Goal: Transaction & Acquisition: Subscribe to service/newsletter

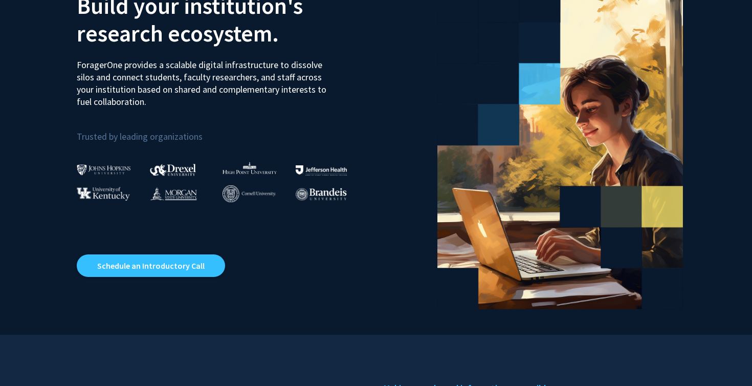
scroll to position [594, 0]
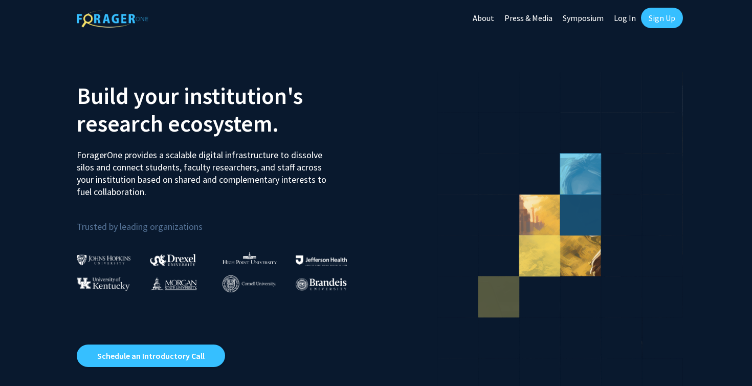
click at [660, 24] on link "Sign Up" at bounding box center [662, 18] width 42 height 20
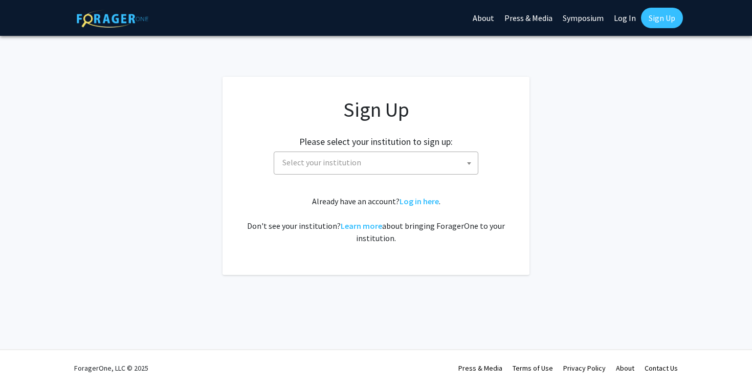
click at [328, 168] on span "Select your institution" at bounding box center [378, 162] width 200 height 21
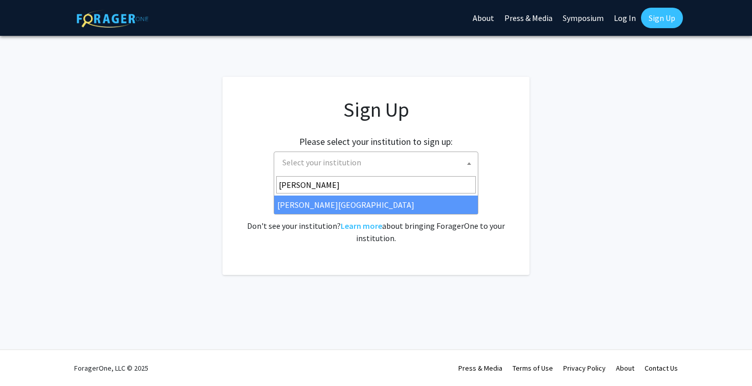
type input "wayne"
select select "21"
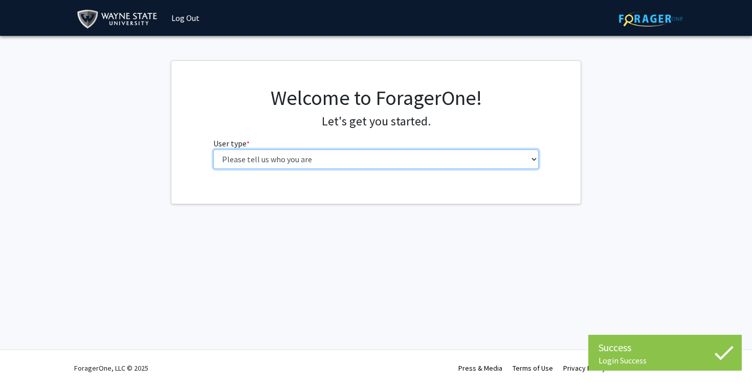
select select "1: undergrad"
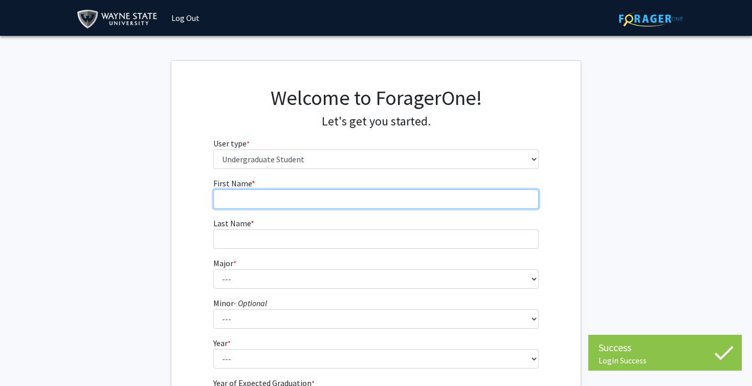
click at [326, 200] on input "First Name * required" at bounding box center [376, 198] width 326 height 19
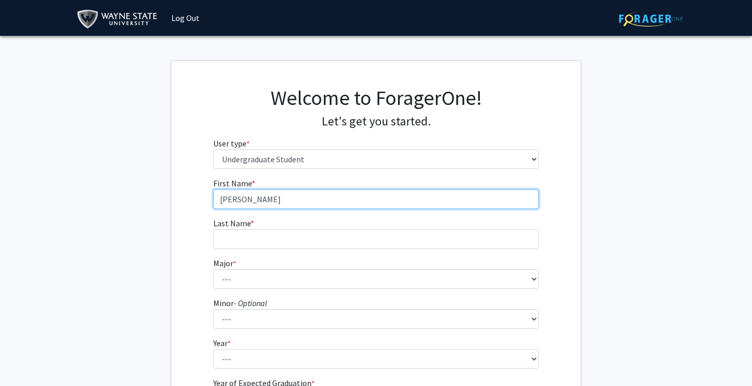
type input "Zachariah"
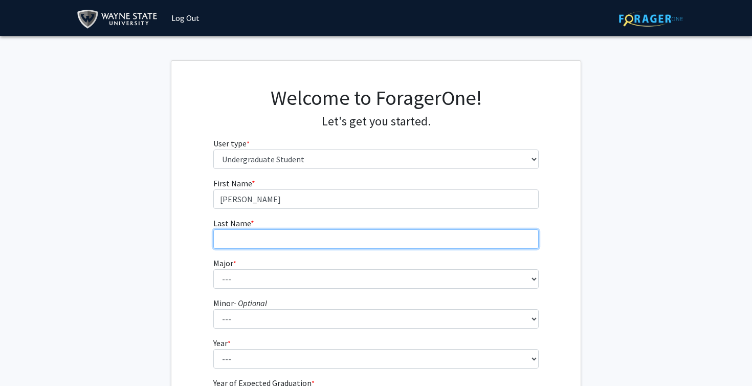
click at [334, 238] on input "Last Name * required" at bounding box center [376, 238] width 326 height 19
type input "Bitar"
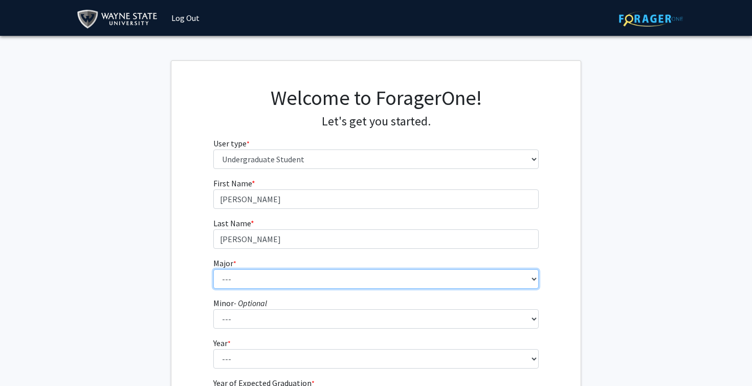
select select "78: 1858"
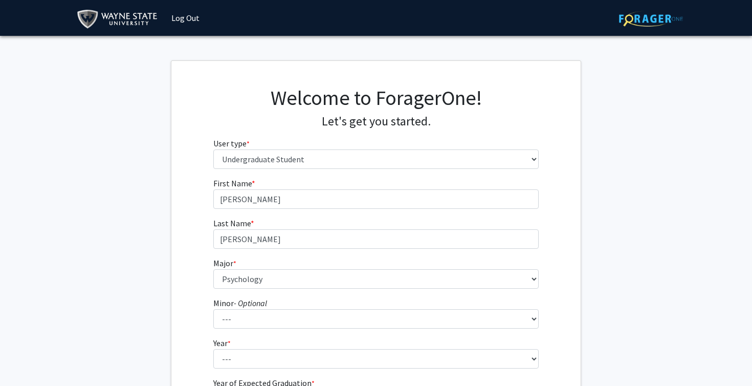
click at [198, 253] on div "First Name * required Zachariah Last Name * required Bitar Major * required ---…" at bounding box center [375, 307] width 409 height 260
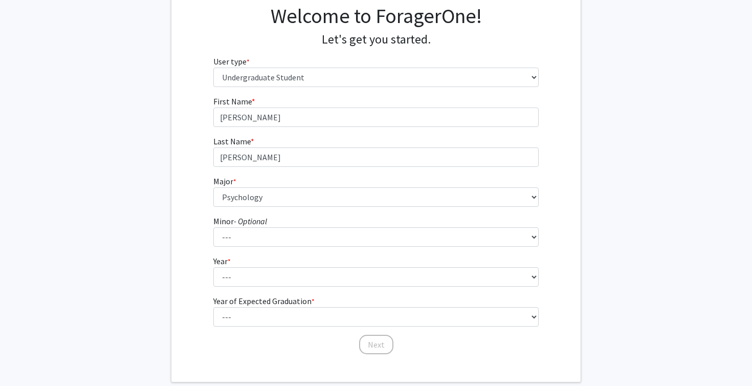
scroll to position [105, 0]
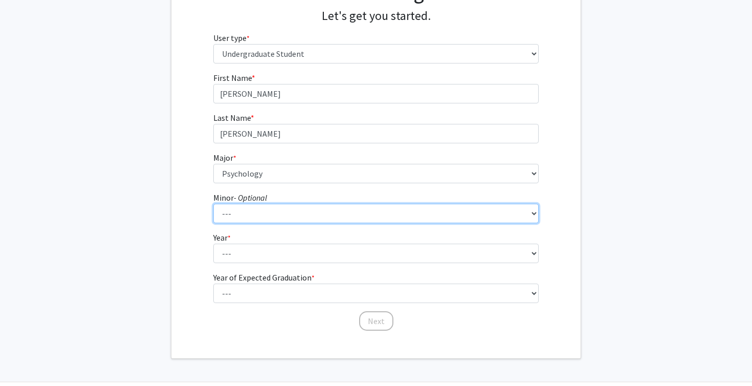
select select "18: 1383"
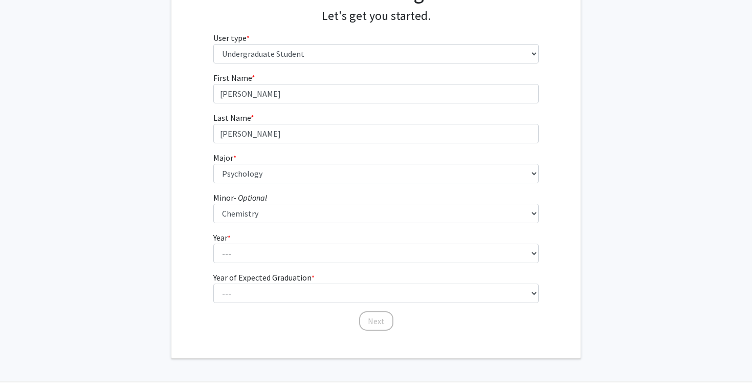
click at [186, 236] on div "First Name * required Zachariah Last Name * required Bitar Major * required ---…" at bounding box center [375, 202] width 409 height 260
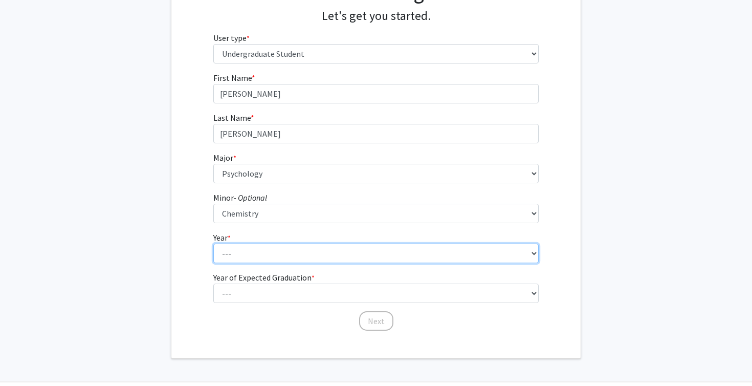
select select "2: sophomore"
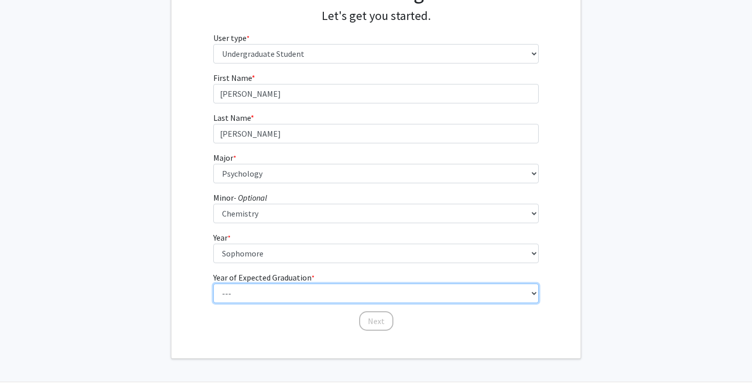
select select "4: 2028"
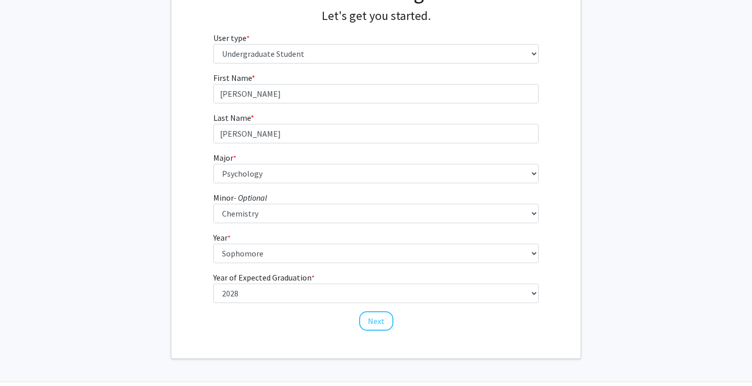
click at [209, 331] on div "Welcome to ForagerOne! Let's get you started. User type * required Please tell …" at bounding box center [375, 156] width 409 height 403
click at [372, 324] on button "Next" at bounding box center [376, 320] width 34 height 19
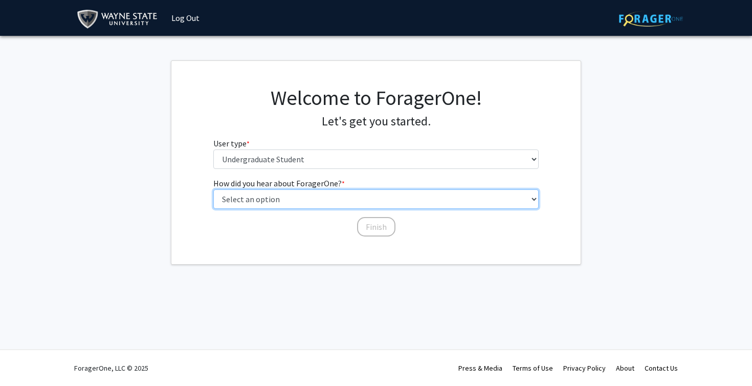
select select "3: university_website"
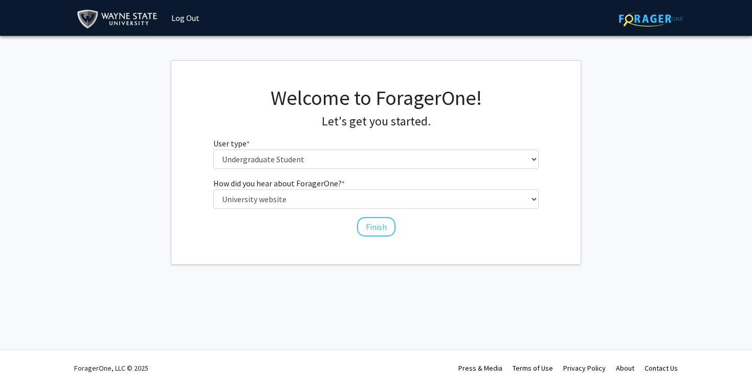
click at [301, 245] on div "Welcome to ForagerOne! Let's get you started. User type * required Please tell …" at bounding box center [375, 162] width 409 height 203
click at [440, 233] on div "How did you hear about ForagerOne? * required Select an option Peer/student rec…" at bounding box center [376, 207] width 341 height 60
click at [378, 222] on button "Finish" at bounding box center [376, 226] width 38 height 19
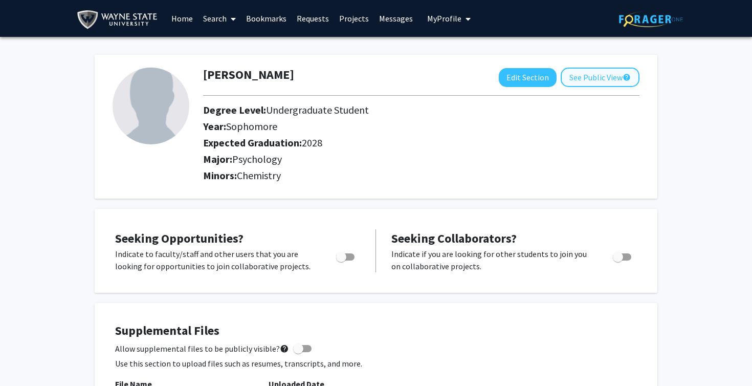
click at [592, 84] on button "See Public View help" at bounding box center [600, 77] width 79 height 19
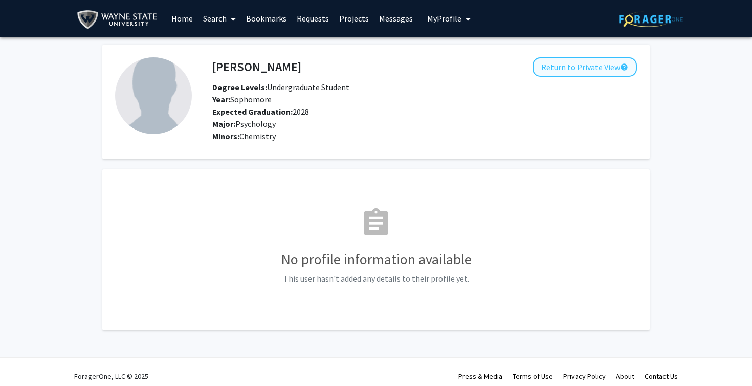
click at [587, 76] on button "Return to Private View help" at bounding box center [585, 66] width 104 height 19
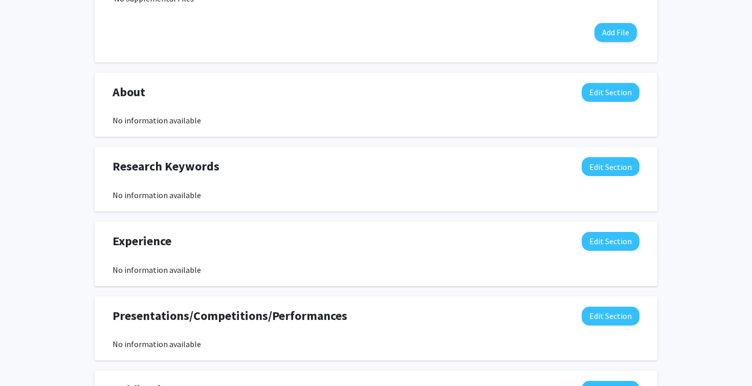
scroll to position [411, 0]
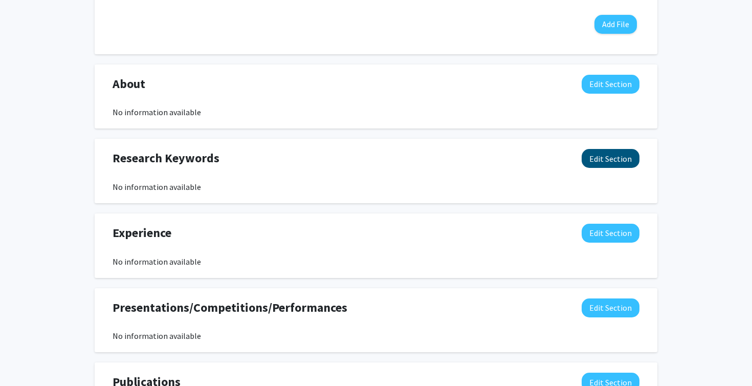
click at [617, 159] on button "Edit Section" at bounding box center [611, 158] width 58 height 19
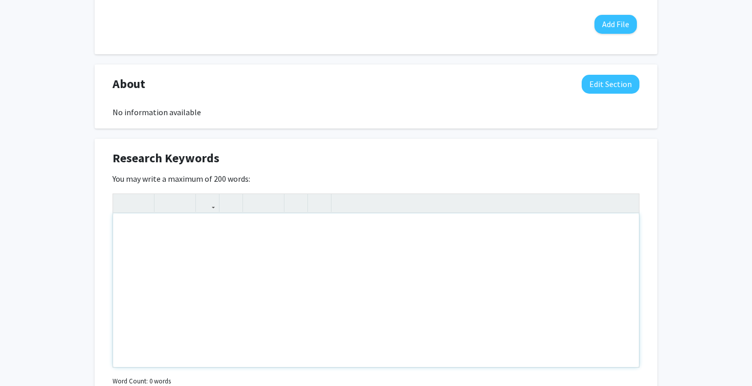
click at [394, 219] on div "Note to users with screen readers: Please deactivate our accessibility plugin f…" at bounding box center [376, 289] width 526 height 153
click at [387, 179] on div "You may write a maximum of 200 words: Insert link Remove link Word Count: 0 wor…" at bounding box center [376, 280] width 527 height 216
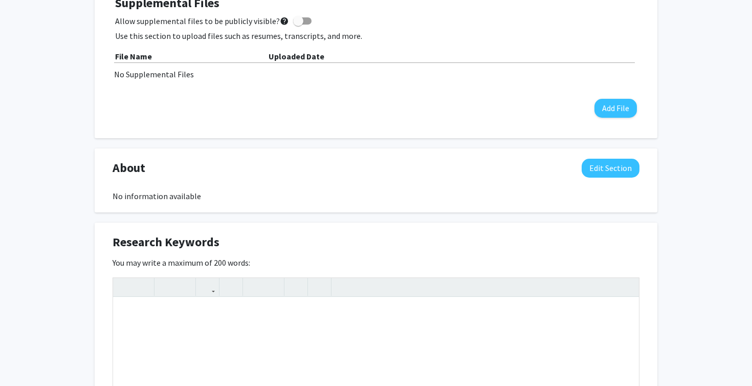
scroll to position [352, 0]
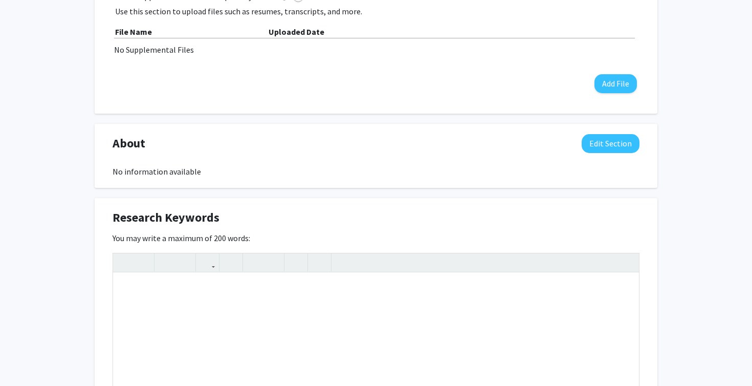
click at [501, 227] on div "Research Keywords Edit Section" at bounding box center [376, 220] width 542 height 24
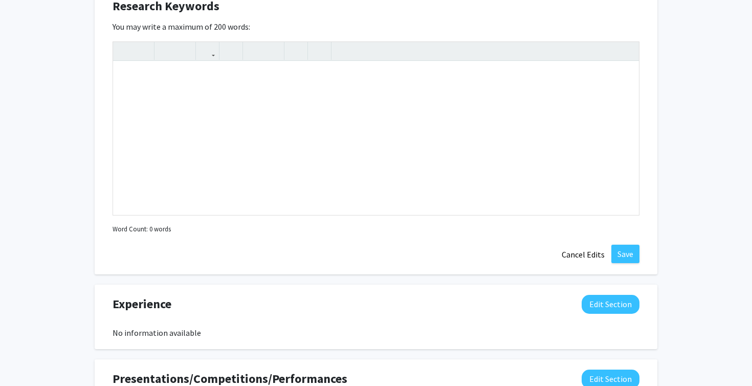
scroll to position [576, 0]
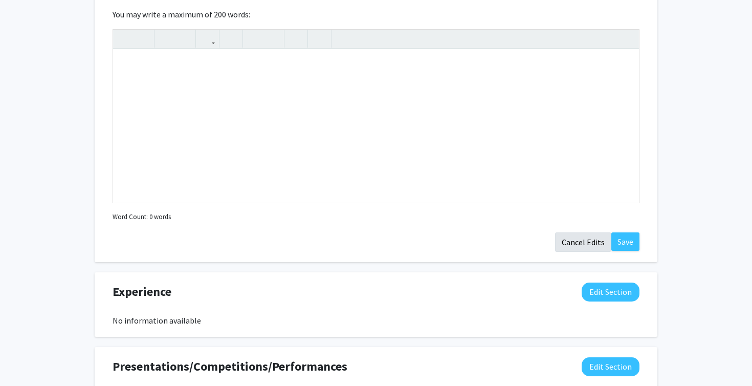
click at [589, 239] on button "Cancel Edits" at bounding box center [583, 241] width 56 height 19
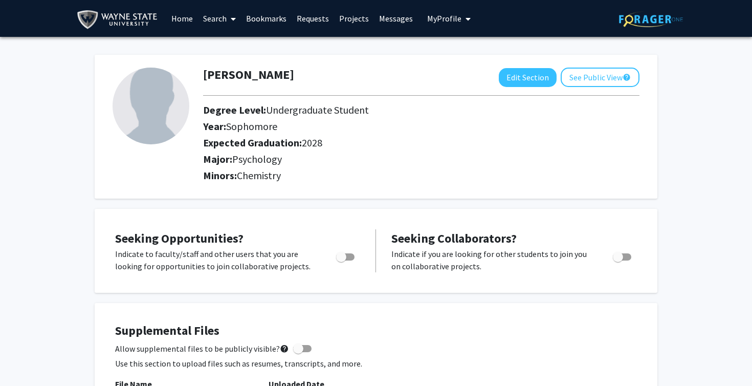
scroll to position [0, 0]
click at [232, 18] on icon at bounding box center [233, 19] width 5 height 8
click at [355, 15] on link "Projects" at bounding box center [354, 19] width 40 height 36
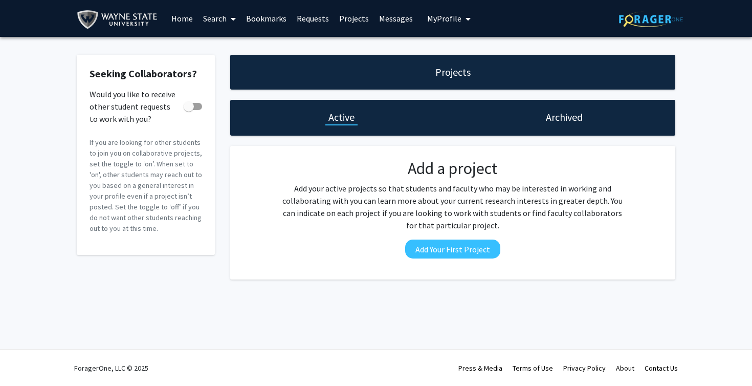
click at [420, 77] on div "Projects" at bounding box center [452, 72] width 445 height 35
click at [444, 75] on h1 "Projects" at bounding box center [452, 72] width 35 height 14
click at [195, 108] on span at bounding box center [193, 106] width 18 height 7
click at [189, 110] on input "Would you like to receive other student requests to work with you?" at bounding box center [188, 110] width 1 height 1
checkbox input "true"
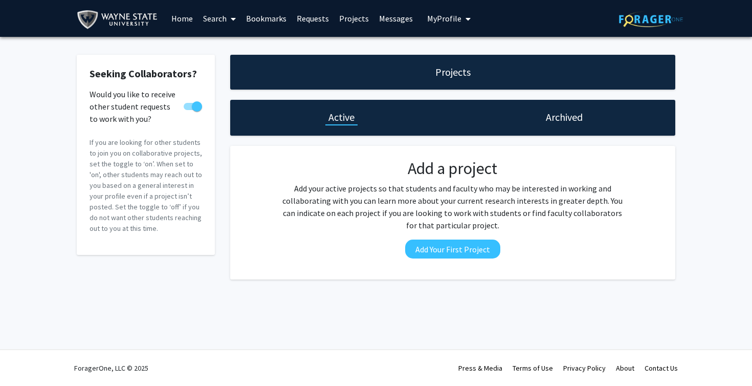
click at [562, 112] on h1 "Archived" at bounding box center [564, 117] width 37 height 14
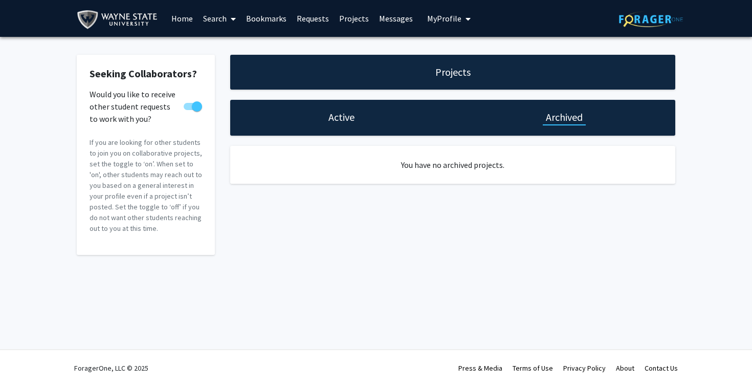
click at [338, 115] on h1 "Active" at bounding box center [341, 117] width 26 height 14
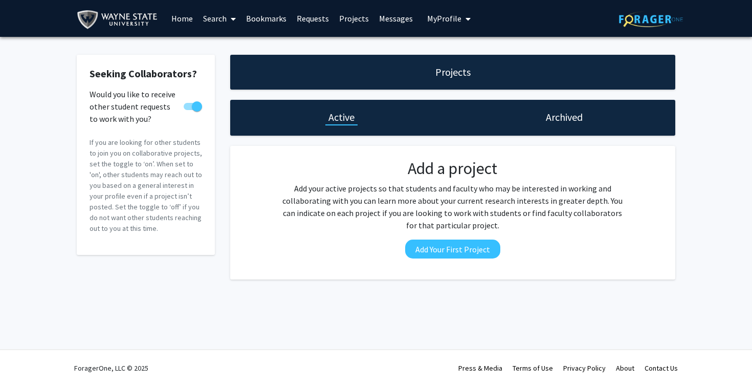
click at [399, 24] on link "Messages" at bounding box center [396, 19] width 44 height 36
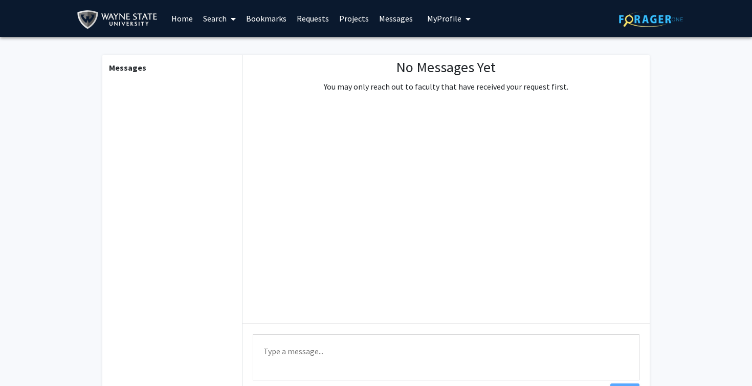
click at [359, 20] on link "Projects" at bounding box center [354, 19] width 40 height 36
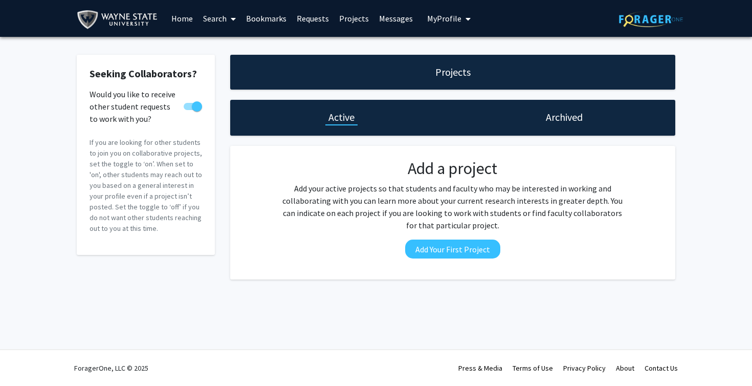
click at [315, 22] on link "Requests" at bounding box center [313, 19] width 42 height 36
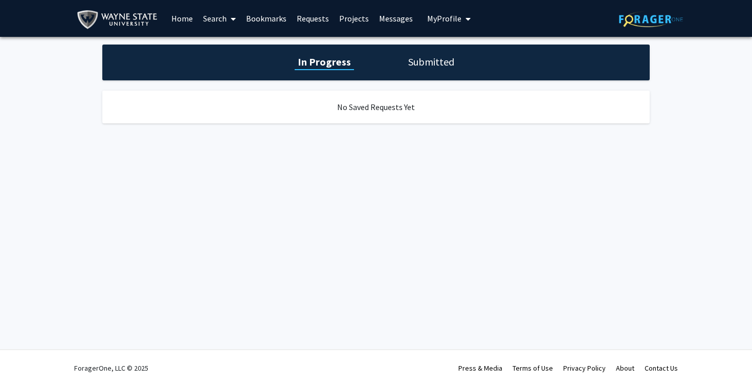
click at [272, 24] on link "Bookmarks" at bounding box center [266, 19] width 51 height 36
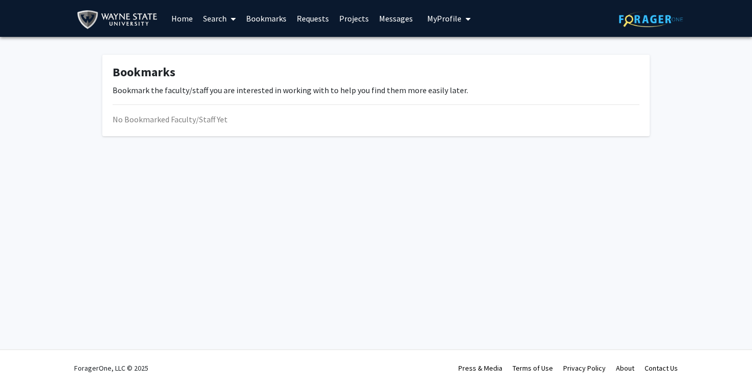
click at [231, 19] on icon at bounding box center [233, 19] width 5 height 8
click at [242, 49] on span "Faculty/Staff" at bounding box center [235, 47] width 75 height 20
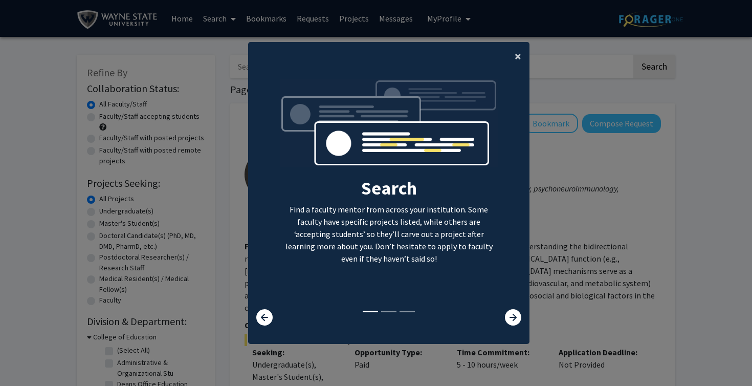
click at [521, 46] on button "×" at bounding box center [517, 56] width 23 height 29
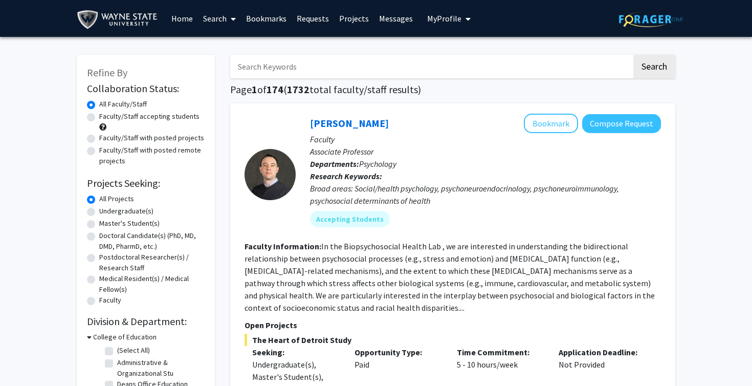
click at [479, 165] on p "Departments: Psychology" at bounding box center [485, 164] width 351 height 12
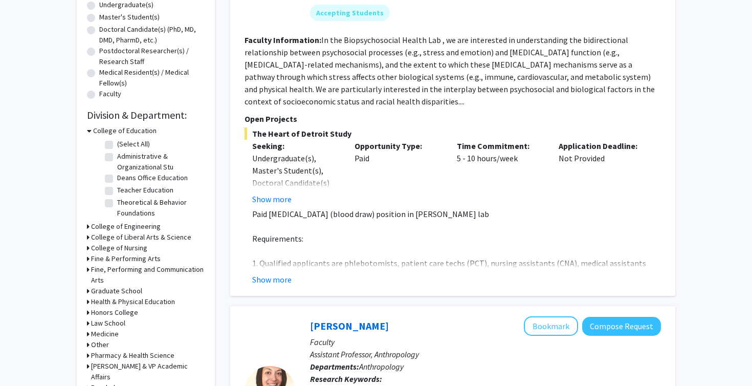
scroll to position [212, 0]
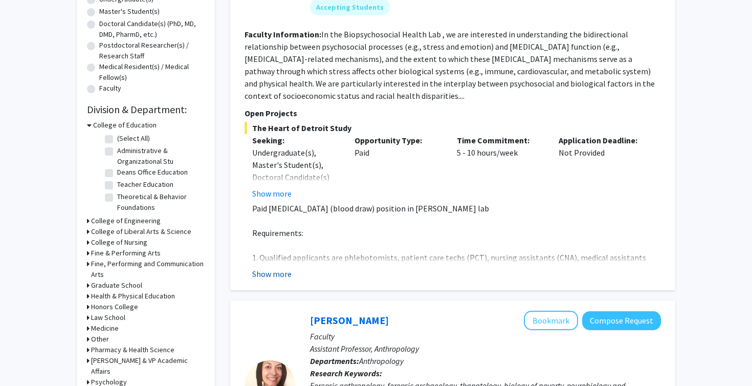
click at [283, 275] on button "Show more" at bounding box center [271, 274] width 39 height 12
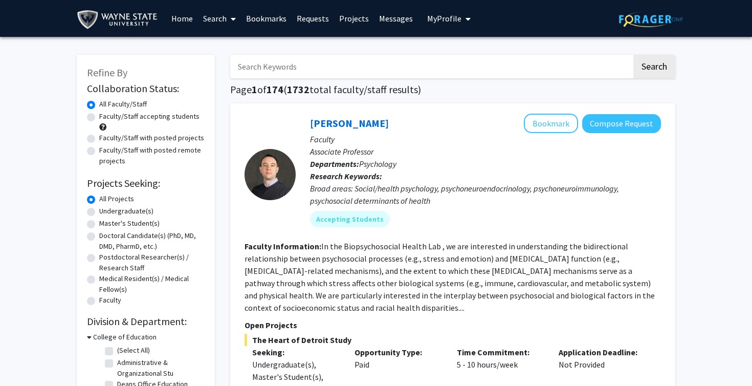
scroll to position [0, 0]
click at [363, 65] on input "Search Keywords" at bounding box center [431, 67] width 402 height 24
type input "psychology"
click at [654, 68] on button "Search" at bounding box center [654, 67] width 42 height 24
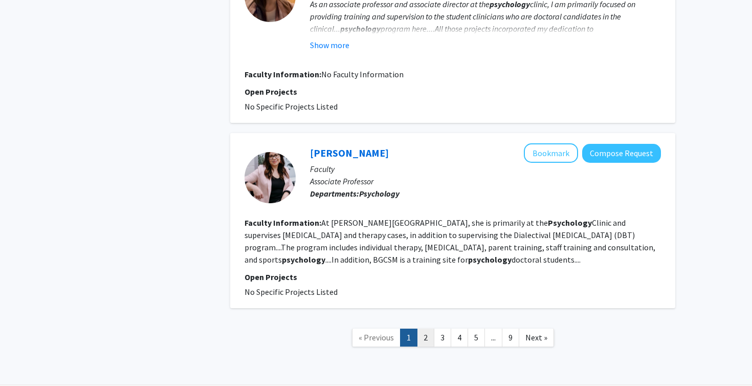
scroll to position [1946, 0]
click at [428, 329] on link "2" at bounding box center [425, 338] width 17 height 18
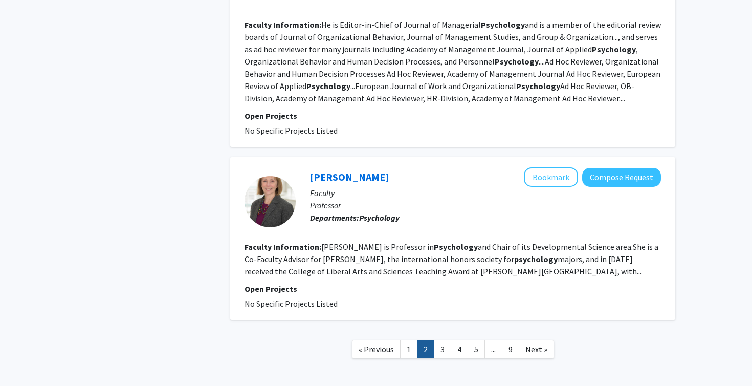
scroll to position [1785, 0]
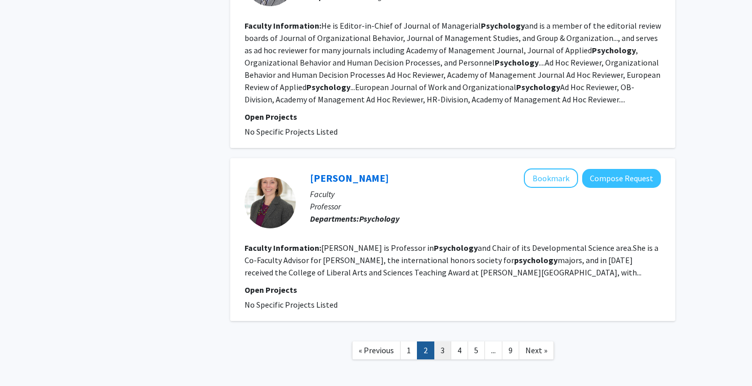
click at [443, 341] on link "3" at bounding box center [442, 350] width 17 height 18
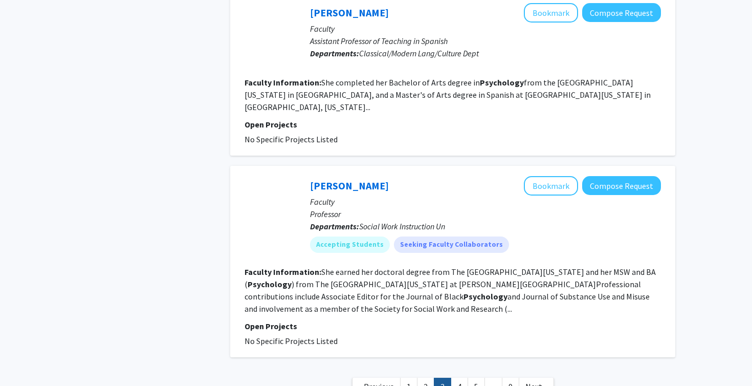
scroll to position [1850, 0]
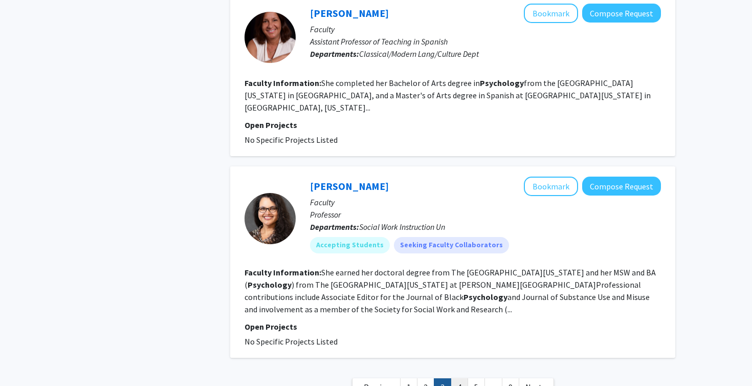
click at [460, 378] on link "4" at bounding box center [459, 387] width 17 height 18
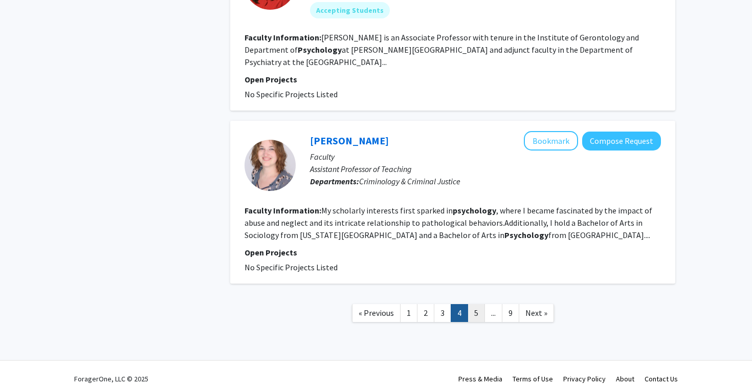
scroll to position [1473, 0]
click at [472, 307] on link "5" at bounding box center [476, 313] width 17 height 18
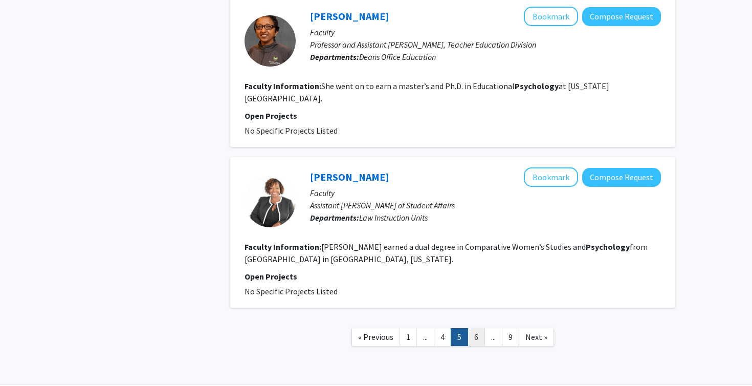
scroll to position [1628, 0]
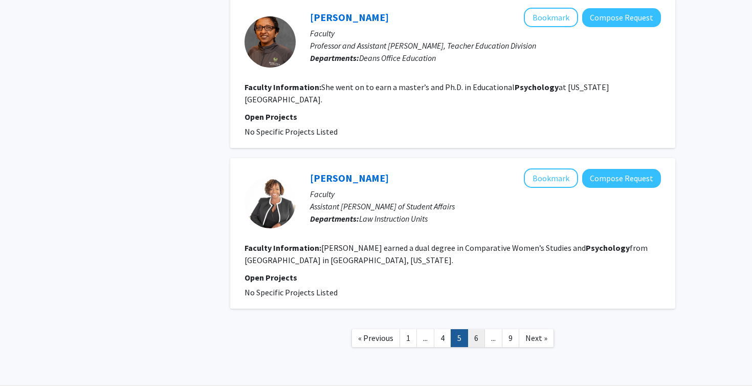
click at [475, 329] on link "6" at bounding box center [476, 338] width 17 height 18
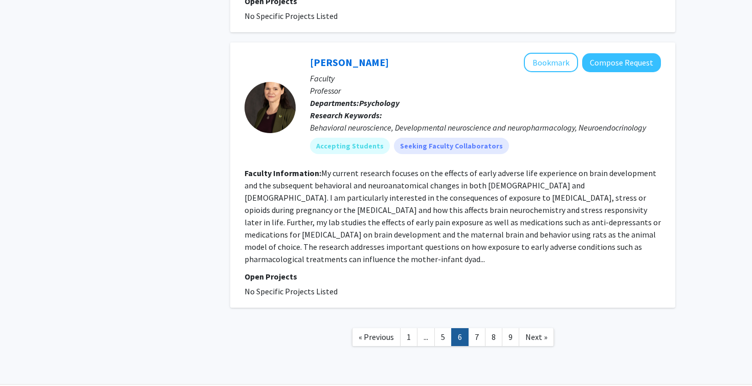
scroll to position [1967, 0]
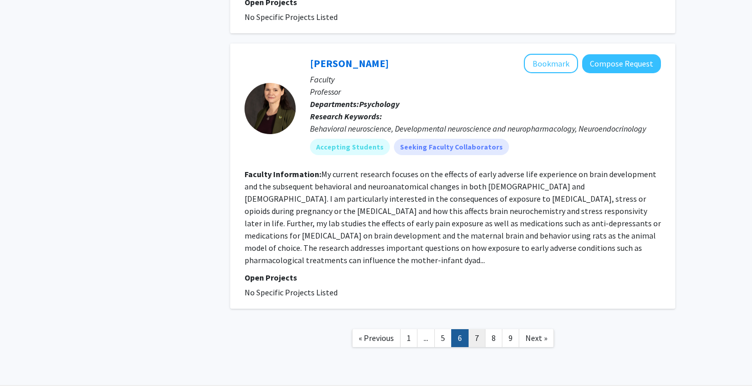
click at [480, 329] on link "7" at bounding box center [476, 338] width 17 height 18
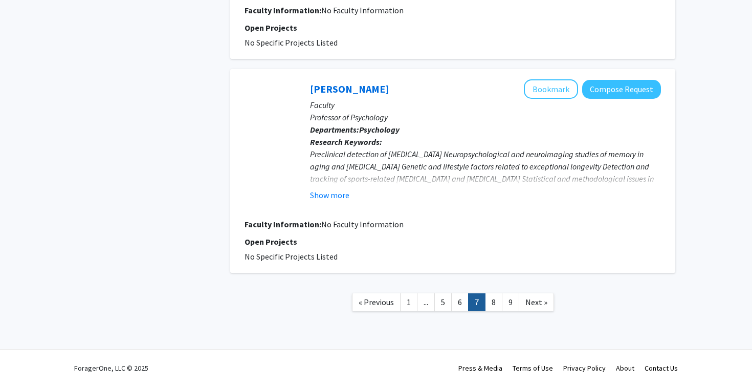
scroll to position [1641, 0]
click at [492, 302] on link "8" at bounding box center [493, 302] width 17 height 18
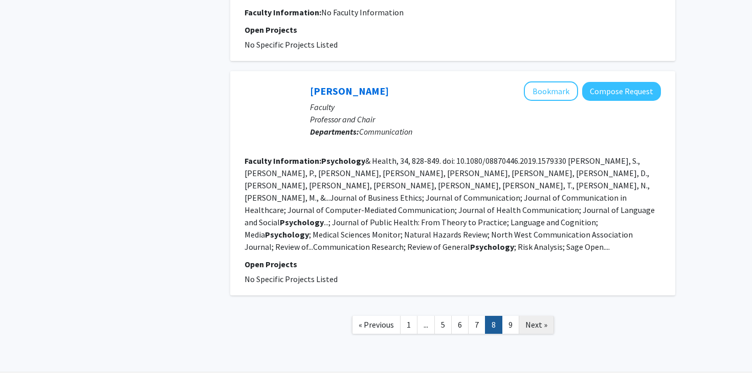
scroll to position [1940, 0]
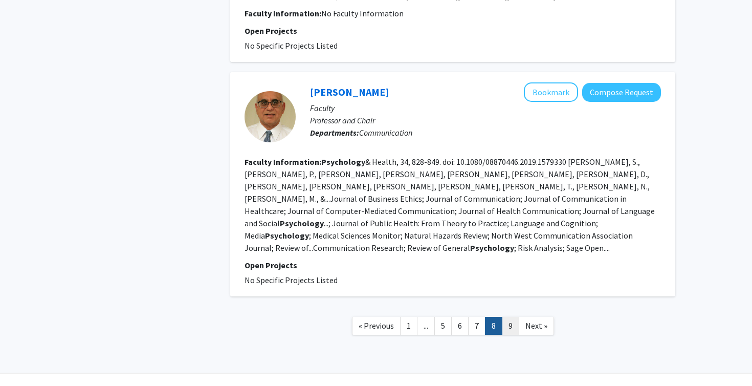
click at [510, 317] on link "9" at bounding box center [510, 326] width 17 height 18
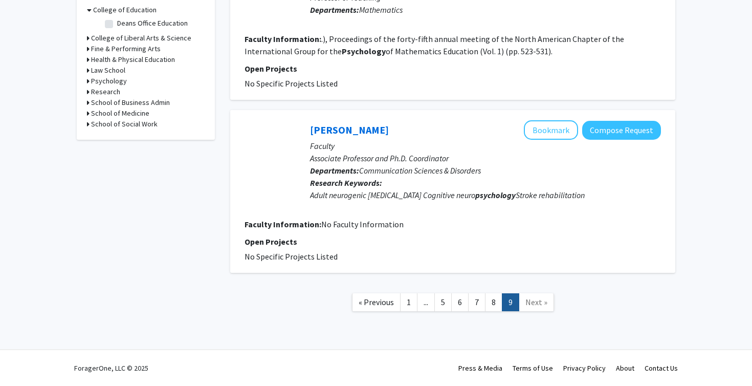
scroll to position [328, 0]
click at [411, 313] on nav "« Previous 1 ... 5 6 7 8 9 Next »" at bounding box center [452, 303] width 445 height 41
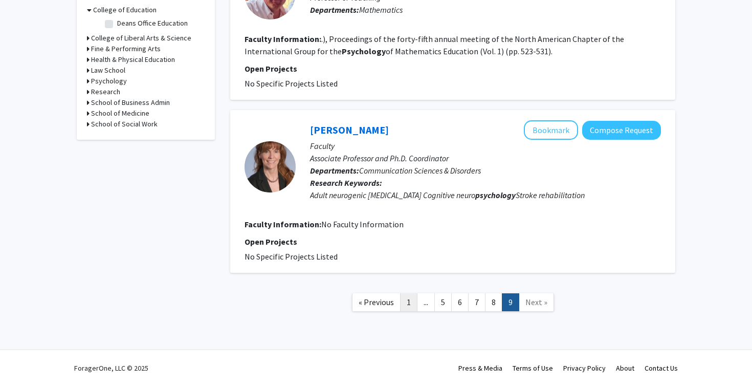
click at [411, 303] on link "1" at bounding box center [408, 302] width 17 height 18
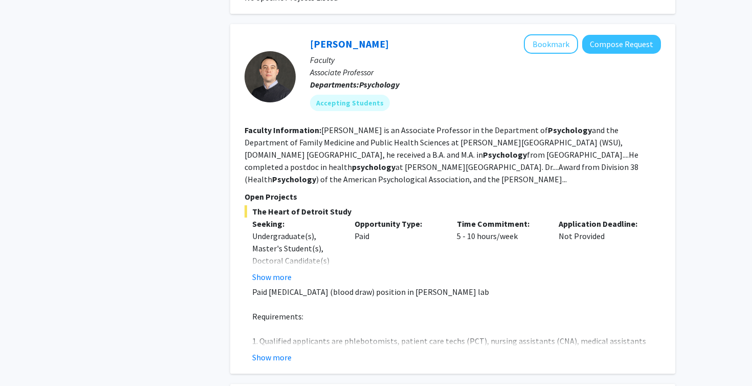
scroll to position [788, 0]
click at [283, 350] on button "Show more" at bounding box center [271, 356] width 39 height 12
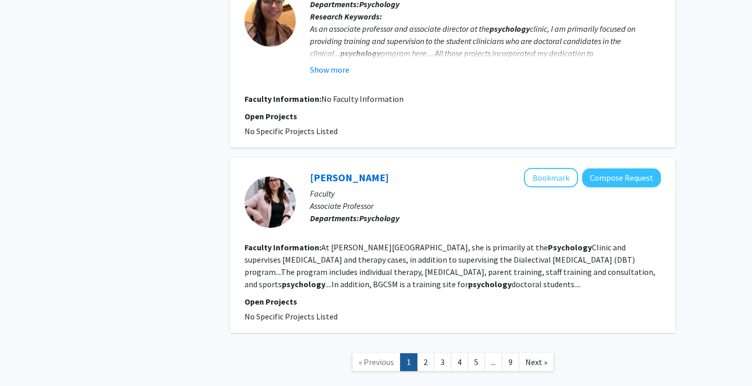
scroll to position [2044, 0]
click at [417, 354] on link "1" at bounding box center [408, 363] width 17 height 18
click at [421, 354] on link "2" at bounding box center [425, 363] width 17 height 18
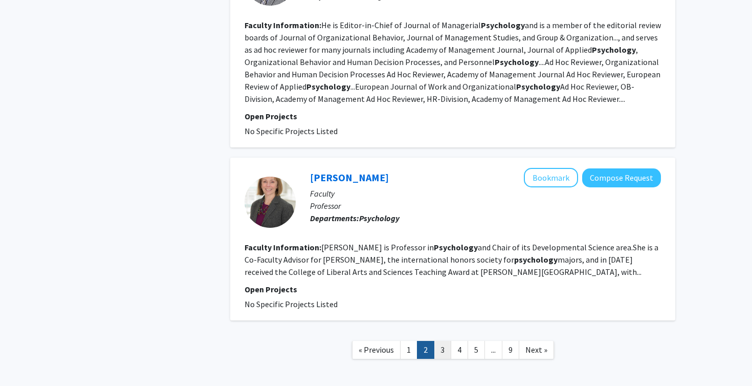
scroll to position [1785, 0]
click at [445, 341] on link "3" at bounding box center [442, 350] width 17 height 18
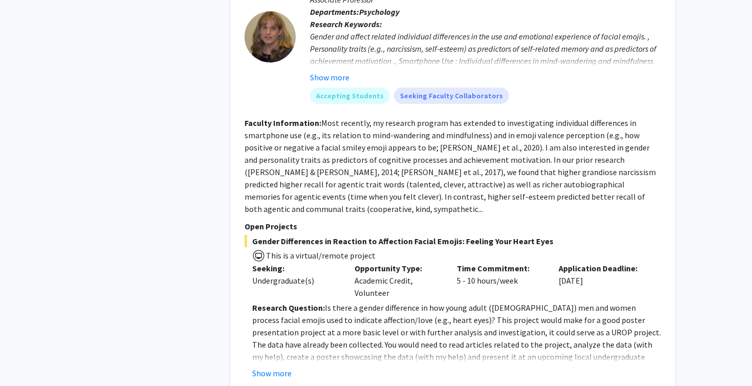
scroll to position [567, 0]
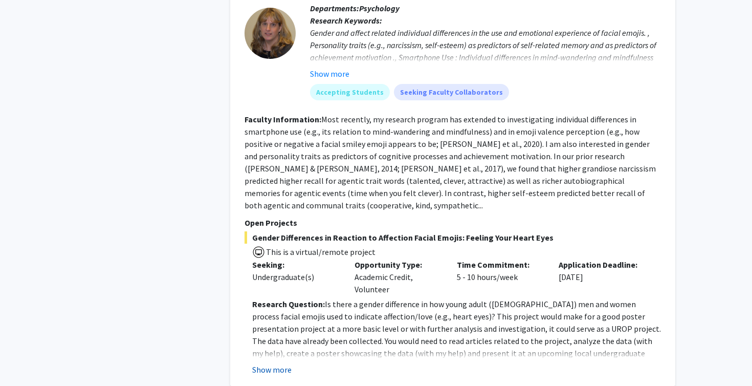
click at [277, 363] on button "Show more" at bounding box center [271, 369] width 39 height 12
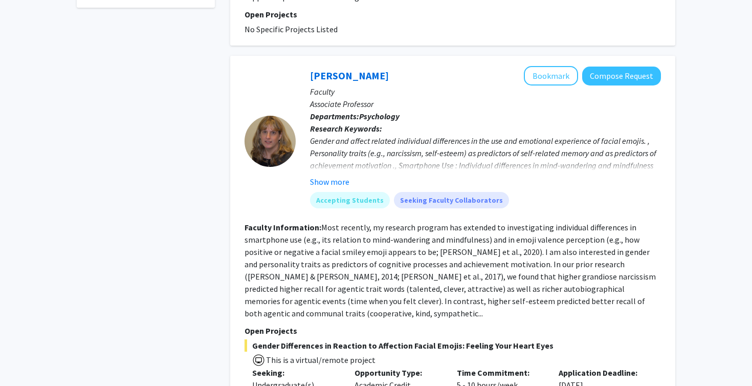
scroll to position [428, 0]
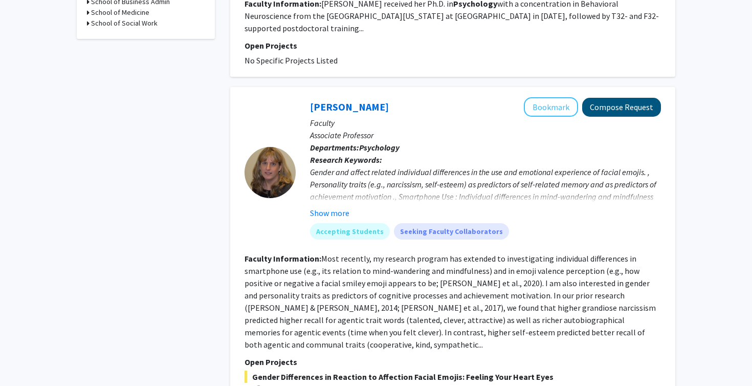
click at [628, 98] on button "Compose Request" at bounding box center [621, 107] width 79 height 19
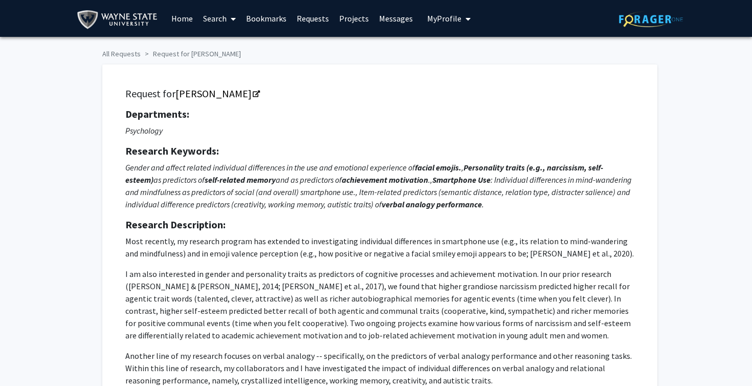
click at [126, 118] on strong "Departments:" at bounding box center [157, 113] width 64 height 13
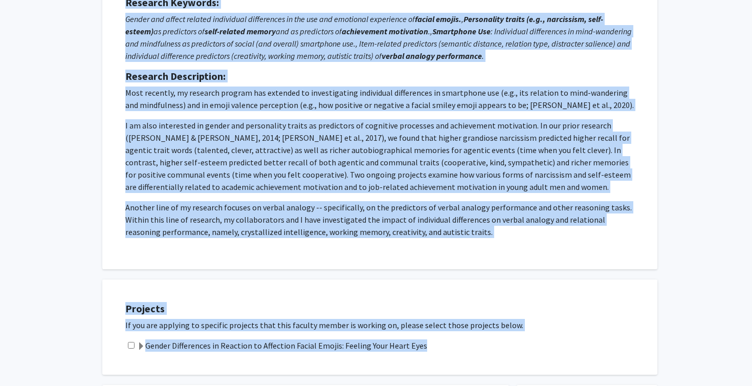
scroll to position [205, 0]
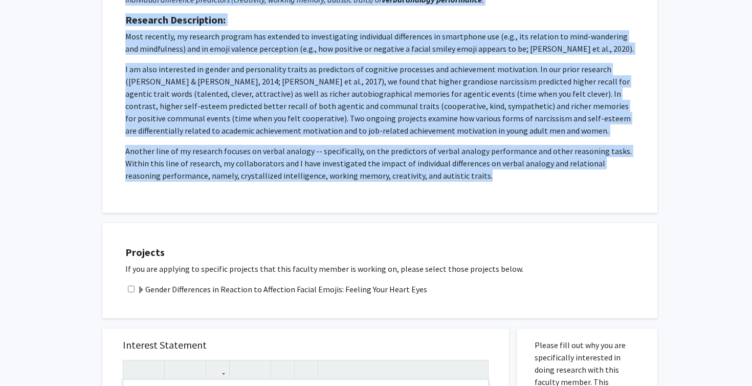
drag, startPoint x: 127, startPoint y: 96, endPoint x: 442, endPoint y: 183, distance: 326.8
click at [442, 183] on div "Request for Lara Jones Departments: Psychology Research Keywords: Gender and af…" at bounding box center [379, 36] width 529 height 327
copy div "Request for Lara Jones Departments: Psychology Research Keywords: Gender and af…"
click at [701, 200] on div "All Requests Request for Lara Jones Request for Lara Jones Departments: Psychol…" at bounding box center [376, 318] width 752 height 972
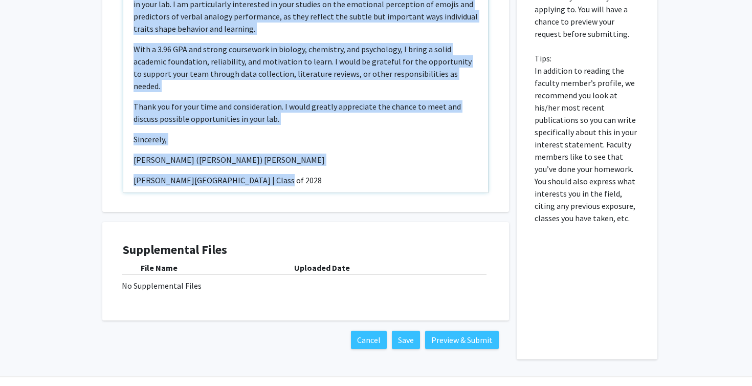
scroll to position [654, 0]
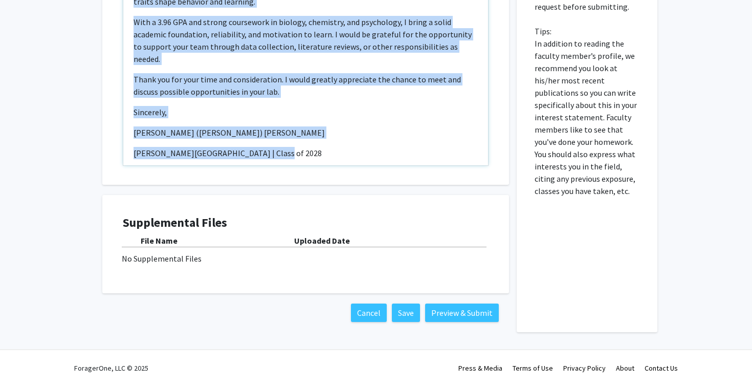
drag, startPoint x: 132, startPoint y: 223, endPoint x: 284, endPoint y: 149, distance: 168.6
click at [284, 149] on div "ice Dear Dr. Jones, My name is Zachariah (Zach) Bitar, and I am a sophomore at …" at bounding box center [305, 48] width 365 height 234
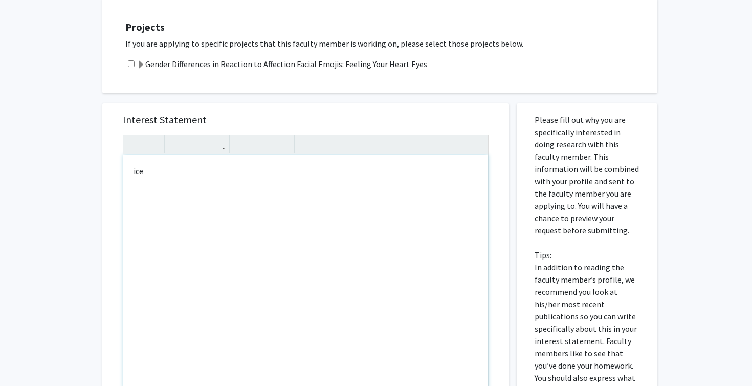
click at [219, 166] on div "ice" at bounding box center [305, 271] width 365 height 234
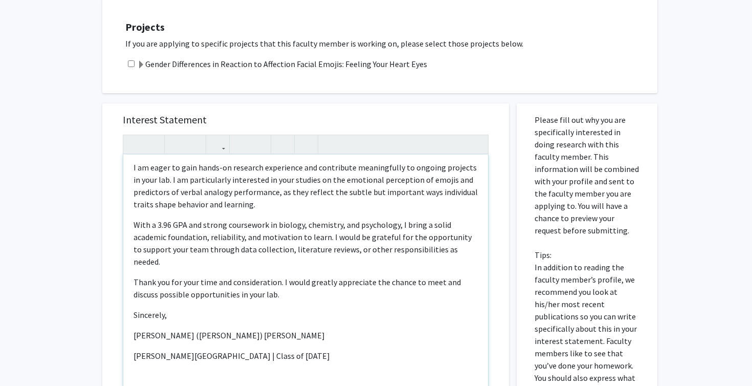
scroll to position [97, 0]
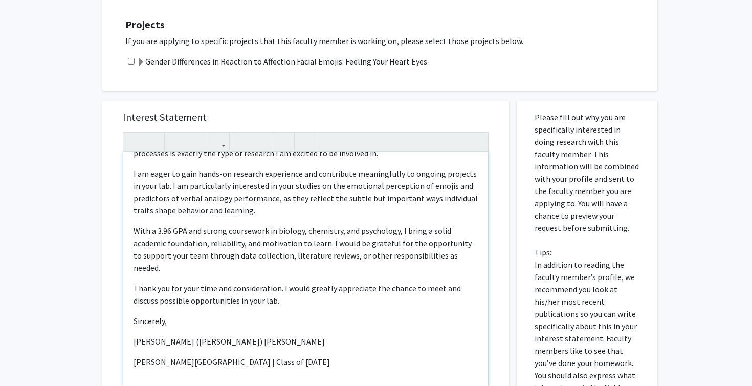
click at [283, 356] on p "Wayne State University | Class of 2028ce" at bounding box center [306, 362] width 344 height 12
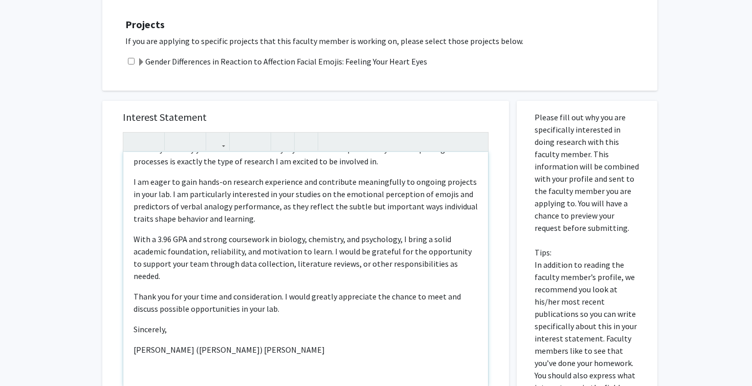
scroll to position [77, 0]
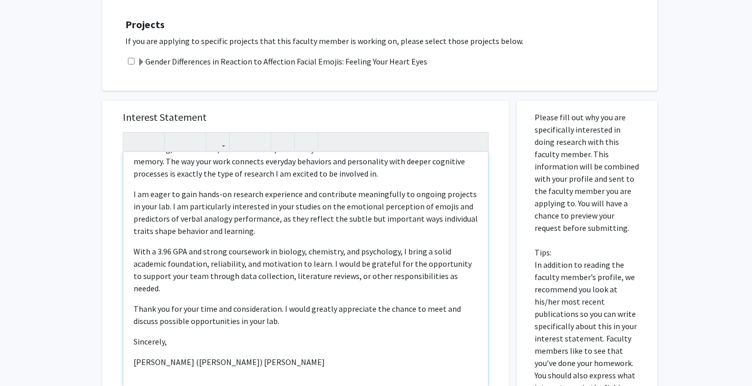
click at [212, 340] on div "iDear Dr. Jones, My name is Zachariah (Zach) Bitar, and I am a sophomore at Way…" at bounding box center [305, 269] width 365 height 234
click at [158, 356] on p "Zachariah (Zach) M. Bitar" at bounding box center [306, 362] width 344 height 12
click at [157, 340] on div "iDear Dr. Jones, My name is Zachariah (Zach) Bitar, and I am a sophomore at Way…" at bounding box center [305, 269] width 365 height 234
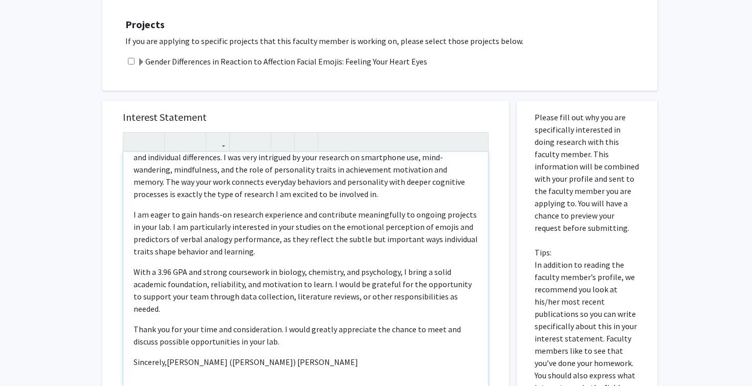
type textarea "<p>iDear Dr. Jones,</p><p>My name is Zachariah (Zach) Bitar, and I am a sophomo…"
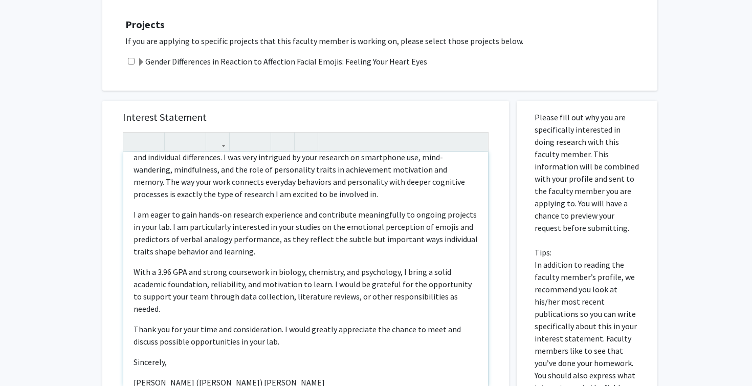
click at [230, 376] on p "Zachariah (Zach) M. Bitar" at bounding box center [306, 382] width 344 height 12
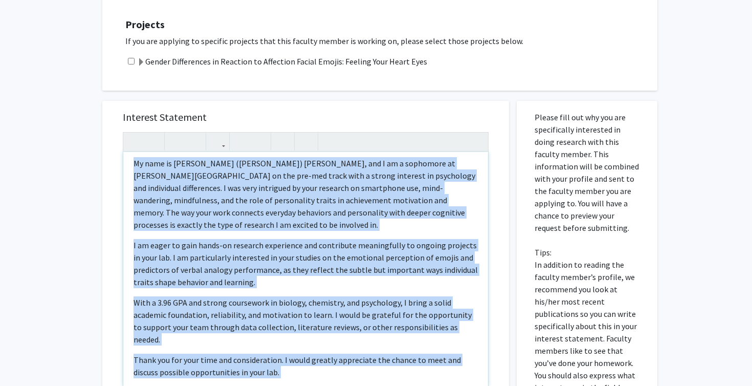
scroll to position [0, 0]
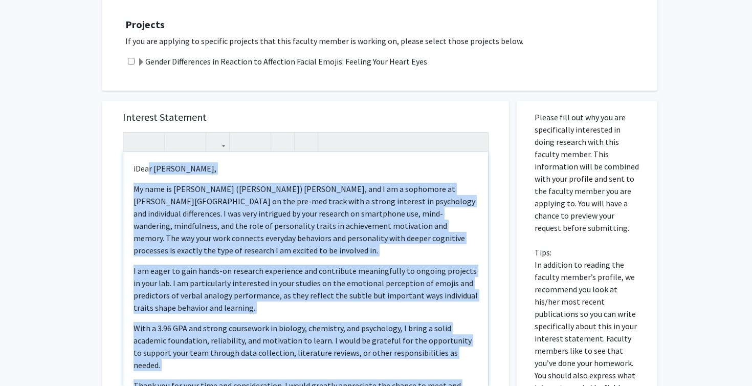
drag, startPoint x: 230, startPoint y: 372, endPoint x: 137, endPoint y: 112, distance: 276.1
click at [137, 112] on div "Interest Statement iDear Dr. Jones, My name is Zachariah (Zach) Bitar, and I am…" at bounding box center [306, 253] width 386 height 305
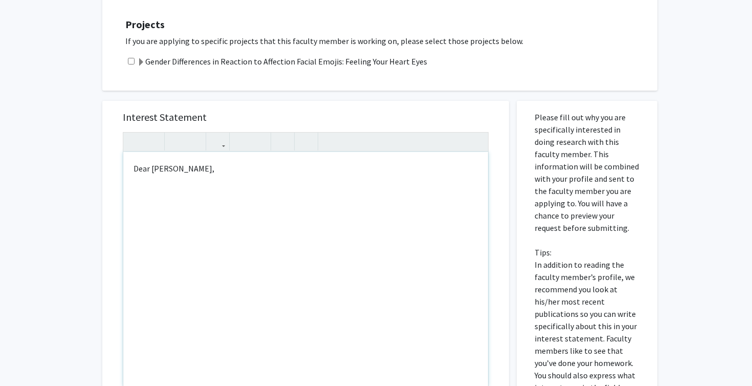
type textarea "<p>Dear Dr. Jones,&nbsp;</p><p><br></p>"
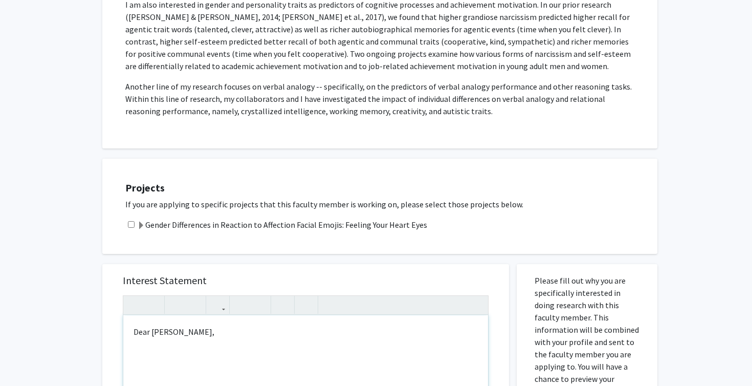
scroll to position [269, 0]
click at [136, 228] on div "Gender Differences in Reaction to Affection Facial Emojis: Feeling Your Heart E…" at bounding box center [386, 225] width 522 height 12
click at [133, 228] on input "checkbox" at bounding box center [131, 225] width 7 height 7
checkbox input "true"
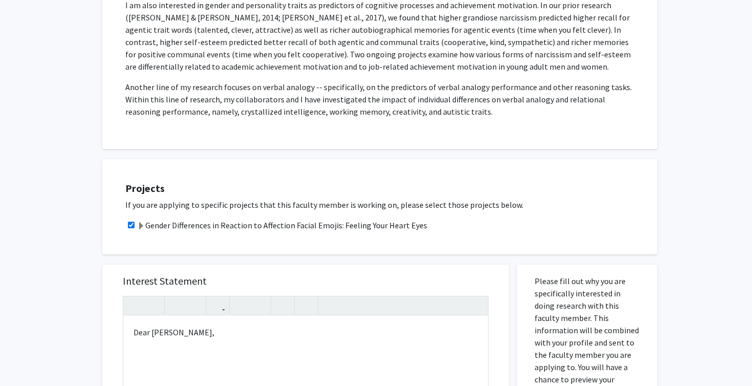
click at [166, 249] on div "Projects If you are applying to specific projects that this faculty member is w…" at bounding box center [379, 206] width 555 height 95
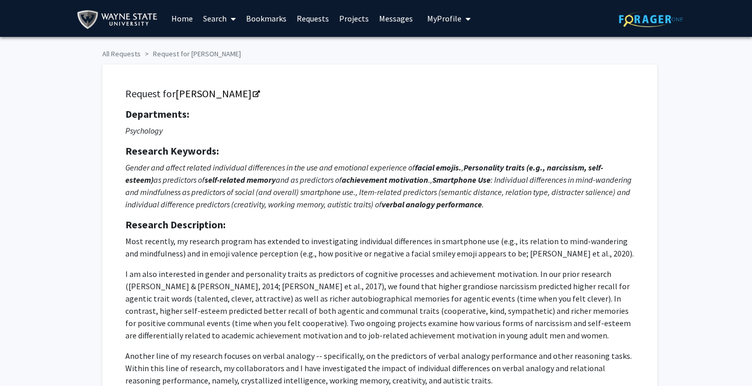
scroll to position [0, 0]
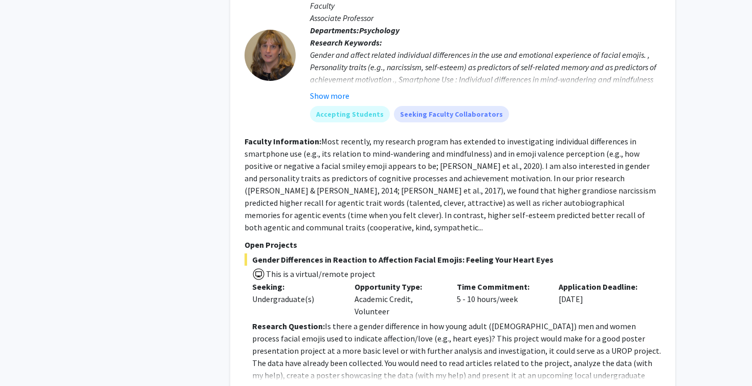
scroll to position [555, 0]
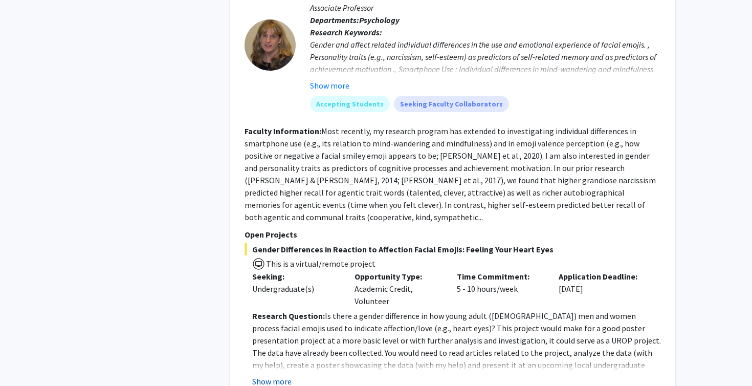
click at [275, 375] on button "Show more" at bounding box center [271, 381] width 39 height 12
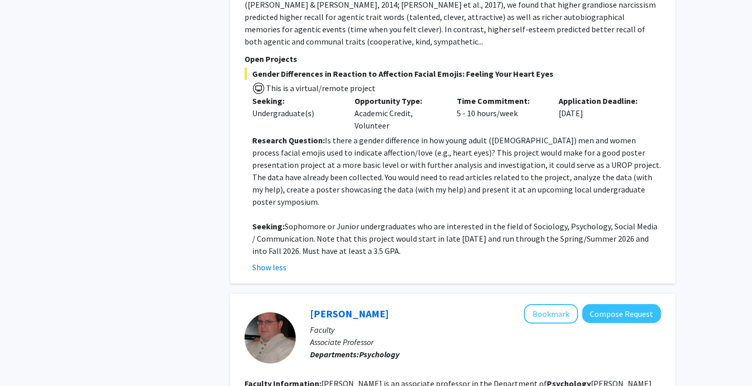
scroll to position [759, 0]
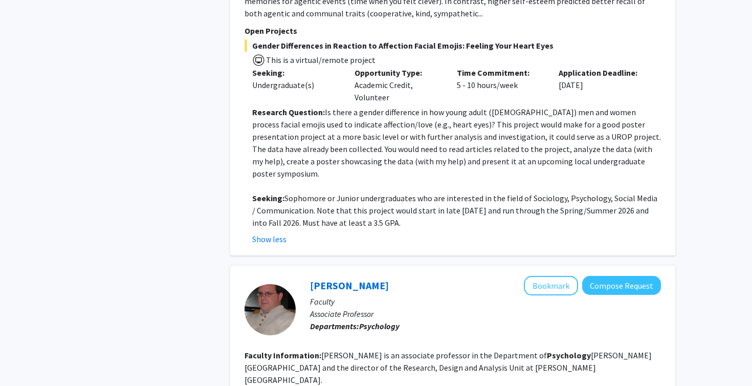
drag, startPoint x: 244, startPoint y: 118, endPoint x: 407, endPoint y: 188, distance: 178.1
click at [407, 188] on div "Lara Jones Bookmark Compose Request Faculty Associate Professor Departments: Ps…" at bounding box center [452, 5] width 445 height 499
copy fg-search-faculty "Faculty Information: Most recently, my research program has extended to investi…"
click at [423, 192] on p "Seeking: Sophomore or Junior undergraduates who are interested in the field of …" at bounding box center [456, 210] width 409 height 37
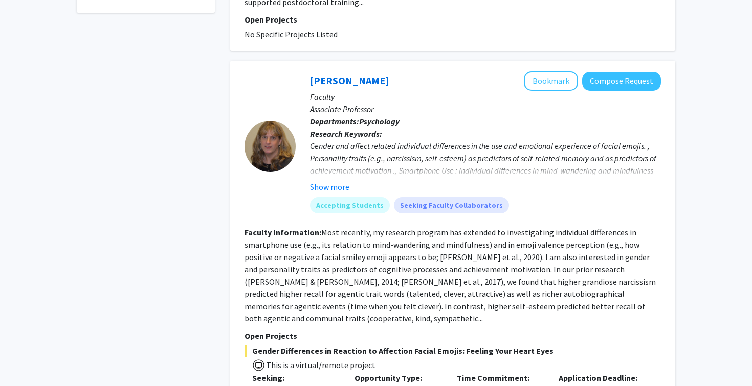
scroll to position [445, 0]
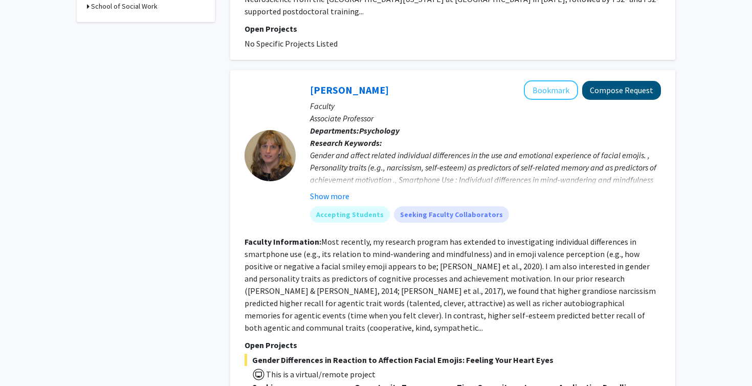
click at [611, 86] on button "Compose Request" at bounding box center [621, 90] width 79 height 19
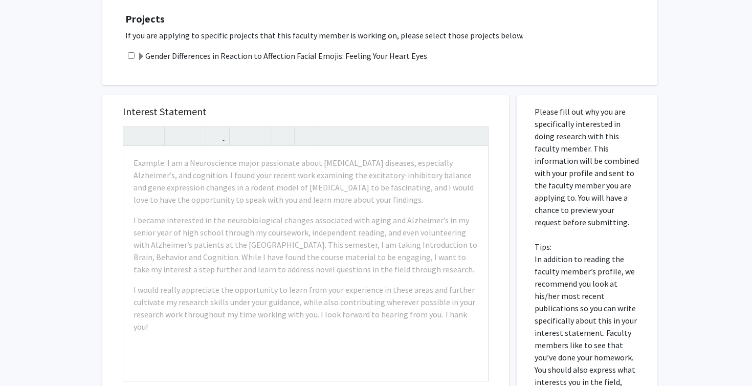
scroll to position [448, 0]
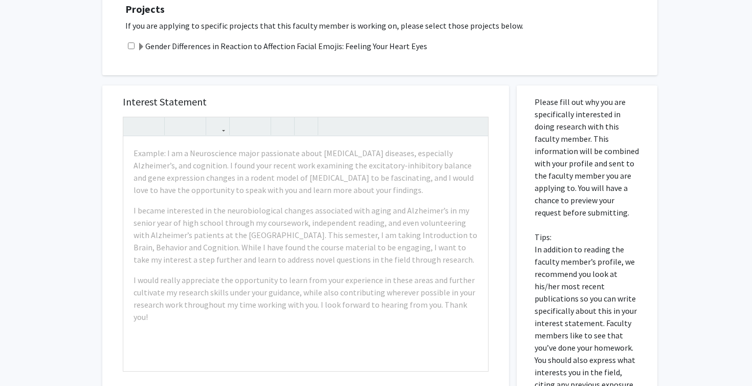
click at [130, 49] on input "checkbox" at bounding box center [131, 45] width 7 height 7
checkbox input "true"
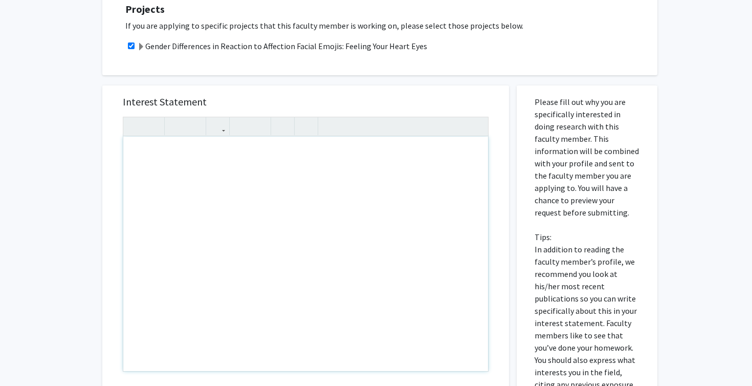
click at [151, 164] on div "Note to users with screen readers: Please press Alt+0 or Option+0 to deactivate…" at bounding box center [305, 254] width 365 height 234
type textarea "D"
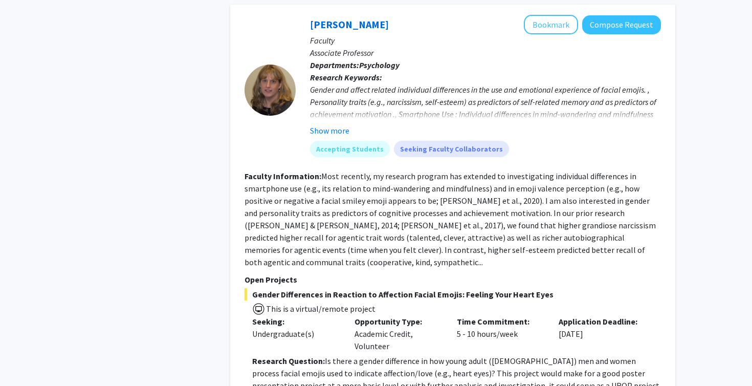
scroll to position [403, 0]
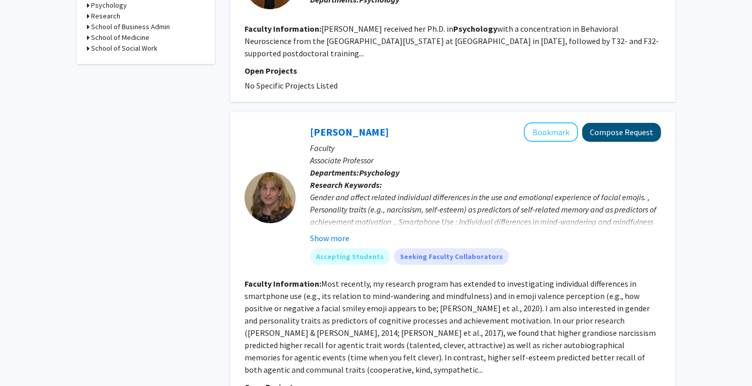
click at [613, 123] on button "Compose Request" at bounding box center [621, 132] width 79 height 19
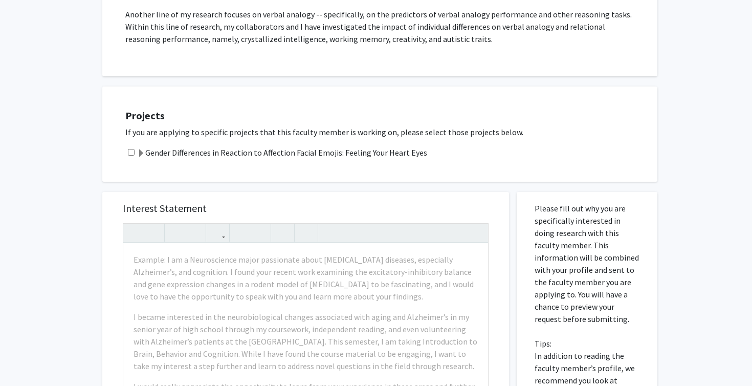
scroll to position [363, 0]
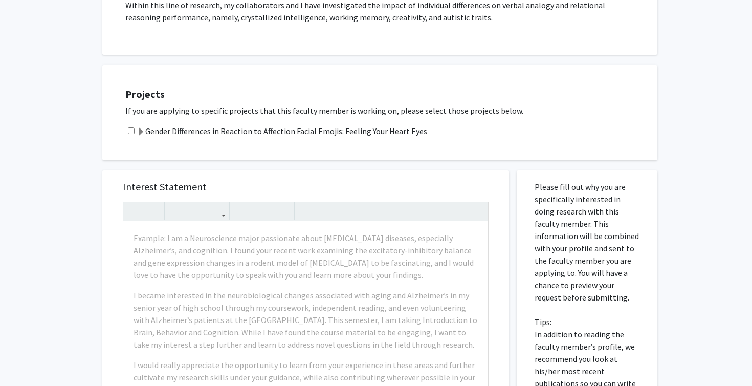
click at [132, 132] on input "checkbox" at bounding box center [131, 130] width 7 height 7
checkbox input "true"
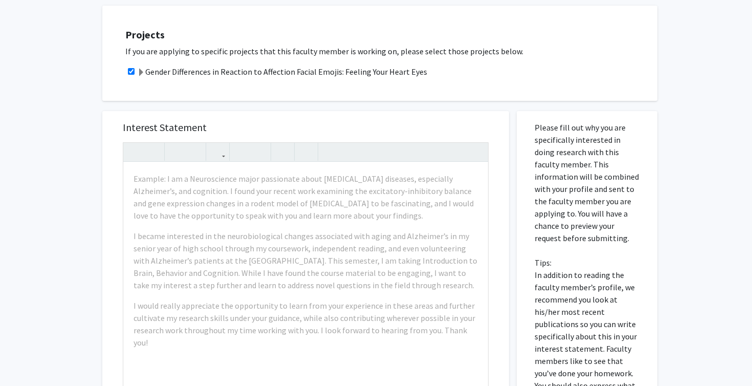
scroll to position [423, 0]
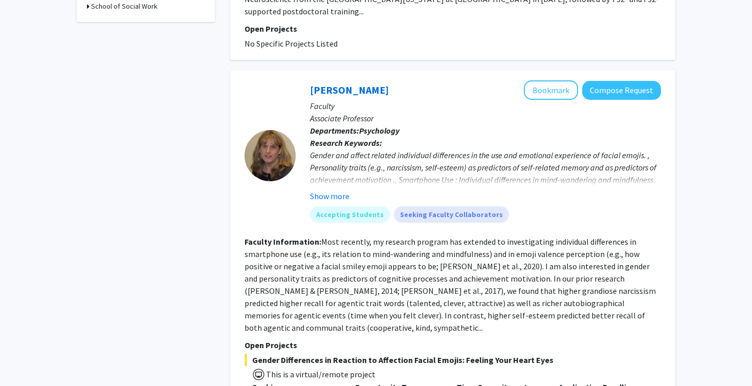
scroll to position [325, 0]
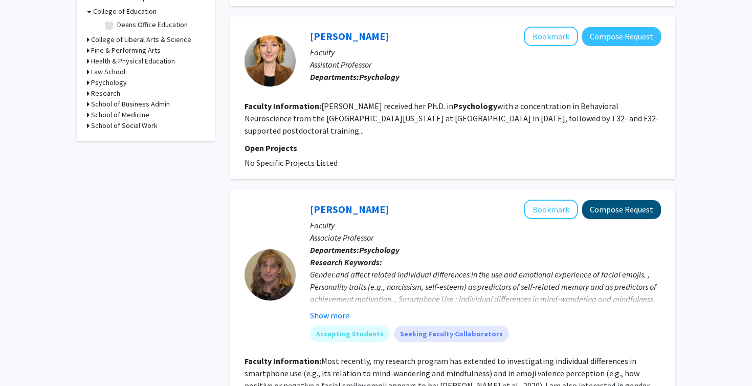
click at [605, 200] on button "Compose Request" at bounding box center [621, 209] width 79 height 19
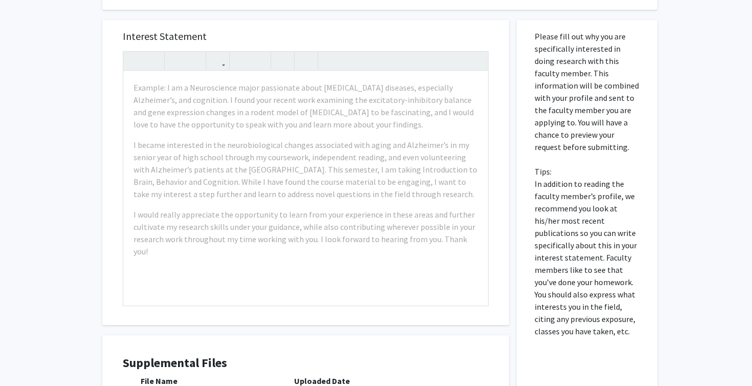
scroll to position [511, 0]
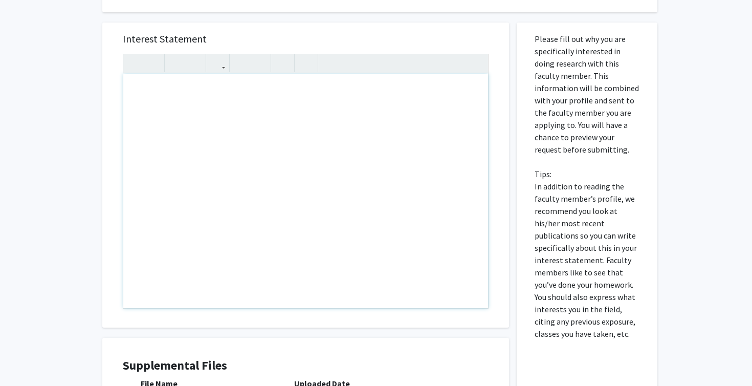
click at [330, 117] on div "Note to users with screen readers: Please press Alt+0 or Option+0 to deactivate…" at bounding box center [305, 191] width 365 height 234
type textarea "I"
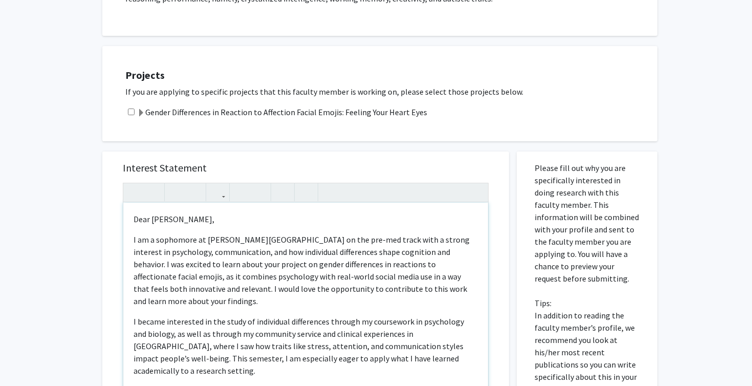
scroll to position [431, 0]
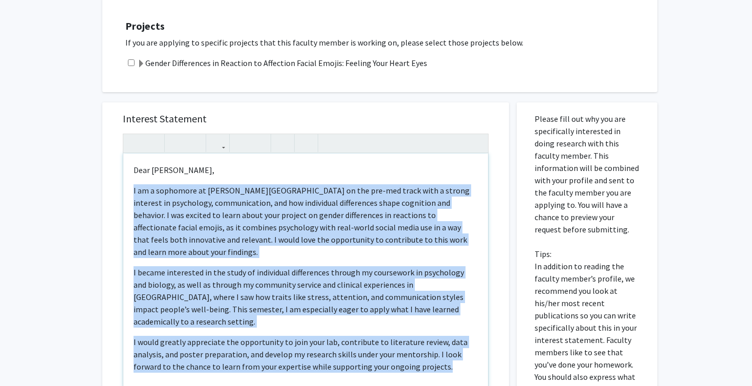
drag, startPoint x: 126, startPoint y: 184, endPoint x: 413, endPoint y: 357, distance: 335.8
click at [413, 357] on div "Dear Dr. Jones, I am a sophomore at Wayne State University on the pre-med track…" at bounding box center [305, 270] width 365 height 234
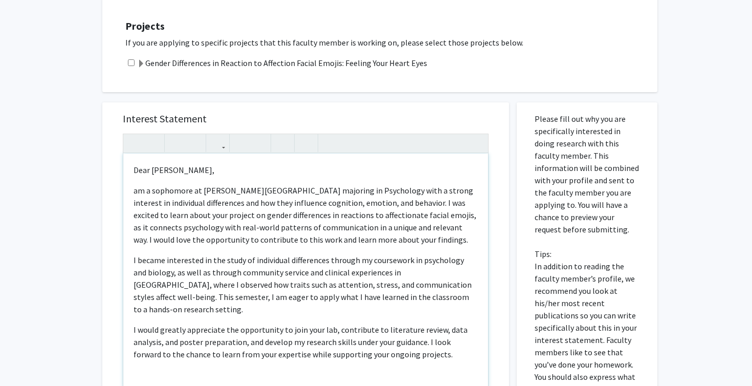
click at [133, 193] on div "Dear Dr. Jones, am a sophomore at Wayne State University majoring in Psychology…" at bounding box center [305, 270] width 365 height 234
click at [449, 229] on p "I am a sophomore at Wayne State University majoring in Psychology with a strong…" at bounding box center [306, 214] width 344 height 61
drag, startPoint x: 461, startPoint y: 229, endPoint x: 611, endPoint y: 233, distance: 150.0
click at [611, 233] on div "Interest Statement Dear Dr. Jones, I am a sophomore at Wayne State University m…" at bounding box center [376, 323] width 563 height 462
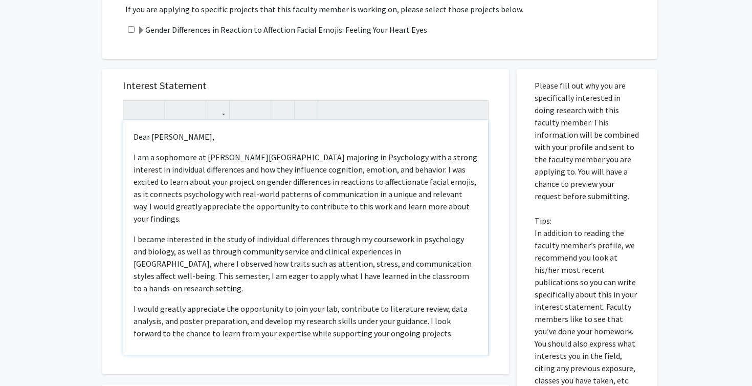
scroll to position [468, 0]
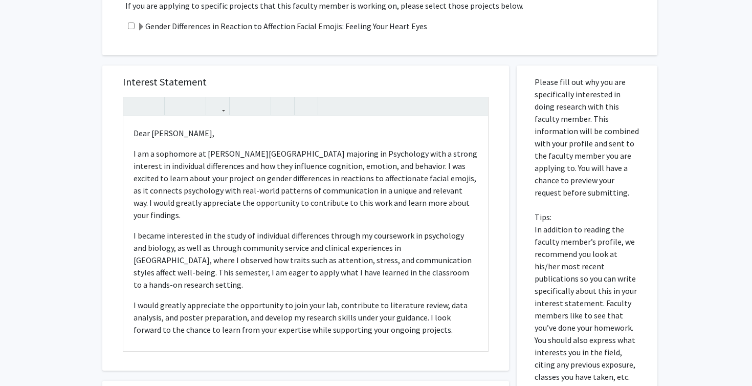
click at [385, 2] on p "If you are applying to specific projects that this faculty member is working on…" at bounding box center [386, 5] width 522 height 12
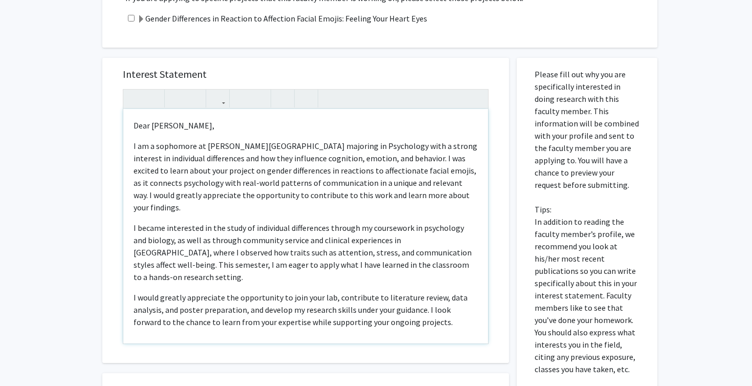
scroll to position [478, 0]
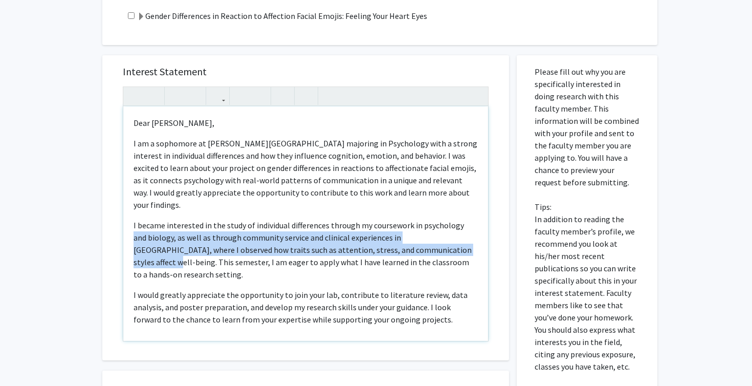
drag, startPoint x: 457, startPoint y: 228, endPoint x: 405, endPoint y: 252, distance: 57.5
click at [405, 252] on p "I became interested in the study of individual differences through my coursewor…" at bounding box center [306, 249] width 344 height 61
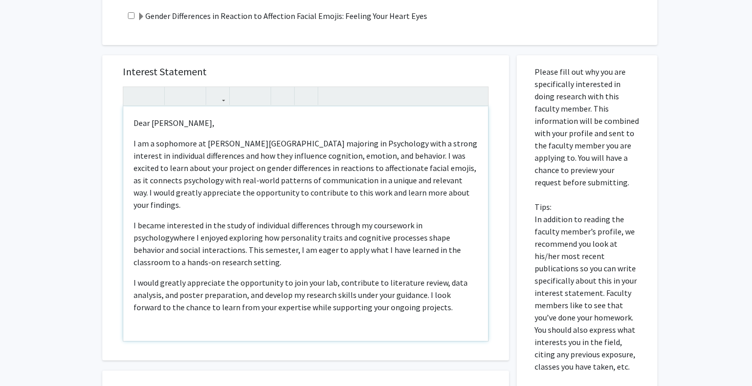
click at [173, 240] on p "I became interested in the study of individual differences through my coursewor…" at bounding box center [306, 243] width 344 height 49
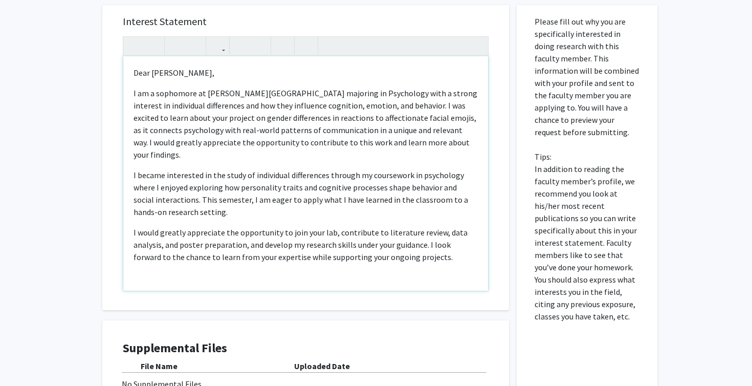
scroll to position [531, 0]
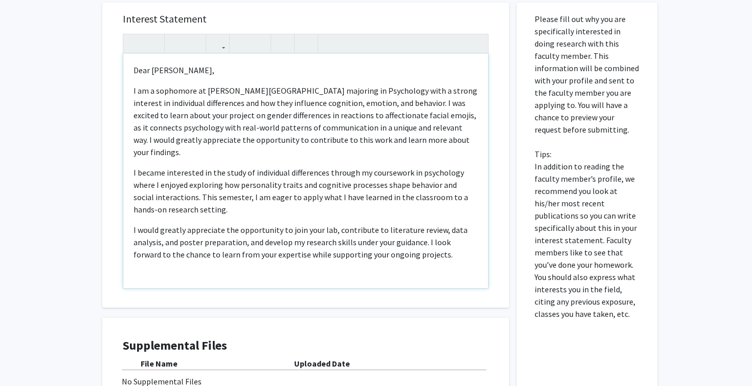
click at [325, 268] on div "Dear Dr. Jones, I am a sophomore at Wayne State University majoring in Psycholo…" at bounding box center [305, 171] width 365 height 234
click at [400, 267] on div "Dear Dr. Jones, I am a sophomore at Wayne State University majoring in Psycholo…" at bounding box center [305, 171] width 365 height 234
click at [422, 255] on p "I would greatly appreciate the opportunity to join your lab, contribute to lite…" at bounding box center [306, 242] width 344 height 37
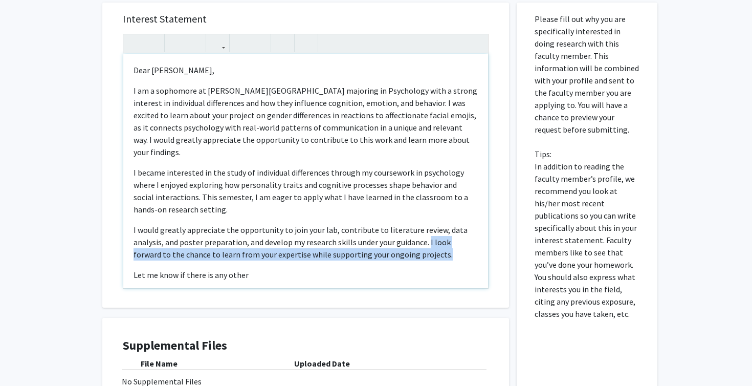
drag, startPoint x: 420, startPoint y: 245, endPoint x: 427, endPoint y: 236, distance: 11.7
click at [427, 236] on p "I would greatly appreciate the opportunity to join your lab, contribute to lite…" at bounding box center [306, 242] width 344 height 37
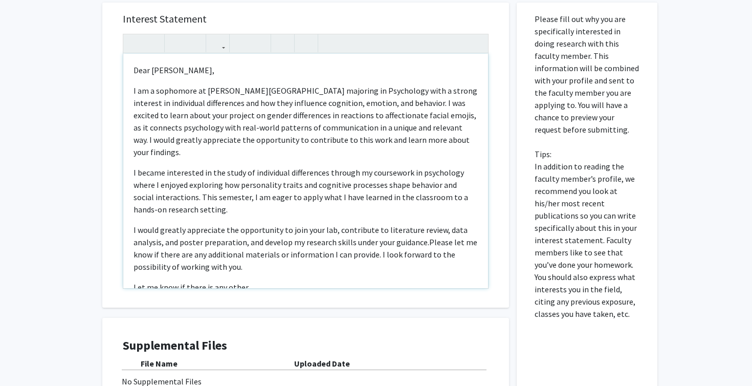
click at [179, 257] on p "I would greatly appreciate the opportunity to join your lab, contribute to lite…" at bounding box center [306, 248] width 344 height 49
drag, startPoint x: 275, startPoint y: 280, endPoint x: 138, endPoint y: 278, distance: 137.1
click at [138, 281] on p "Let me know if there is any other" at bounding box center [306, 287] width 344 height 12
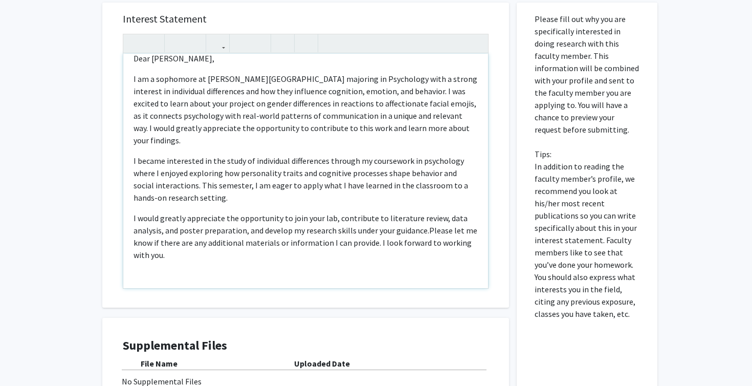
scroll to position [540, 0]
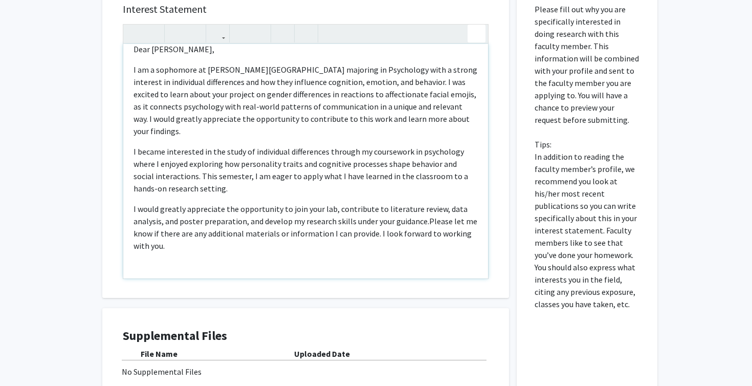
click at [476, 42] on div "Dear Dr. Jones, I am a sophomore at Wayne State University majoring in Psycholo…" at bounding box center [306, 151] width 366 height 255
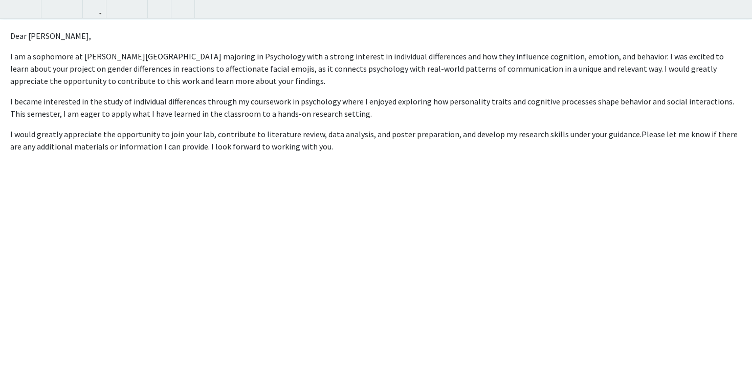
scroll to position [0, 0]
drag, startPoint x: 10, startPoint y: 168, endPoint x: 73, endPoint y: 205, distance: 72.2
click at [73, 205] on div "Dear Dr. Jones, I am a sophomore at Wayne State University majoring in Psycholo…" at bounding box center [376, 202] width 752 height 367
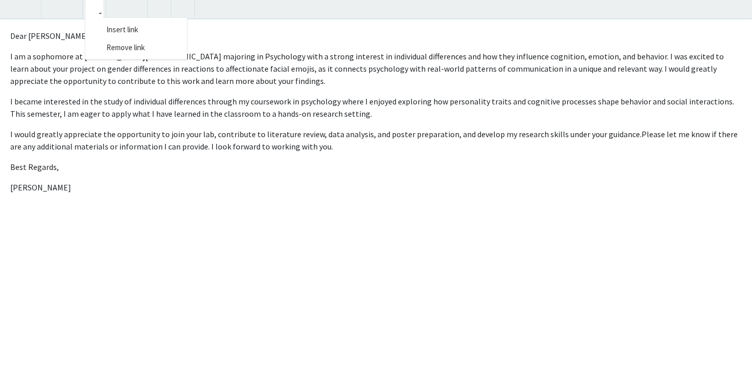
click at [98, 14] on icon "button" at bounding box center [94, 9] width 9 height 17
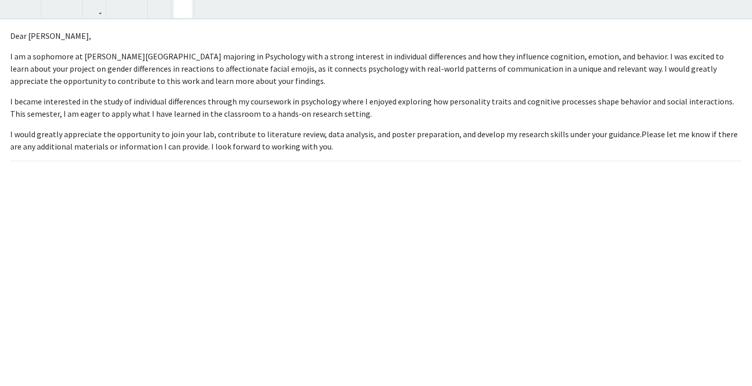
click at [185, 12] on icon "button" at bounding box center [183, 9] width 9 height 17
click at [231, 165] on p "Zachariah Bitar" at bounding box center [376, 167] width 732 height 12
click at [9, 165] on div "Dear Dr. Jones, I am a sophomore at Wayne State University majoring in Psycholo…" at bounding box center [376, 202] width 752 height 367
click at [34, 42] on div "Dear Dr. Jones, I am a sophomore at Wayne State University majoring in Psycholo…" at bounding box center [376, 202] width 752 height 367
click at [31, 42] on div "Dear Dr. Jones, I am a sophomore at Wayne State University majoring in Psycholo…" at bounding box center [376, 202] width 752 height 367
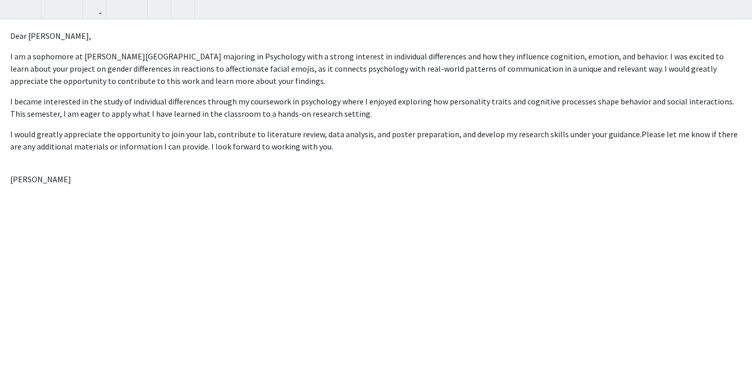
click at [28, 167] on div "Dear Dr. Jones, I am a sophomore at Wayne State University majoring in Psycholo…" at bounding box center [376, 202] width 752 height 367
click at [81, 183] on p "Zachariah Bitar" at bounding box center [376, 179] width 732 height 12
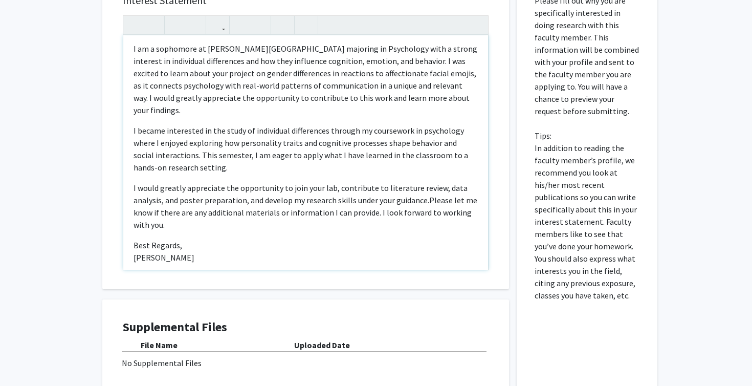
scroll to position [549, 0]
drag, startPoint x: 229, startPoint y: 147, endPoint x: 192, endPoint y: 148, distance: 36.3
click at [192, 148] on p "I became interested in the study of individual differences through my coursewor…" at bounding box center [306, 148] width 344 height 49
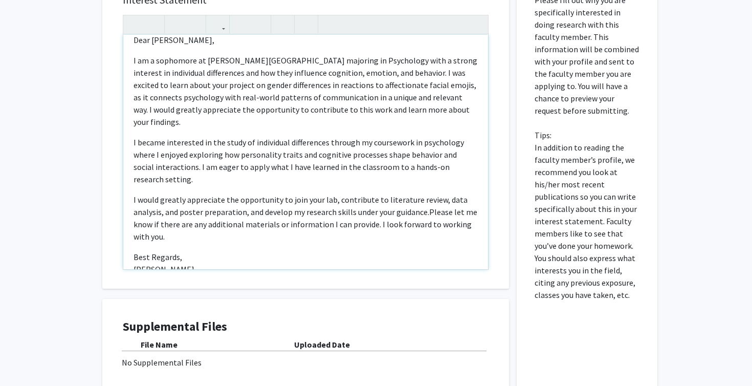
click at [377, 196] on p "I would greatly appreciate the opportunity to join your lab, contribute to lite…" at bounding box center [306, 217] width 344 height 49
click at [424, 193] on p "I would greatly appreciate the opportunity to join your lab, contribute to lite…" at bounding box center [306, 217] width 344 height 49
drag, startPoint x: 285, startPoint y: 203, endPoint x: 260, endPoint y: 201, distance: 25.2
click at [260, 201] on p "I would greatly appreciate the opportunity to join your lab, contribute to lite…" at bounding box center [306, 217] width 344 height 49
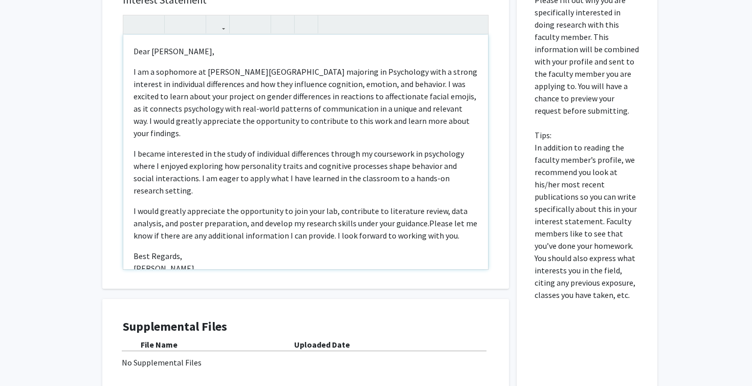
click at [349, 222] on div "Dear Dr. Jones, I am a sophomore at Wayne State University majoring in Psycholo…" at bounding box center [305, 152] width 365 height 234
click at [354, 236] on div "Dear Dr. Jones, I am a sophomore at Wayne State University majoring in Psycholo…" at bounding box center [305, 152] width 365 height 234
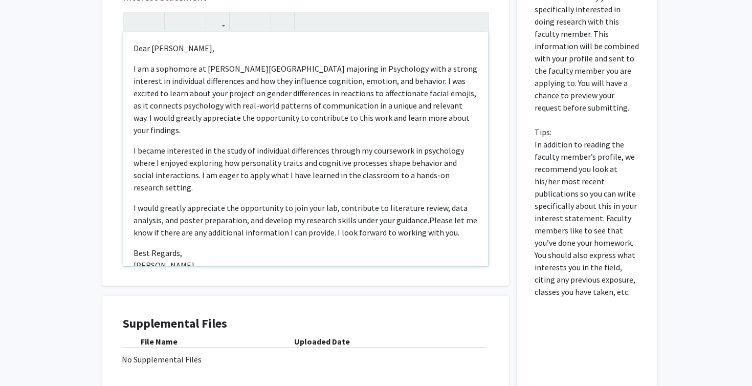
scroll to position [549, 0]
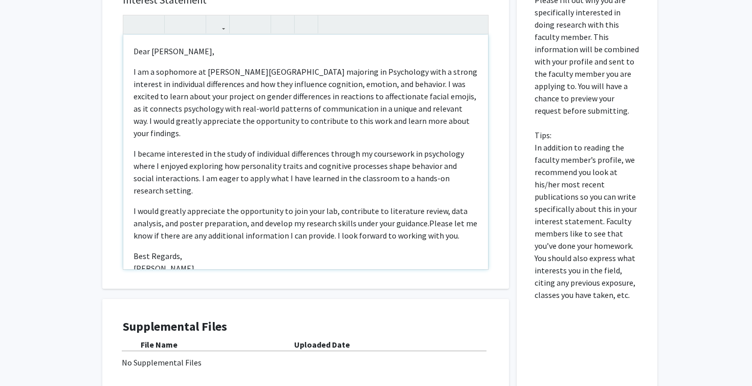
click at [357, 205] on p "I would greatly appreciate the opportunity to join your lab, contribute to lite…" at bounding box center [306, 223] width 344 height 37
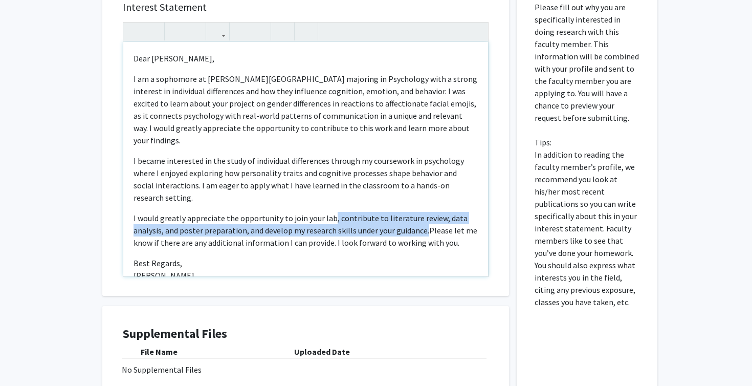
drag, startPoint x: 331, startPoint y: 196, endPoint x: 426, endPoint y: 206, distance: 95.7
click at [426, 212] on p "I would greatly appreciate the opportunity to join your lab, contribute to lite…" at bounding box center [306, 230] width 344 height 37
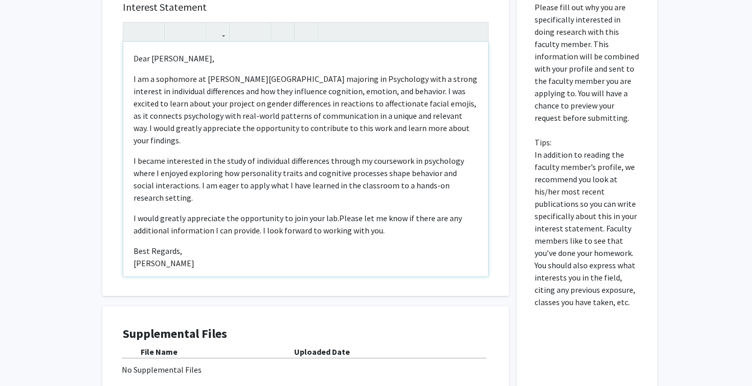
type textarea "<p>Dear Dr. Jones,</p><p>I am a sophomore at Wayne State University majoring in…"
click at [453, 223] on div "Dear Dr. Jones, I am a sophomore at Wayne State University majoring in Psycholo…" at bounding box center [305, 159] width 365 height 234
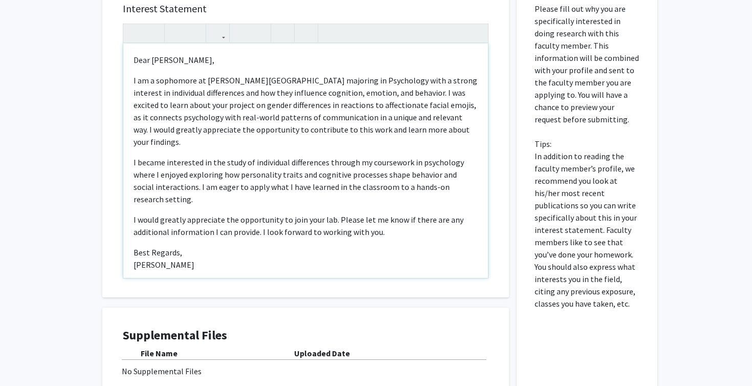
click at [345, 101] on p "I am a sophomore at Wayne State University majoring in Psychology with a strong…" at bounding box center [306, 111] width 344 height 74
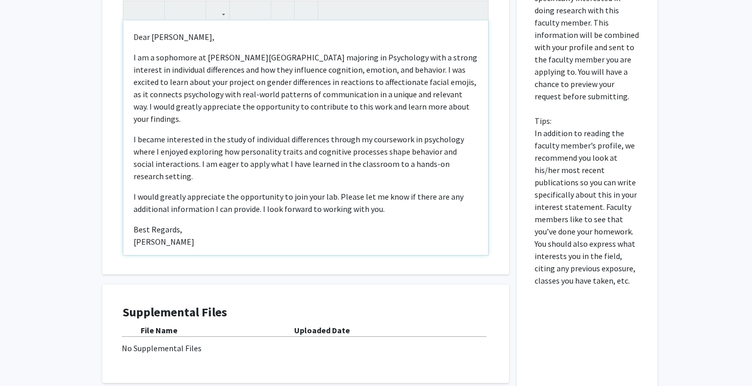
scroll to position [561, 0]
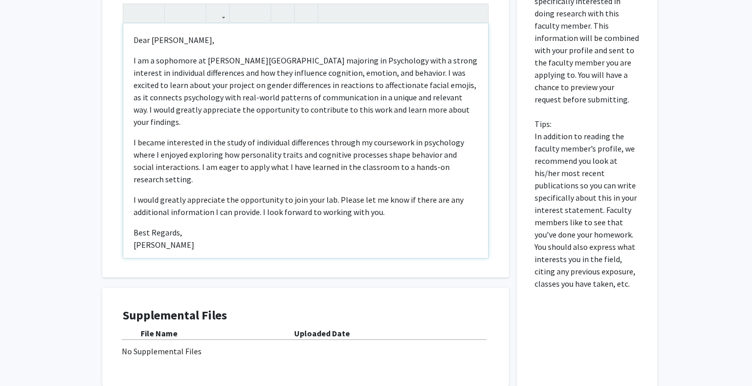
click at [387, 125] on div "Dear Dr. Jones, I am a sophomore at Wayne State University majoring in Psycholo…" at bounding box center [305, 141] width 365 height 234
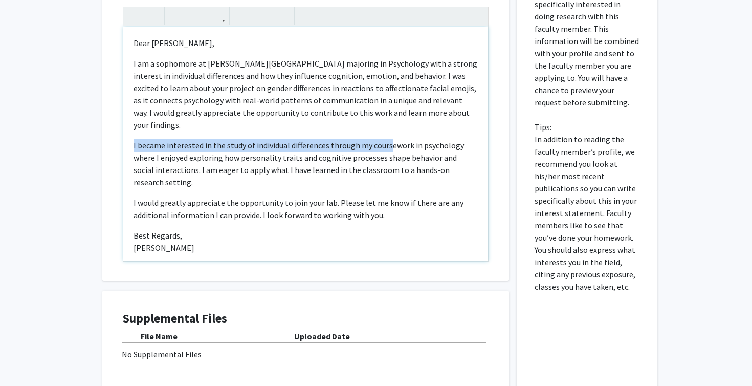
click at [336, 161] on p "I became interested in the study of individual differences through my coursewor…" at bounding box center [306, 163] width 344 height 49
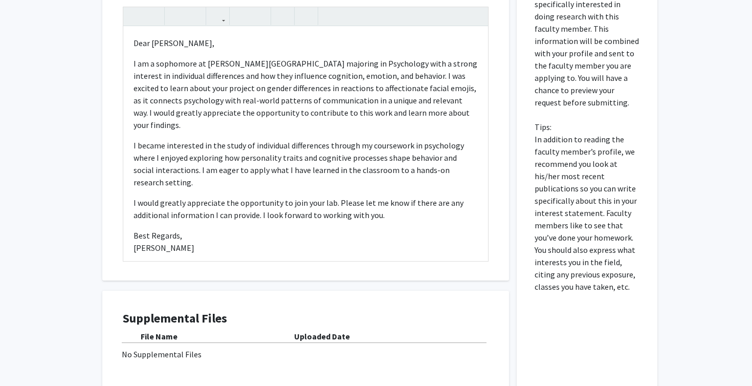
click at [108, 205] on div "Interest Statement Dear Dr. Jones, I am a sophomore at Wayne State University m…" at bounding box center [305, 127] width 407 height 305
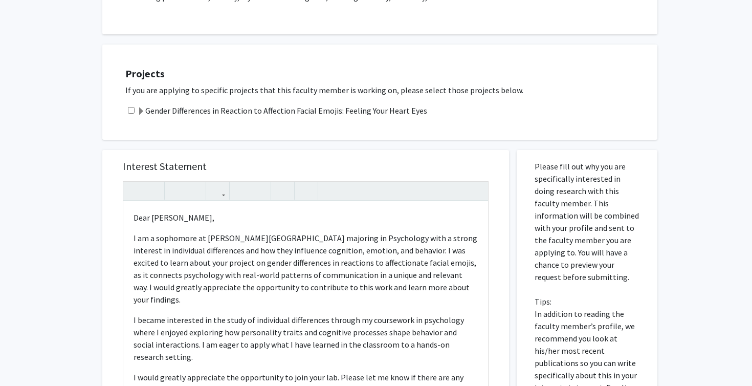
scroll to position [383, 0]
click at [133, 113] on input "checkbox" at bounding box center [131, 110] width 7 height 7
checkbox input "true"
click at [75, 161] on div "All Requests Request for Lara Jones Request for Lara Jones Departments: Psychol…" at bounding box center [376, 140] width 752 height 972
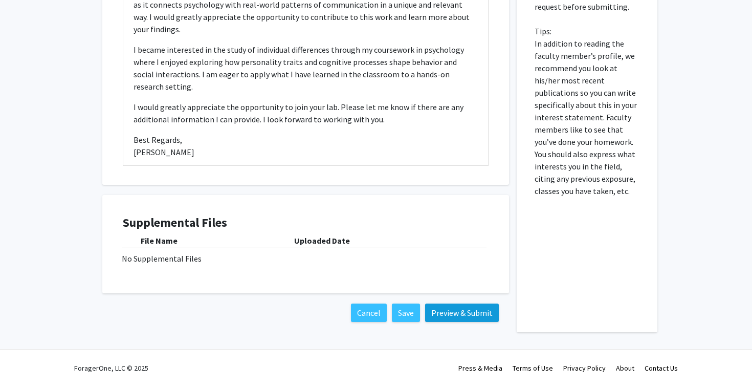
scroll to position [654, 0]
click at [453, 310] on button "Preview & Submit" at bounding box center [462, 312] width 74 height 18
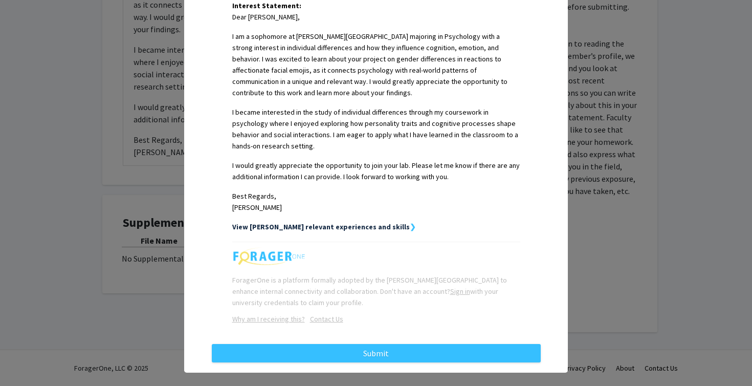
scroll to position [280, 0]
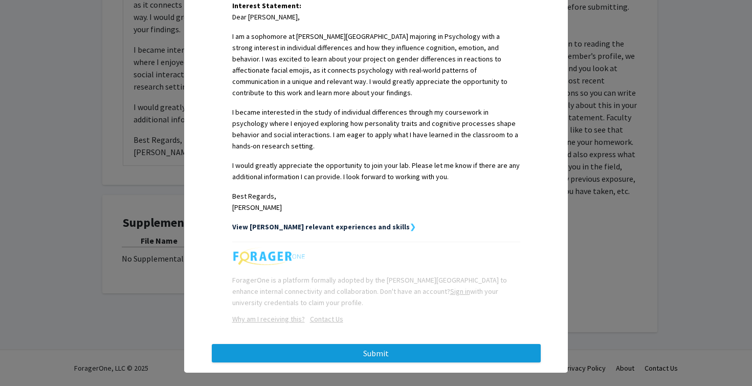
click at [414, 344] on button "Submit" at bounding box center [376, 353] width 329 height 18
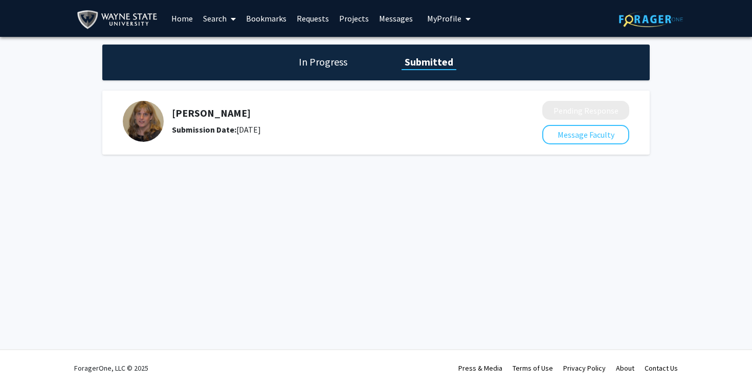
click at [312, 18] on link "Requests" at bounding box center [313, 19] width 42 height 36
click at [325, 55] on div "In Progress Submitted" at bounding box center [375, 63] width 547 height 36
click at [359, 21] on link "Projects" at bounding box center [354, 19] width 40 height 36
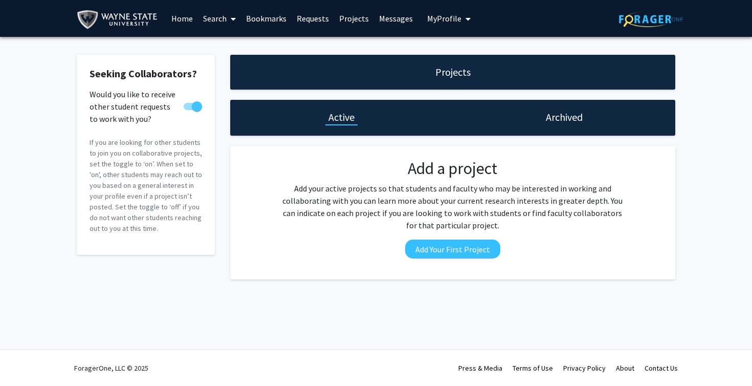
click at [220, 20] on link "Search" at bounding box center [219, 19] width 43 height 36
click at [233, 47] on span "Faculty/Staff" at bounding box center [235, 47] width 75 height 20
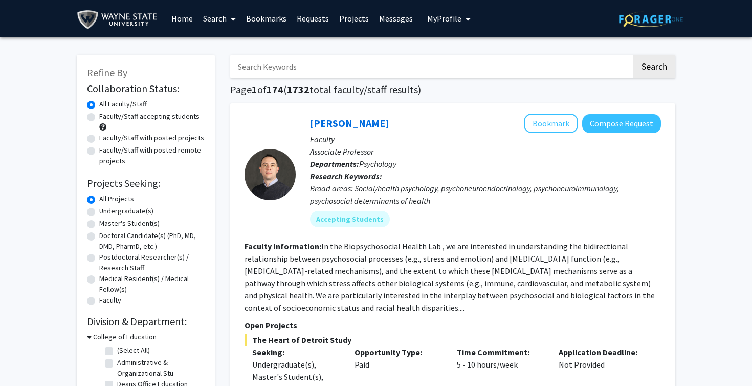
click at [568, 63] on input "Search Keywords" at bounding box center [431, 67] width 402 height 24
type input "psychology"
click at [654, 68] on button "Search" at bounding box center [654, 67] width 42 height 24
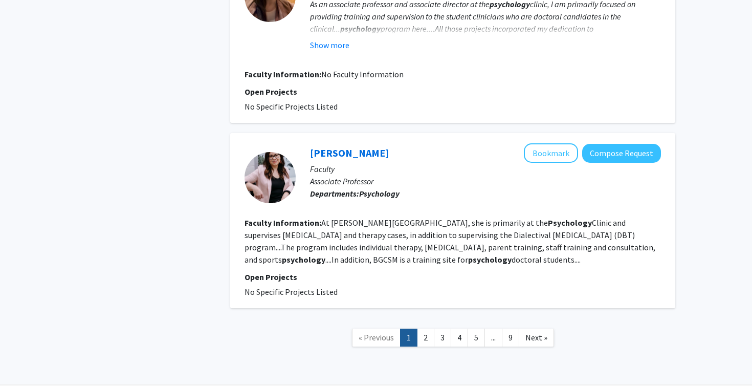
scroll to position [1946, 0]
click at [424, 329] on link "2" at bounding box center [425, 338] width 17 height 18
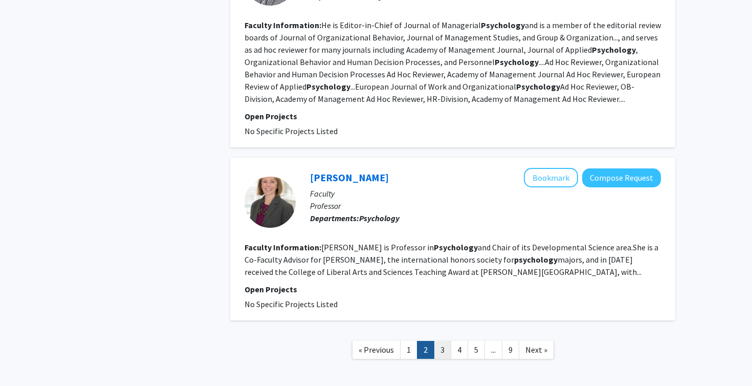
scroll to position [1785, 0]
click at [443, 331] on nav "« Previous 1 2 3 4 5 ... 9 Next »" at bounding box center [452, 351] width 445 height 41
click at [440, 341] on link "3" at bounding box center [442, 350] width 17 height 18
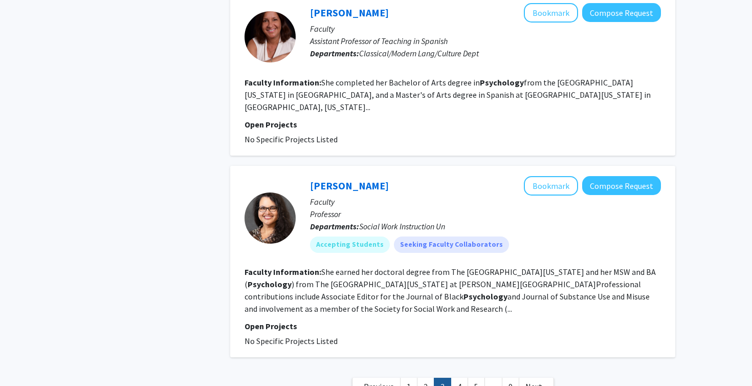
scroll to position [1850, 0]
click at [455, 378] on link "4" at bounding box center [459, 387] width 17 height 18
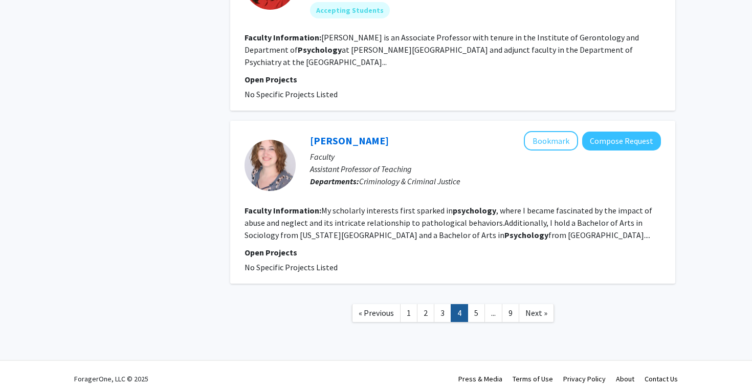
scroll to position [1473, 0]
click at [473, 304] on link "5" at bounding box center [476, 313] width 17 height 18
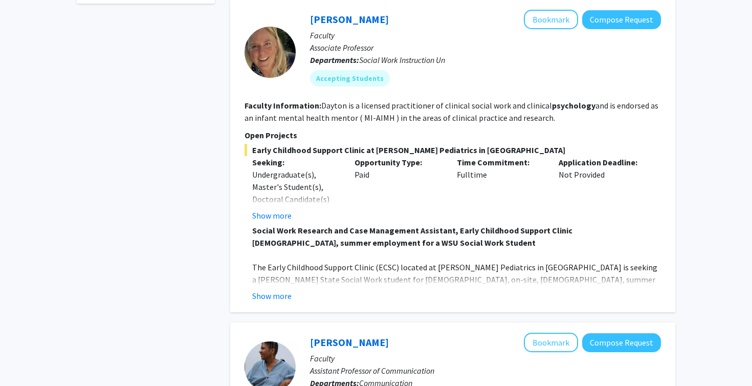
scroll to position [470, 0]
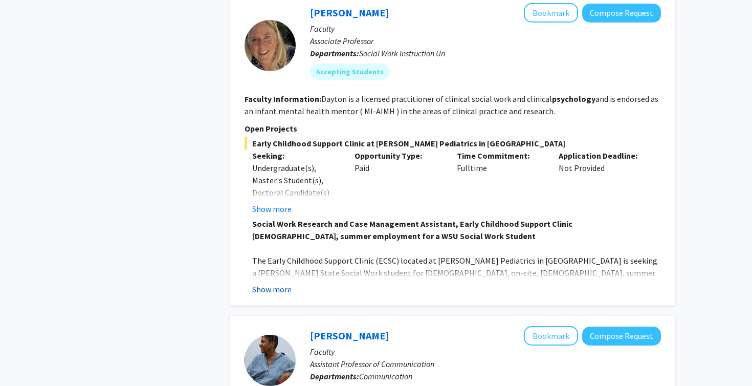
click at [278, 292] on button "Show more" at bounding box center [271, 289] width 39 height 12
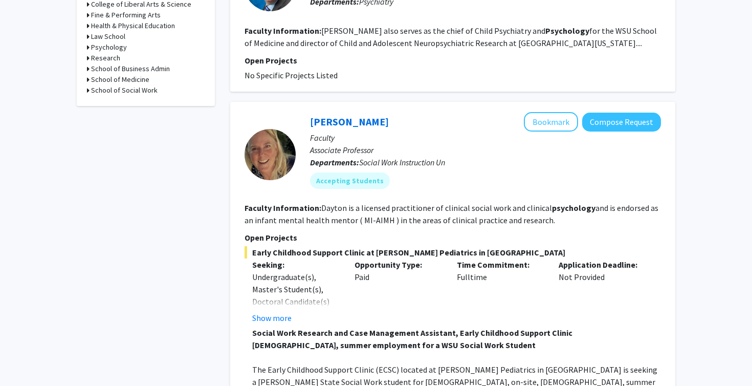
scroll to position [327, 0]
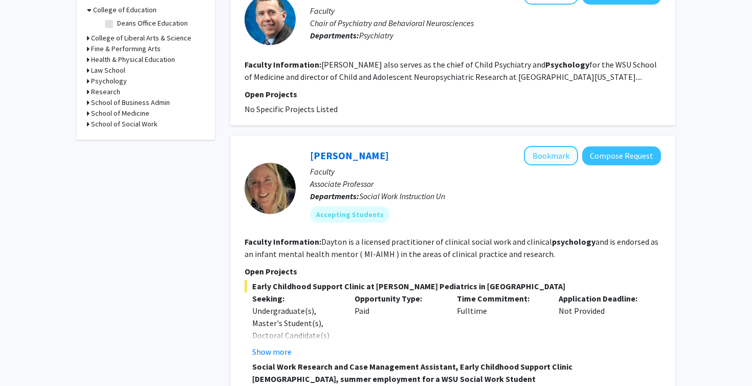
click at [554, 158] on button "Bookmark" at bounding box center [551, 155] width 54 height 19
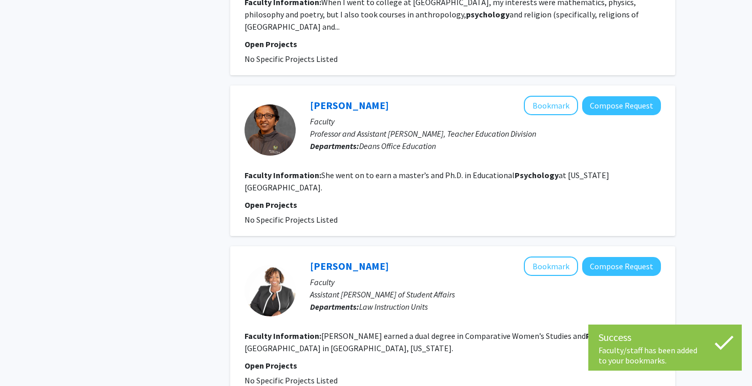
scroll to position [1910, 0]
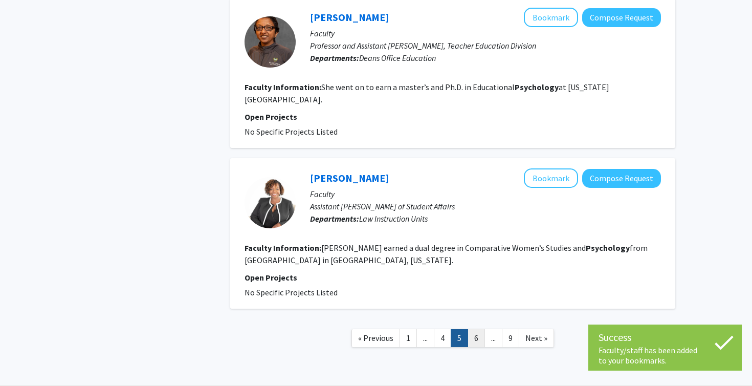
click at [471, 329] on link "6" at bounding box center [476, 338] width 17 height 18
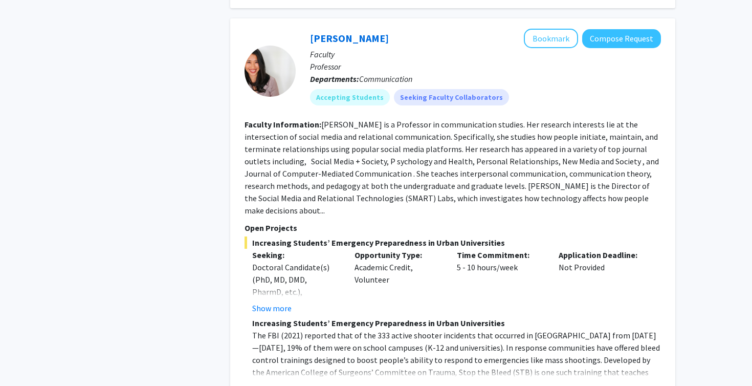
scroll to position [1079, 0]
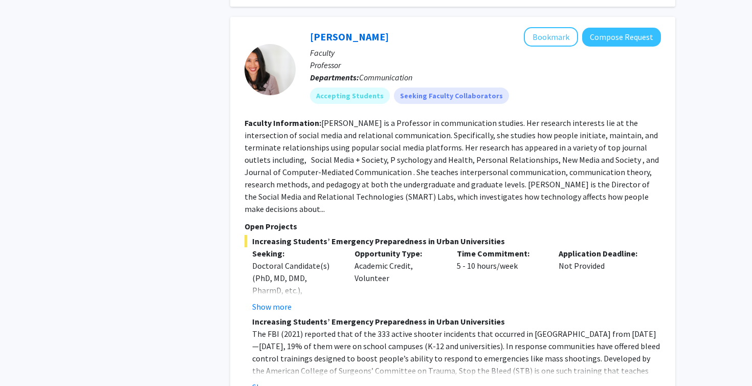
click at [276, 302] on div "Increasing Students’ Emergency Preparedness in Urban Universities Seeking: Doct…" at bounding box center [453, 314] width 416 height 158
click at [278, 300] on button "Show more" at bounding box center [271, 306] width 39 height 12
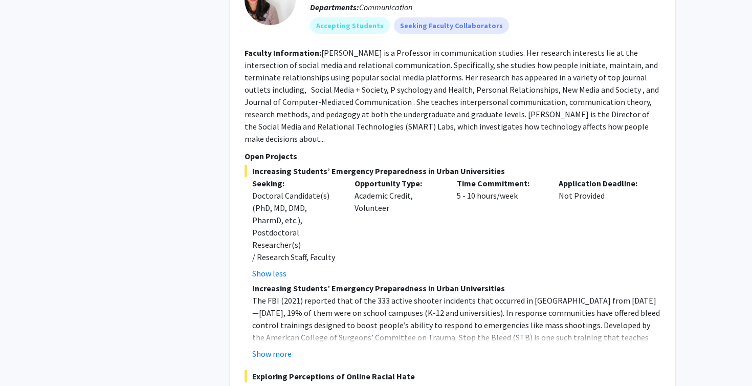
scroll to position [1227, 0]
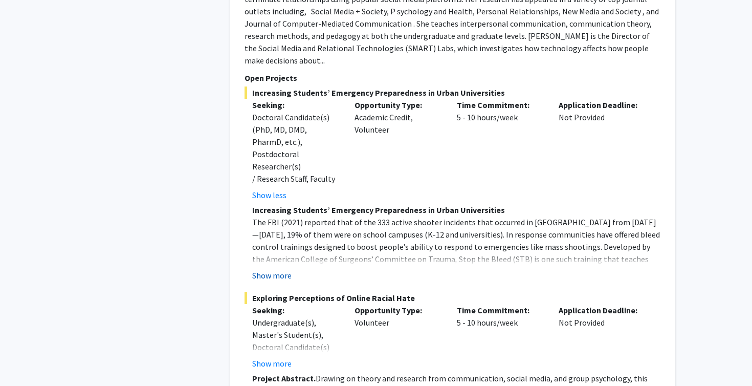
click at [277, 269] on button "Show more" at bounding box center [271, 275] width 39 height 12
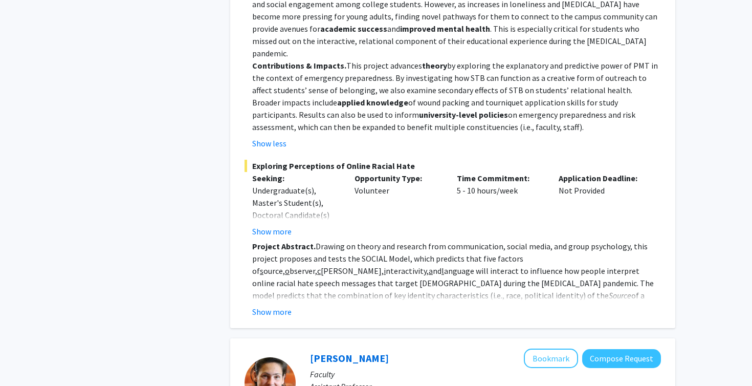
scroll to position [1753, 0]
click at [280, 304] on button "Show more" at bounding box center [271, 310] width 39 height 12
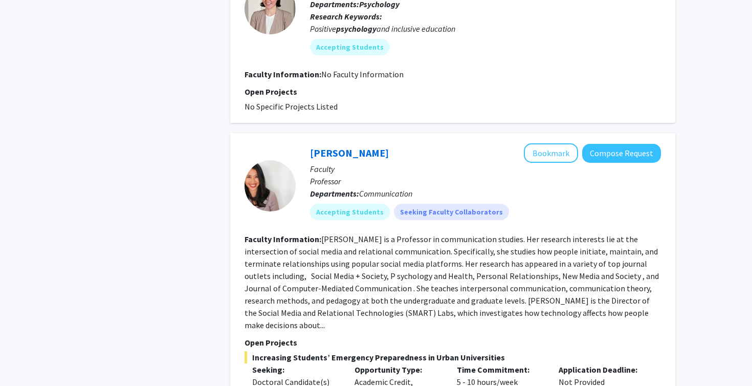
scroll to position [911, 0]
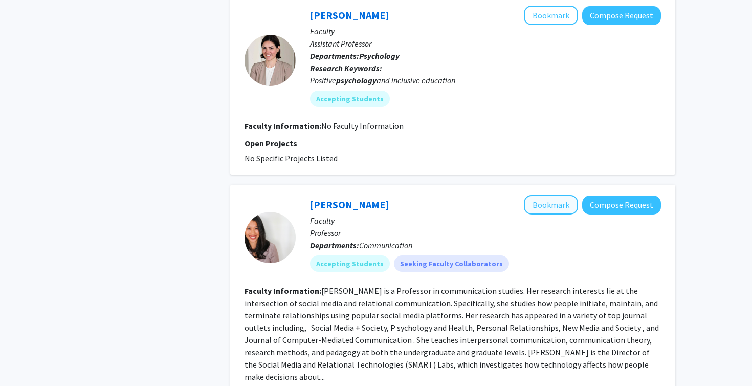
click at [543, 207] on button "Bookmark" at bounding box center [551, 204] width 54 height 19
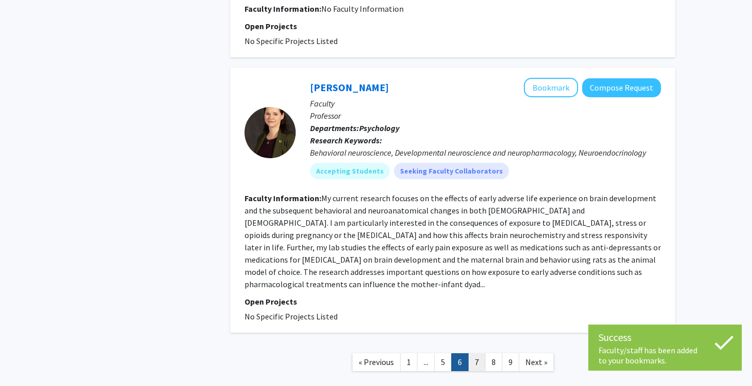
scroll to position [2434, 0]
click at [479, 354] on link "7" at bounding box center [476, 363] width 17 height 18
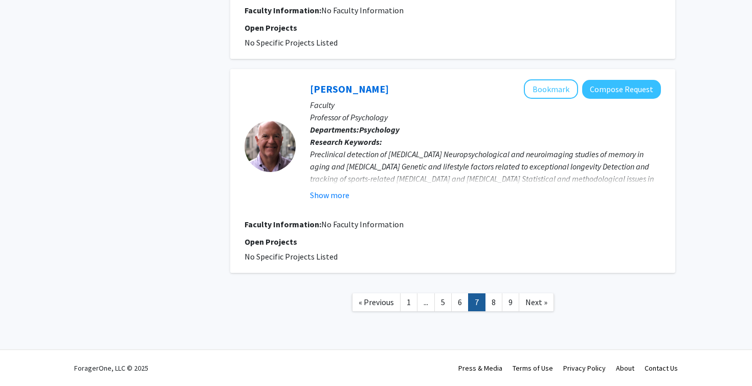
scroll to position [1641, 0]
click at [494, 307] on link "8" at bounding box center [493, 302] width 17 height 18
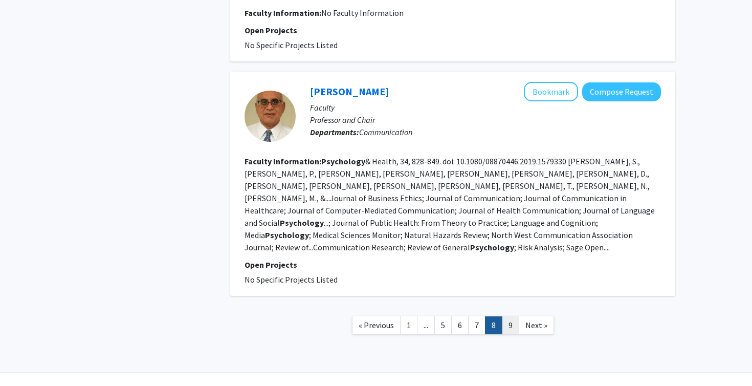
scroll to position [1940, 0]
click at [504, 317] on link "9" at bounding box center [510, 326] width 17 height 18
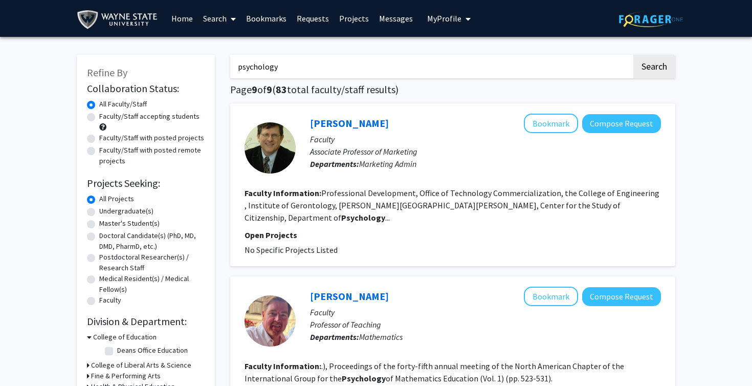
click at [267, 20] on link "Bookmarks" at bounding box center [266, 19] width 51 height 36
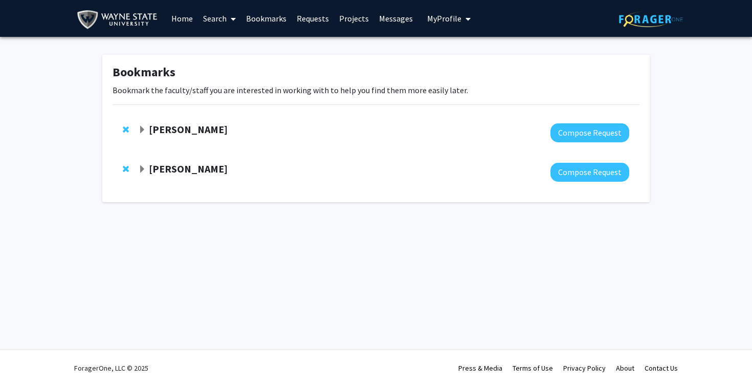
click at [208, 174] on strong "Stephanie Tong" at bounding box center [188, 168] width 79 height 13
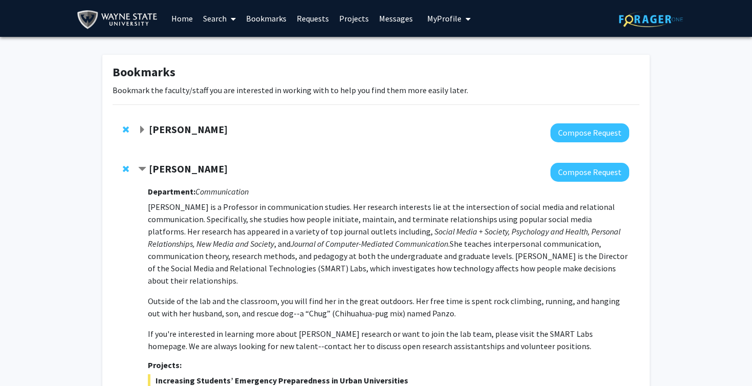
scroll to position [-1, 0]
click at [189, 179] on div at bounding box center [383, 172] width 491 height 19
click at [189, 163] on strong "Stephanie Tong" at bounding box center [188, 168] width 79 height 13
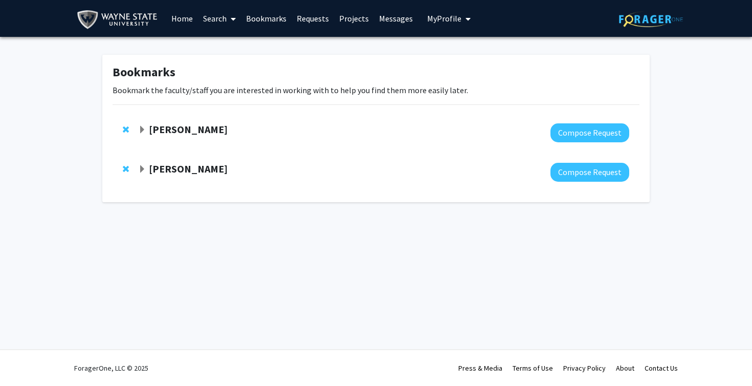
click at [188, 130] on strong "Carolyn Dayton" at bounding box center [188, 129] width 79 height 13
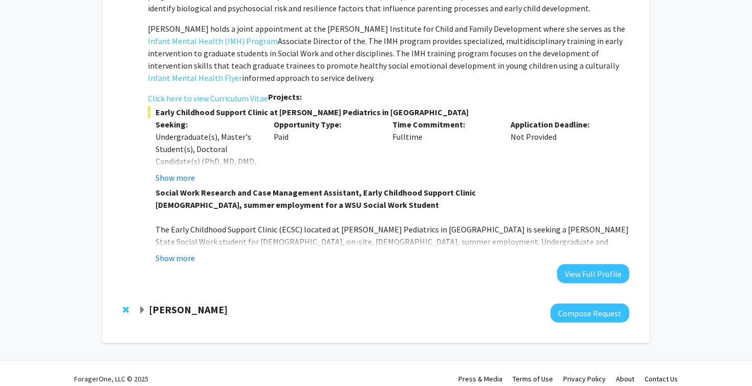
scroll to position [269, 0]
click at [183, 252] on button "Show more" at bounding box center [175, 258] width 39 height 12
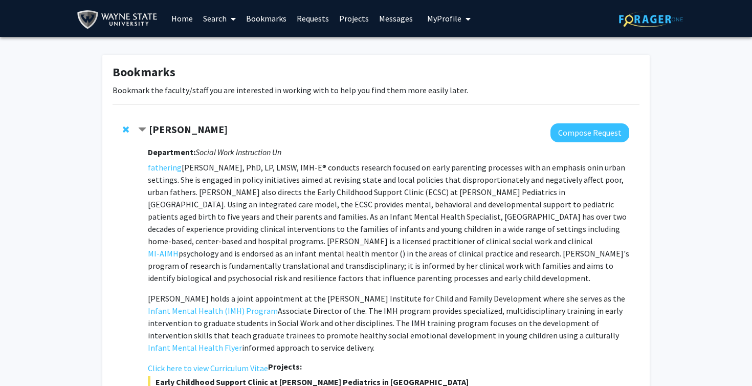
scroll to position [0, 0]
click at [174, 130] on strong "Carolyn Dayton" at bounding box center [188, 129] width 79 height 13
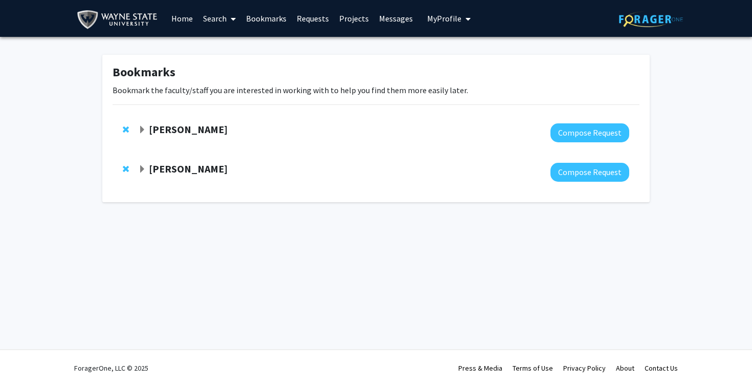
click at [176, 167] on strong "Stephanie Tong" at bounding box center [188, 168] width 79 height 13
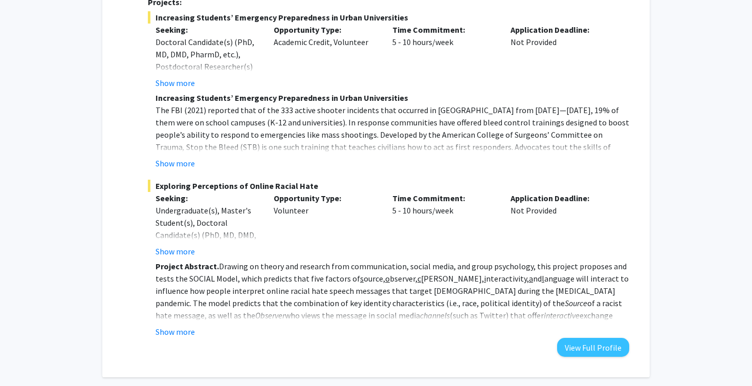
scroll to position [370, 0]
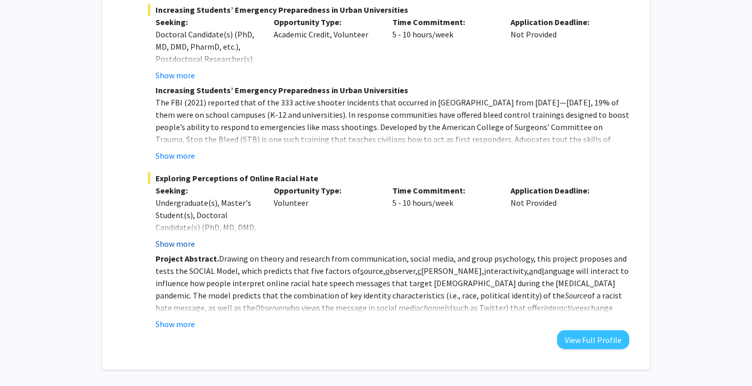
click at [181, 237] on button "Show more" at bounding box center [175, 243] width 39 height 12
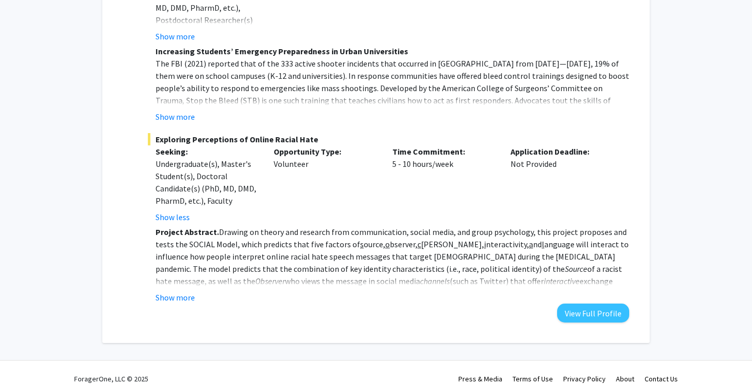
scroll to position [409, 0]
click at [177, 292] on button "Show more" at bounding box center [175, 298] width 39 height 12
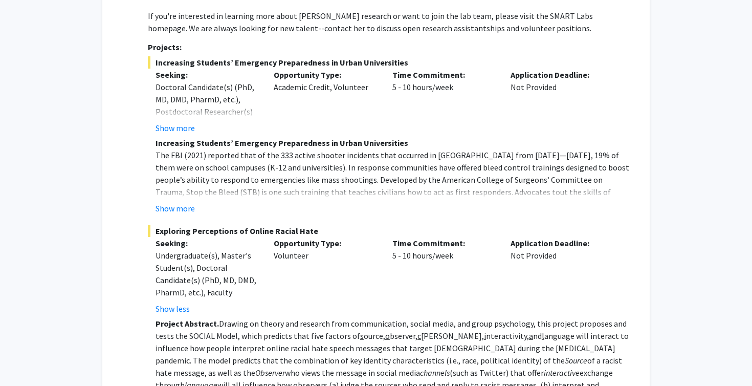
scroll to position [318, 0]
click at [175, 302] on button "Show less" at bounding box center [173, 308] width 34 height 12
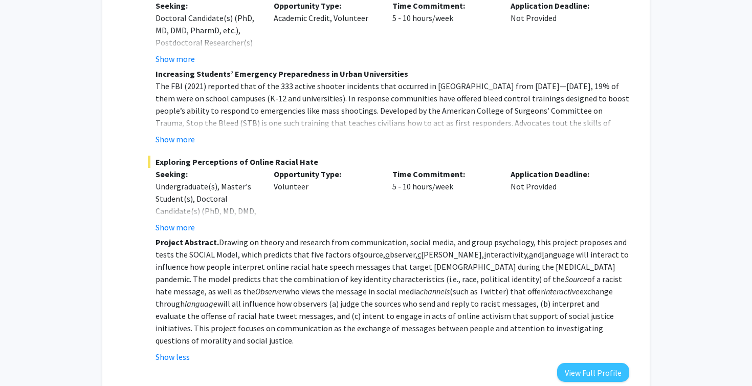
scroll to position [387, 0]
click at [187, 220] on button "Show more" at bounding box center [175, 226] width 39 height 12
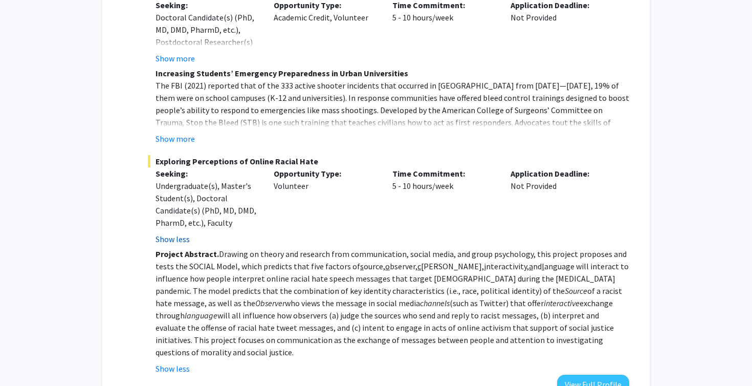
click at [183, 233] on button "Show less" at bounding box center [173, 239] width 34 height 12
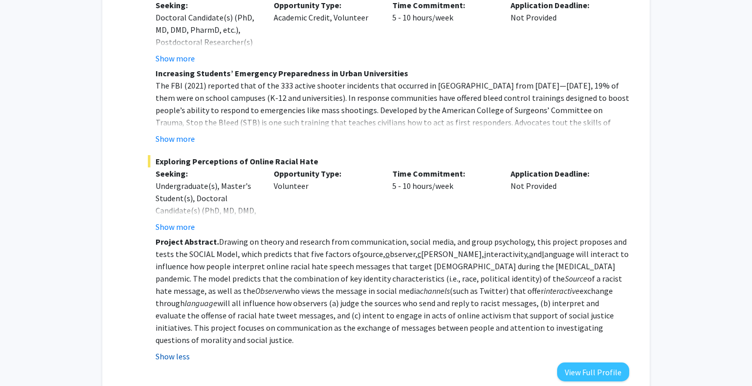
click at [176, 350] on button "Show less" at bounding box center [173, 356] width 34 height 12
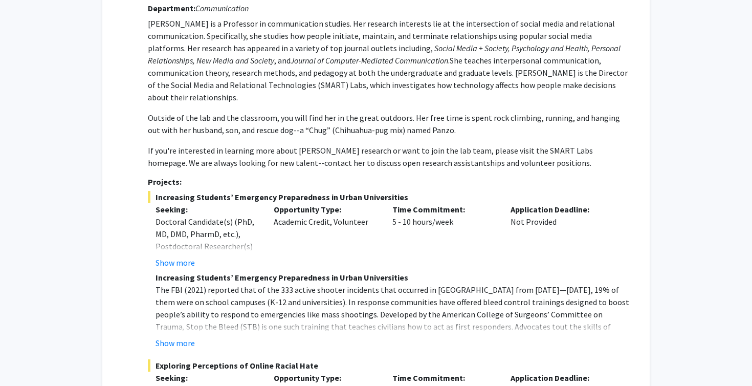
scroll to position [167, 0]
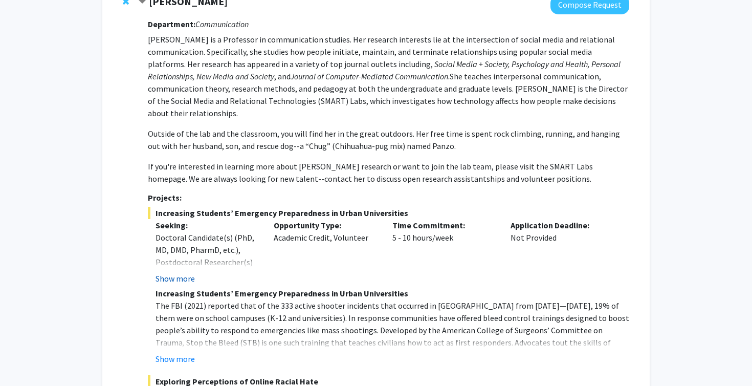
click at [186, 272] on button "Show more" at bounding box center [175, 278] width 39 height 12
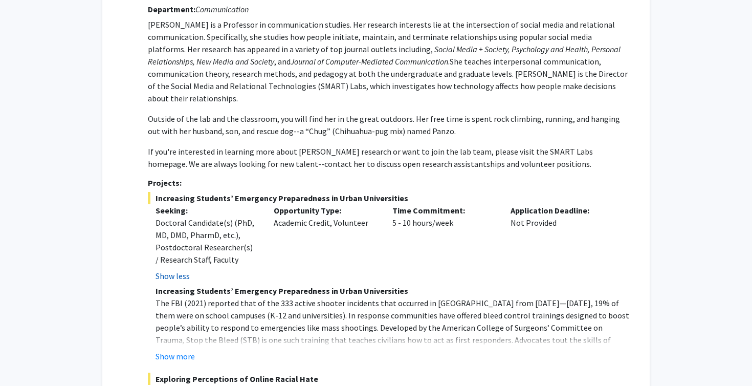
scroll to position [183, 0]
click at [174, 269] on button "Show less" at bounding box center [173, 275] width 34 height 12
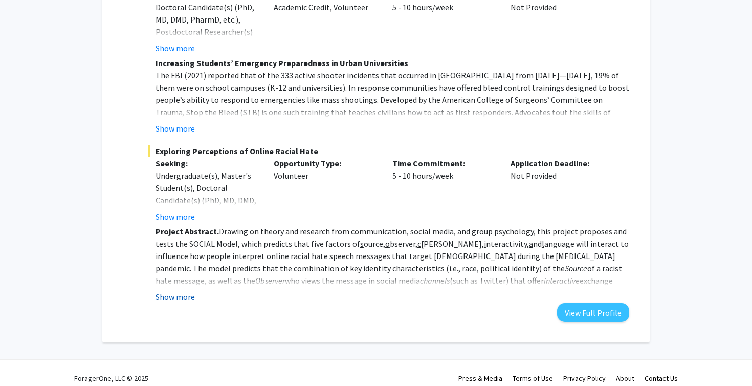
scroll to position [396, 0]
click at [181, 294] on div "Department: Communication Stephanie Tong is a Professor in communication studie…" at bounding box center [388, 54] width 481 height 538
click at [182, 292] on button "Show more" at bounding box center [175, 298] width 39 height 12
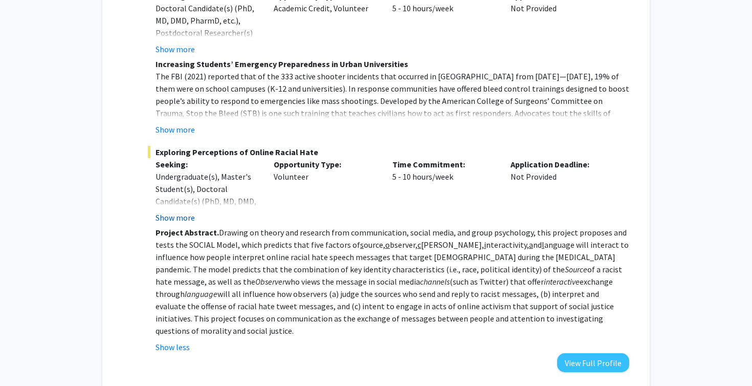
click at [174, 211] on button "Show more" at bounding box center [175, 217] width 39 height 12
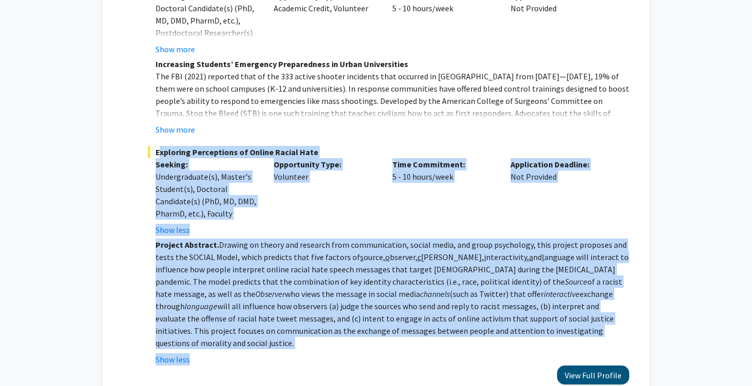
drag, startPoint x: 156, startPoint y: 141, endPoint x: 574, endPoint y: 342, distance: 463.8
click at [574, 342] on div "Department: Communication Stephanie Tong is a Professor in communication studie…" at bounding box center [388, 84] width 481 height 599
copy div "Exploring Perceptions of Online Racial Hate Seeking: Undergraduate(s), Master's…"
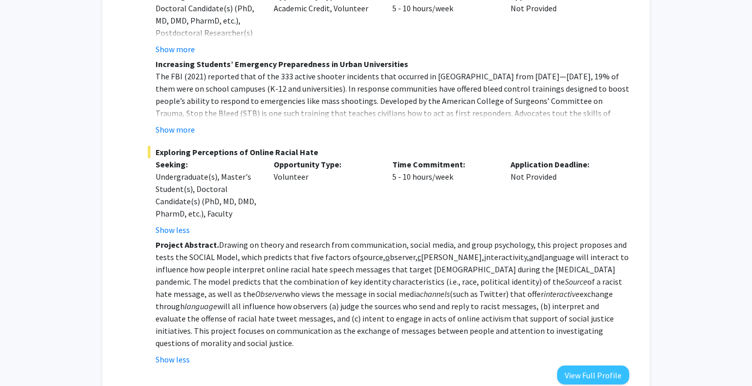
click at [748, 160] on div "Bookmarks Bookmark the faculty/staff you are interested in working with to help…" at bounding box center [376, 33] width 752 height 787
click at [447, 0] on div "Time Commitment: 5 - 10 hours/week" at bounding box center [444, 22] width 119 height 65
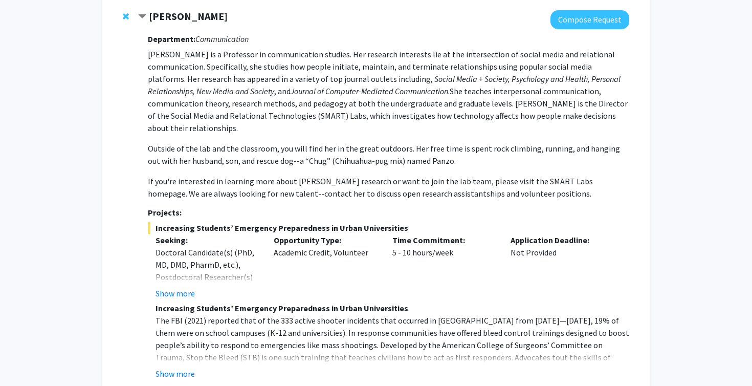
scroll to position [151, 0]
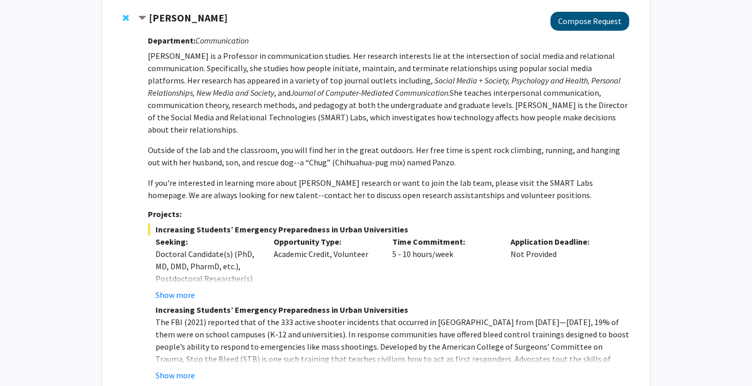
click at [587, 26] on button "Compose Request" at bounding box center [589, 21] width 79 height 19
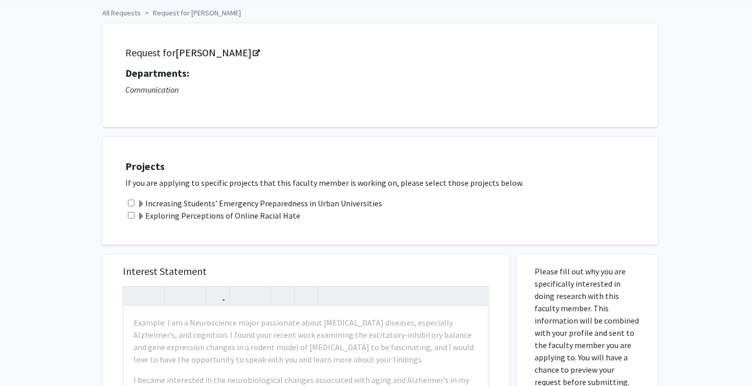
scroll to position [43, 0]
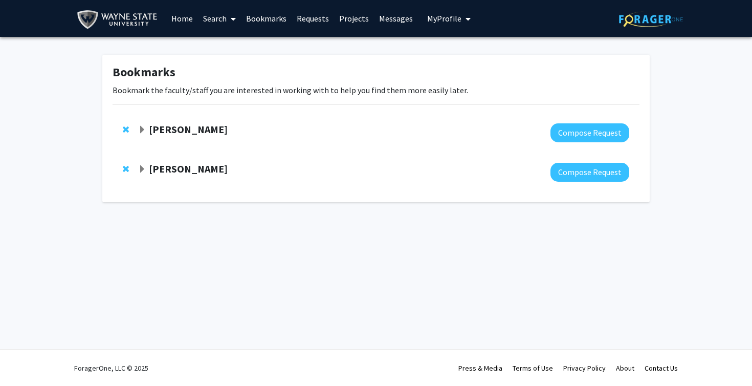
click at [186, 167] on strong "Stephanie Tong" at bounding box center [188, 168] width 79 height 13
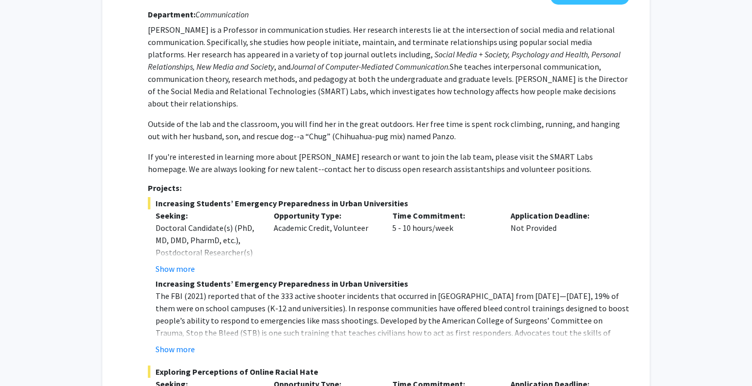
scroll to position [186, 0]
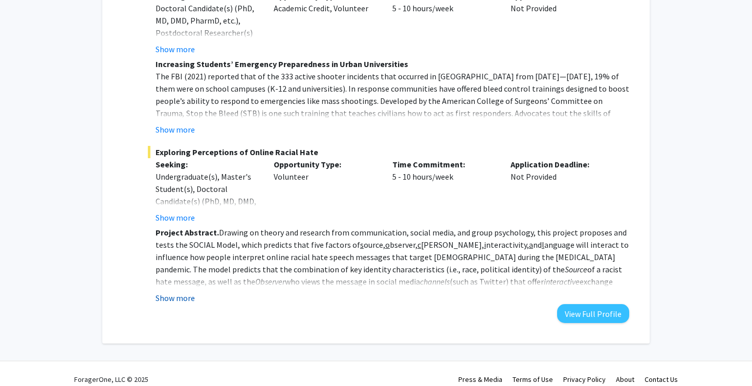
click at [185, 292] on button "Show more" at bounding box center [175, 298] width 39 height 12
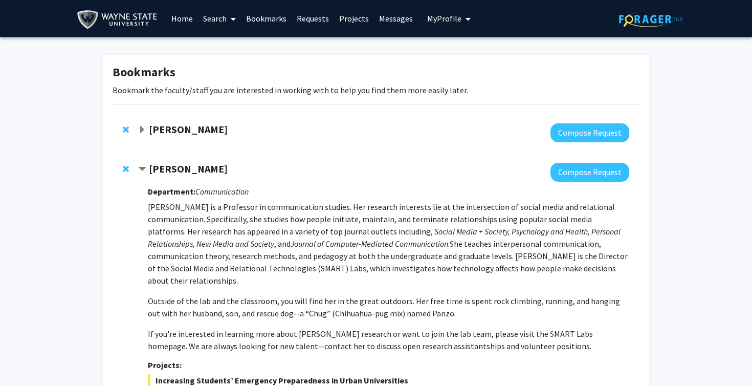
scroll to position [0, 0]
click at [608, 137] on button "Compose Request" at bounding box center [589, 132] width 79 height 19
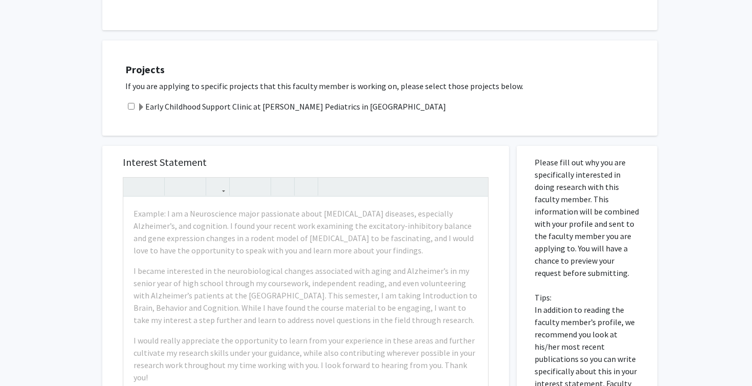
scroll to position [144, 0]
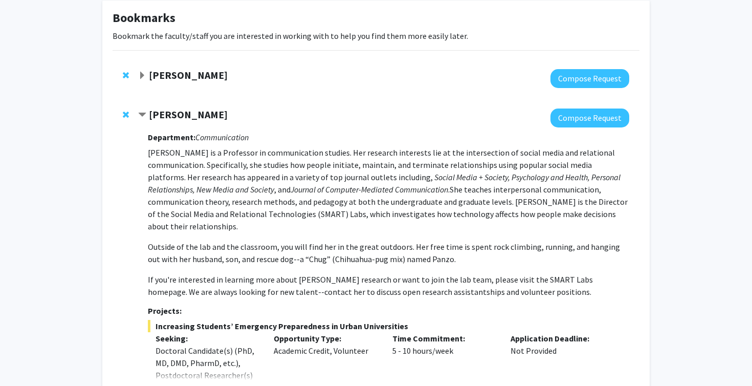
scroll to position [43, 0]
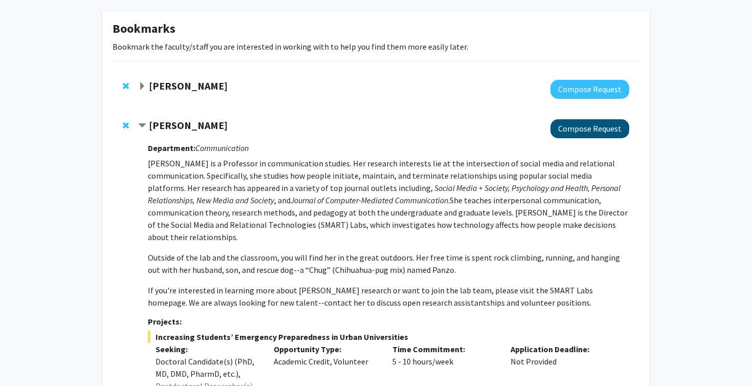
click at [567, 136] on button "Compose Request" at bounding box center [589, 128] width 79 height 19
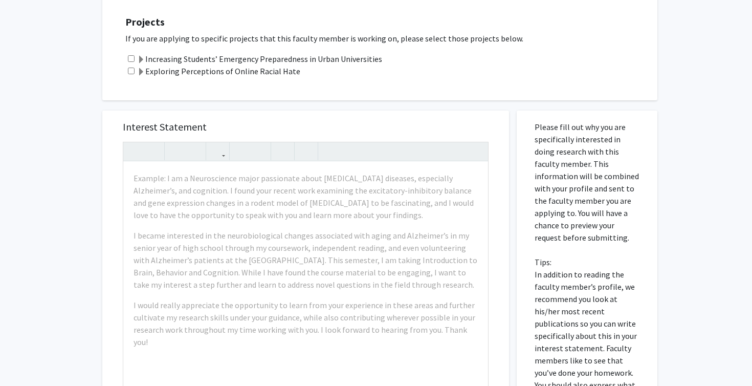
scroll to position [204, 0]
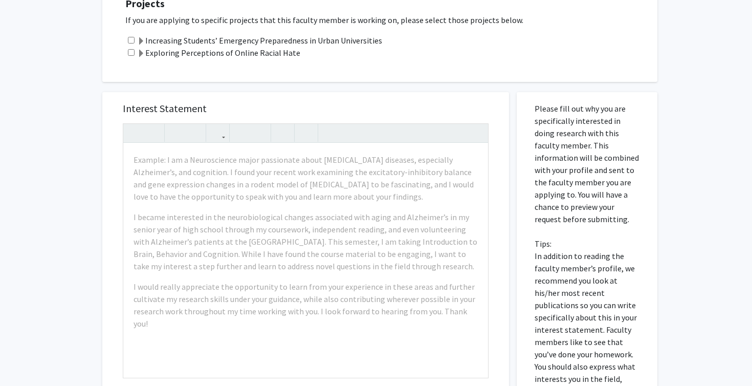
click at [131, 53] on input "checkbox" at bounding box center [131, 52] width 7 height 7
checkbox input "true"
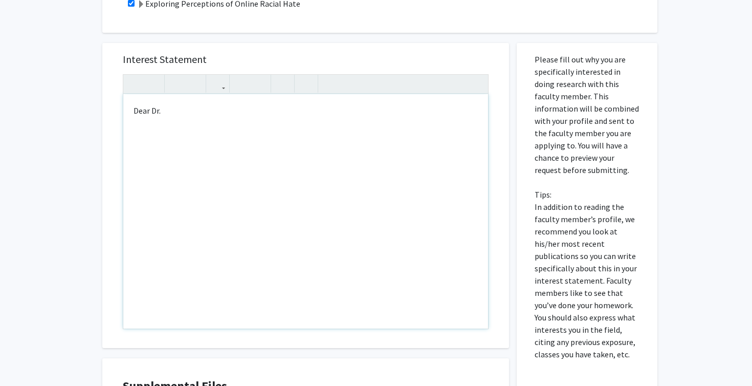
scroll to position [253, 0]
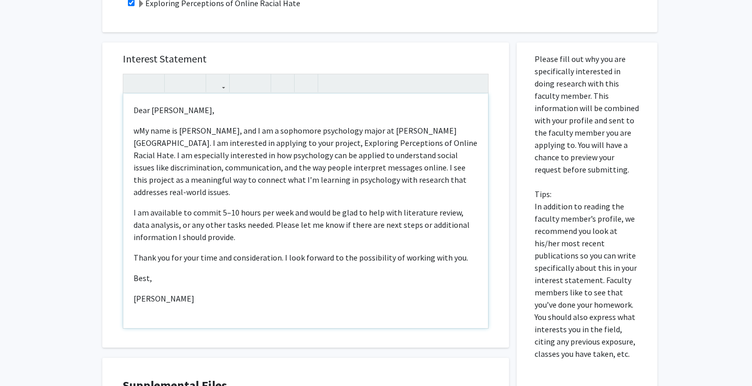
click at [140, 132] on p "wMy name is Zach Bitar, and I am a sophomore psychology major at Wayne State Un…" at bounding box center [306, 161] width 344 height 74
click at [187, 131] on p "My name is Zach Bitar, and I am a sophomore psychology major at Wayne State Uni…" at bounding box center [306, 161] width 344 height 74
click at [134, 206] on p "I am available to commit 5–10 hours per week and would be glad to help with lit…" at bounding box center [306, 224] width 344 height 37
click at [213, 206] on p "I have a 3.96 GPA and I am available to commit 5–10 hours per week and would be…" at bounding box center [306, 224] width 344 height 37
click at [365, 206] on p "I have a 3.96 GPA and I am available to commit 5–10 hours per week and would be…" at bounding box center [306, 224] width 344 height 37
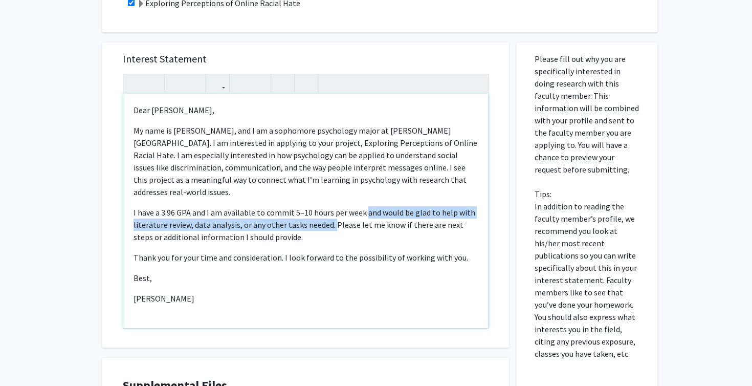
drag, startPoint x: 365, startPoint y: 202, endPoint x: 330, endPoint y: 213, distance: 36.7
click at [330, 213] on p "I have a 3.96 GPA and I am available to commit 5–10 hours per week and would be…" at bounding box center [306, 224] width 344 height 37
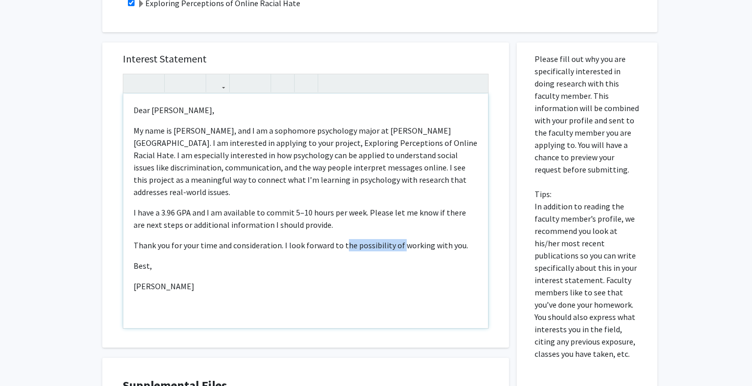
drag, startPoint x: 398, startPoint y: 236, endPoint x: 343, endPoint y: 238, distance: 54.3
click at [343, 239] on p "Thank you for your time and consideration. I look forward to the possibility of…" at bounding box center [306, 245] width 344 height 12
click at [185, 264] on div "Dear Dr. Tong, My name is Zachariah Bitar, and I am a sophomore psychology majo…" at bounding box center [305, 211] width 365 height 234
click at [179, 259] on p "Best," at bounding box center [306, 265] width 344 height 12
click at [132, 255] on div "Dear Dr. Tong, My name is Zachariah Bitar, and I am a sophomore psychology majo…" at bounding box center [305, 211] width 365 height 234
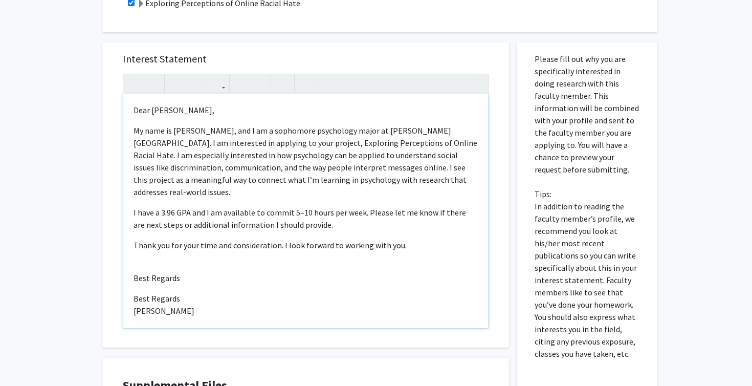
click at [151, 304] on p "Zach Bitar" at bounding box center [306, 310] width 344 height 12
click at [233, 304] on p "Zachariah Bitar" at bounding box center [306, 310] width 344 height 12
click at [176, 272] on p "Best Regards" at bounding box center [306, 278] width 344 height 12
click at [170, 277] on div "Dear Dr. Tong, My name is Zachariah Bitar, and I am a sophomore psychology majo…" at bounding box center [305, 211] width 365 height 234
click at [169, 259] on div "Dear Dr. Tong, My name is Zachariah Bitar, and I am a sophomore psychology majo…" at bounding box center [305, 211] width 365 height 234
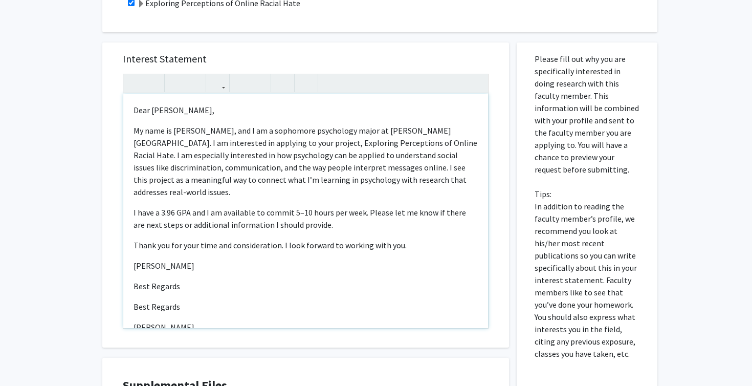
click at [193, 325] on div "Dear Dr. Tong, My name is Zachariah Bitar, and I am a sophomore psychology majo…" at bounding box center [305, 211] width 365 height 234
drag, startPoint x: 193, startPoint y: 325, endPoint x: 131, endPoint y: 267, distance: 85.0
click at [131, 267] on div "Dear Dr. Tong, My name is Zachariah Bitar, and I am a sophomore psychology majo…" at bounding box center [305, 211] width 365 height 234
click at [205, 259] on p "Zachariah Bita" at bounding box center [306, 265] width 344 height 12
click at [167, 280] on p "Note to users with screen readers: Please press Alt+0 or Option+0 to deactivate…" at bounding box center [306, 286] width 344 height 12
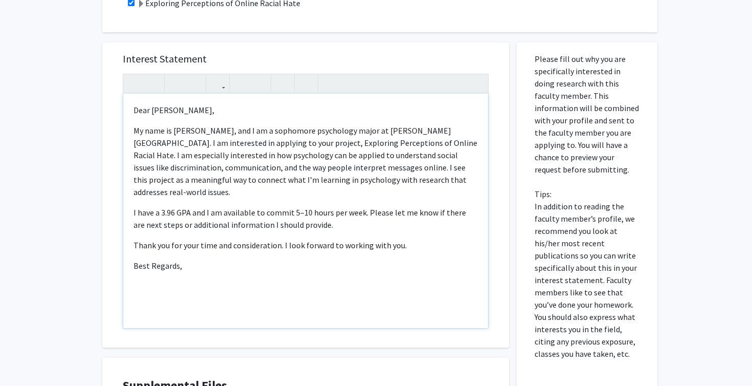
click at [194, 259] on p "Best Regards," at bounding box center [306, 265] width 344 height 12
click at [176, 267] on div "Dear Dr. Tong, My name is Zachariah Bitar, and I am a sophomore psychology majo…" at bounding box center [305, 211] width 365 height 234
click at [192, 262] on div "Dear Dr. Tong, My name is Zachariah Bitar, and I am a sophomore psychology majo…" at bounding box center [305, 211] width 365 height 234
click at [192, 260] on p "Best Regards," at bounding box center [306, 265] width 344 height 12
drag, startPoint x: 457, startPoint y: 131, endPoint x: 371, endPoint y: 134, distance: 85.5
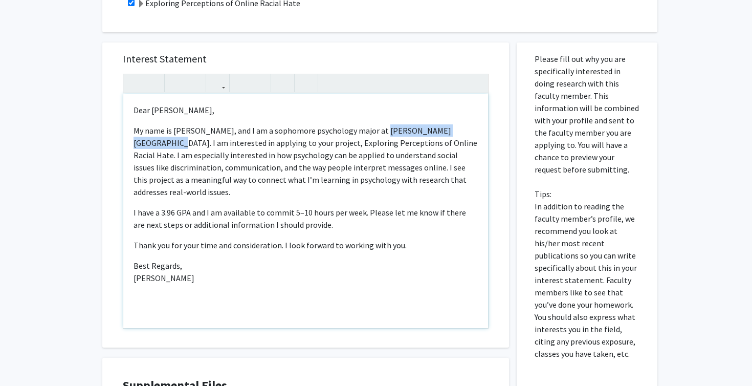
click at [371, 134] on p "My name is Zachariah Bitar, and I am a sophomore psychology major at Wayne Stat…" at bounding box center [306, 161] width 344 height 74
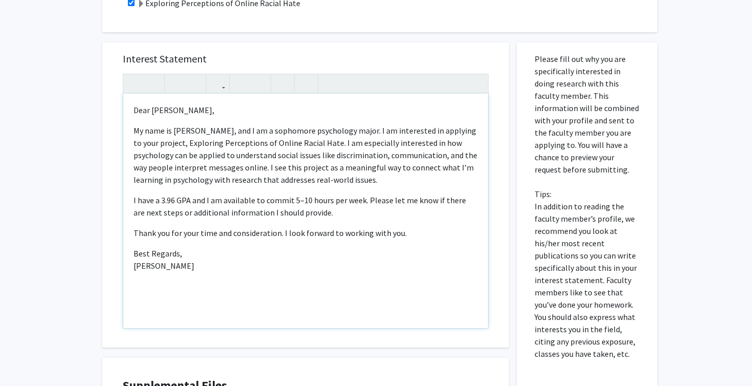
click at [251, 273] on div "Dear Dr. Tong, My name is Zachariah Bitar, and I am a sophomore psychology majo…" at bounding box center [305, 211] width 365 height 234
click at [251, 269] on p "Best Regards, Zachariah Bitar" at bounding box center [306, 259] width 344 height 25
click at [194, 298] on p "Note to users with screen readers: Please press Alt+0 or Option+0 to deactivate…" at bounding box center [306, 298] width 344 height 12
click at [203, 315] on div "Dear Dr. Tong, My name is Zachariah Bitar, and I am a sophomore psychology majo…" at bounding box center [305, 211] width 365 height 234
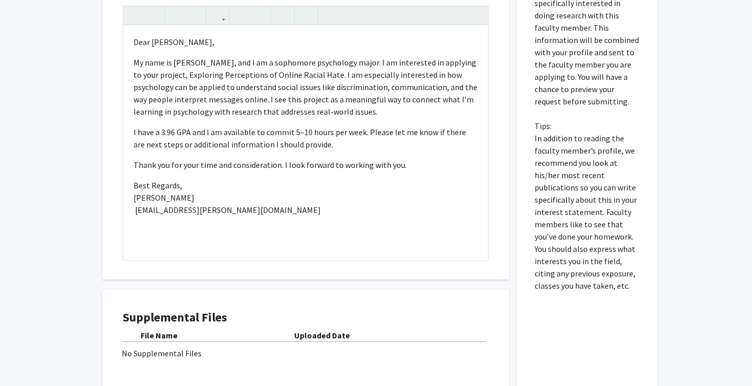
click at [99, 239] on div "Interest Statement Dear Dr. Tong, My name is Zachariah Bitar, and I am a sophom…" at bounding box center [306, 195] width 422 height 462
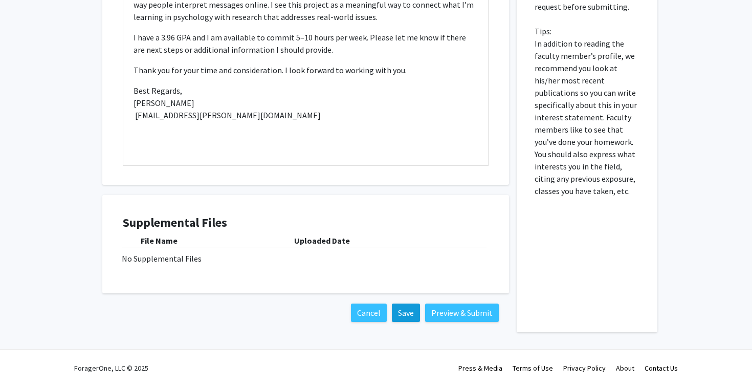
scroll to position [417, 0]
click at [473, 318] on button "Preview & Submit" at bounding box center [462, 312] width 74 height 18
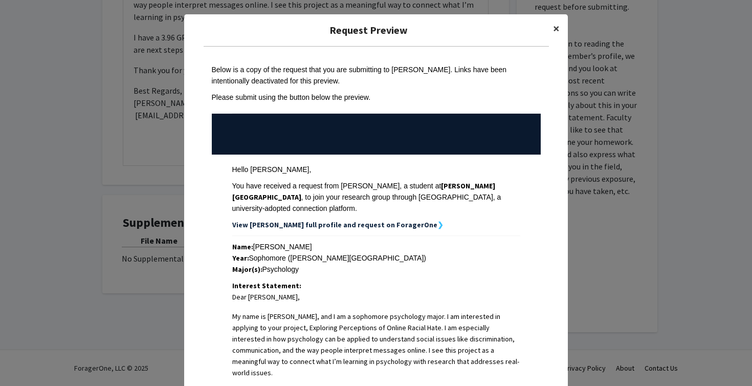
scroll to position [0, 0]
click at [558, 31] on span "×" at bounding box center [556, 28] width 7 height 16
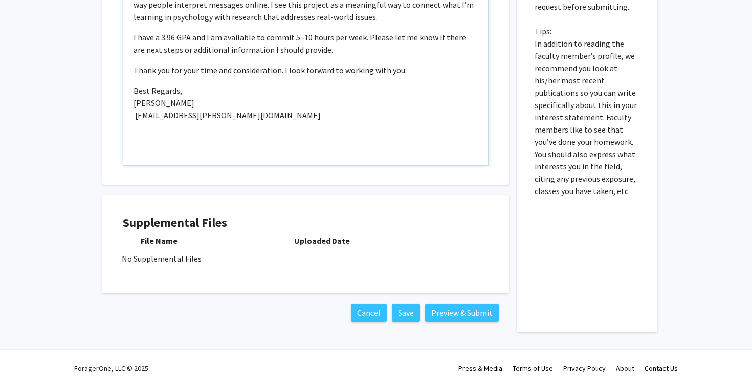
click at [215, 97] on p "Best Regards, Zachariah Bitar hu3925@wayne.edu" at bounding box center [306, 102] width 344 height 37
click at [194, 89] on p "Best Regards, Zachariah Bitar hu3925@wayne.edu" at bounding box center [306, 102] width 344 height 37
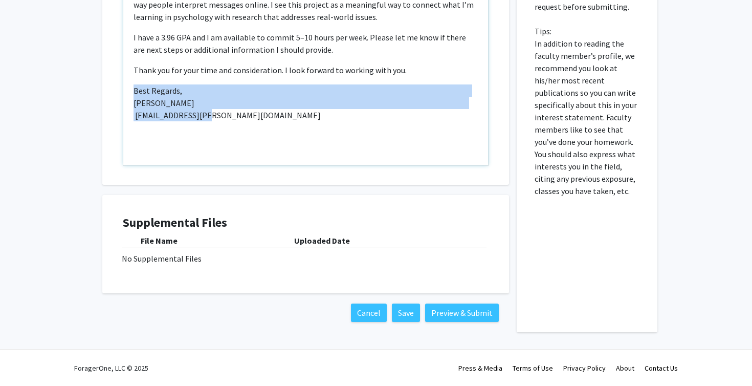
drag, startPoint x: 135, startPoint y: 91, endPoint x: 175, endPoint y: 132, distance: 58.2
click at [175, 132] on div "Dear Dr. Tong, My name is Zachariah Bitar, and I am a sophomore psychology majo…" at bounding box center [305, 48] width 365 height 234
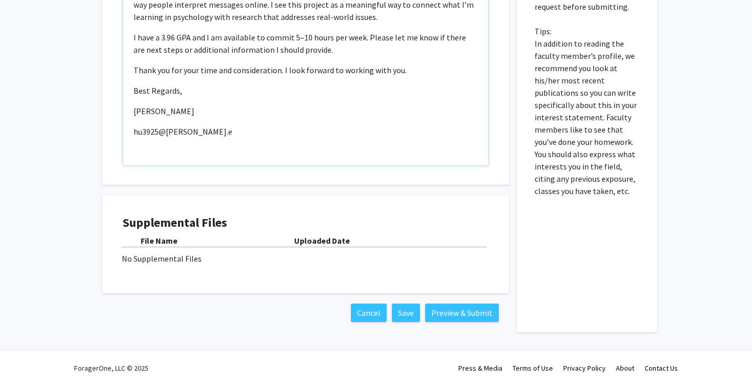
type textarea "<p>Dear Dr. Tong,</p><p>My name is Zachariah Bitar, and I am a sophomore psycho…"
click at [461, 315] on button "Preview & Submit" at bounding box center [462, 312] width 74 height 18
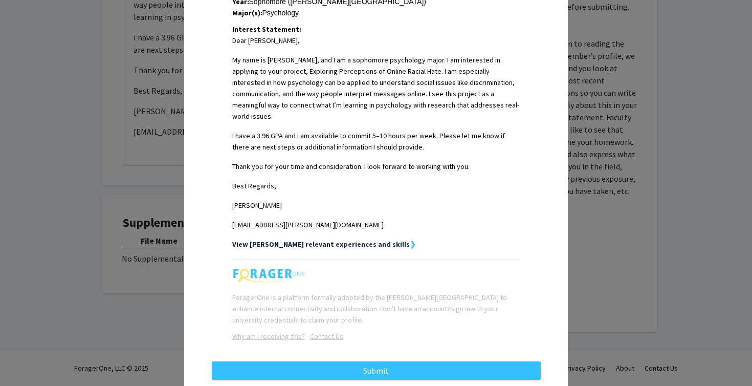
scroll to position [262, 0]
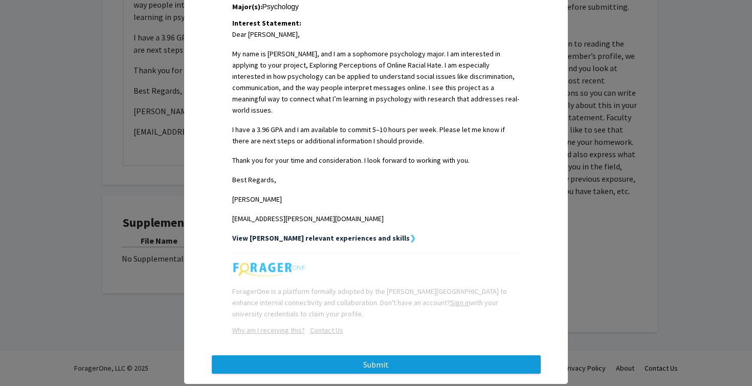
click at [399, 355] on button "Submit" at bounding box center [376, 364] width 329 height 18
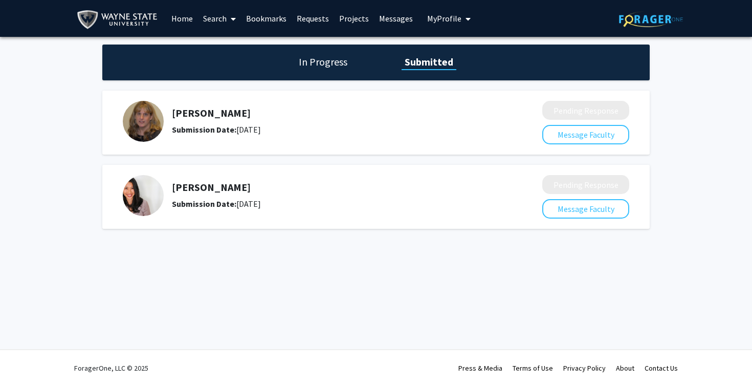
click at [330, 65] on h1 "In Progress" at bounding box center [323, 62] width 55 height 14
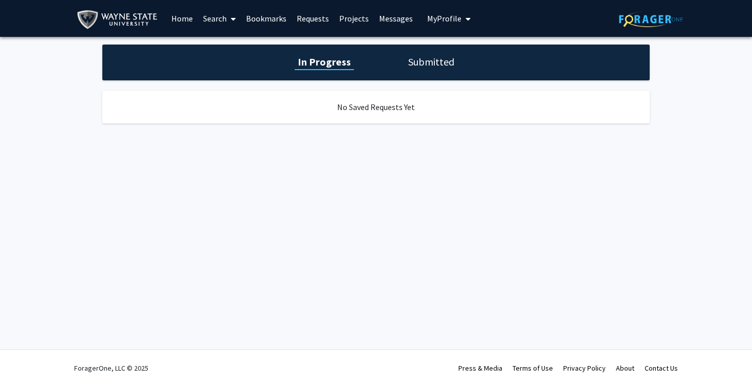
click at [443, 54] on div "In Progress Submitted" at bounding box center [375, 63] width 547 height 36
click at [439, 61] on h1 "Submitted" at bounding box center [431, 62] width 52 height 14
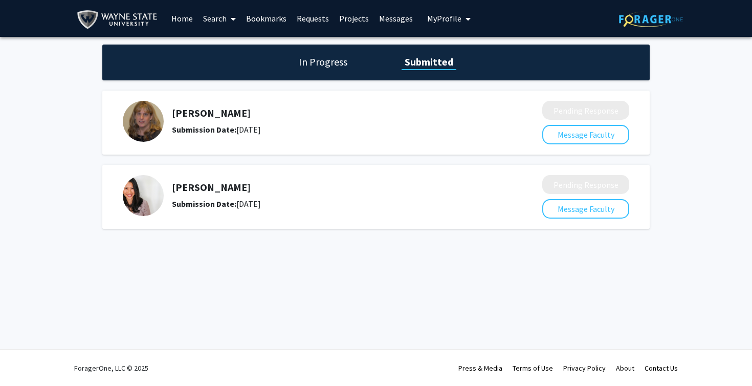
click at [281, 23] on link "Bookmarks" at bounding box center [266, 19] width 51 height 36
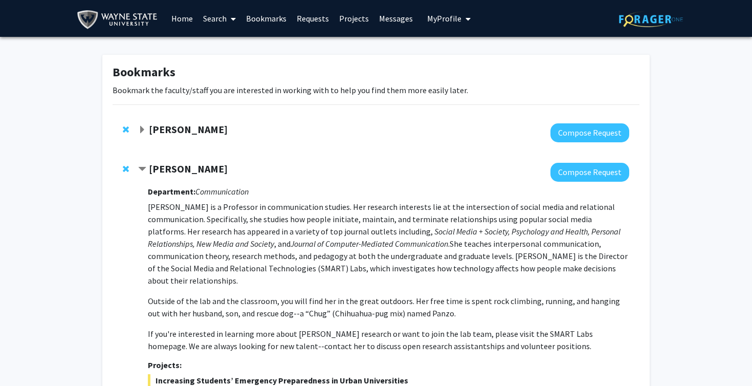
click at [360, 20] on link "Projects" at bounding box center [354, 19] width 40 height 36
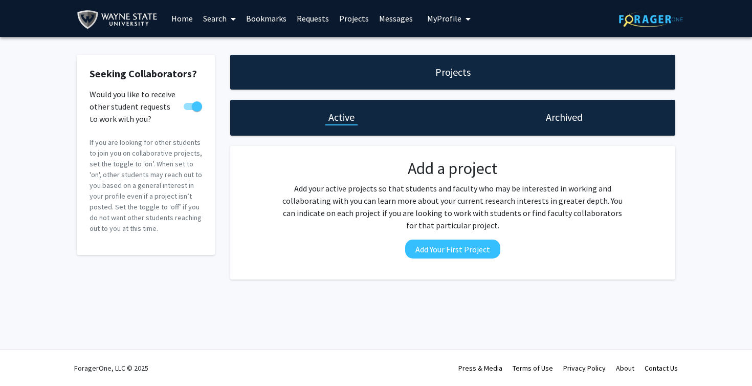
click at [221, 18] on link "Search" at bounding box center [219, 19] width 43 height 36
click at [236, 49] on span "Faculty/Staff" at bounding box center [235, 47] width 75 height 20
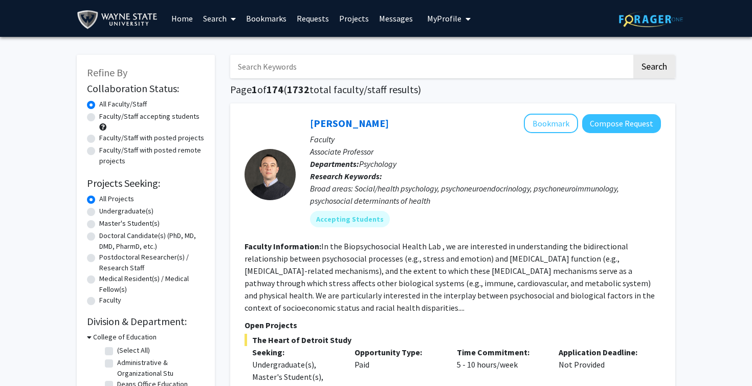
click at [285, 76] on input "Search Keywords" at bounding box center [431, 67] width 402 height 24
type input "biology"
click at [654, 68] on button "Search" at bounding box center [654, 67] width 42 height 24
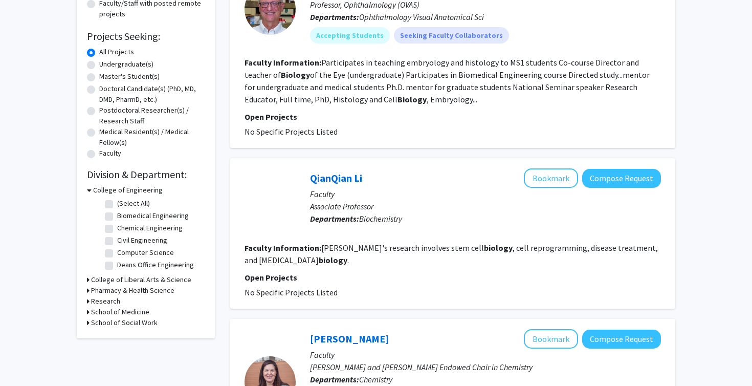
scroll to position [134, 0]
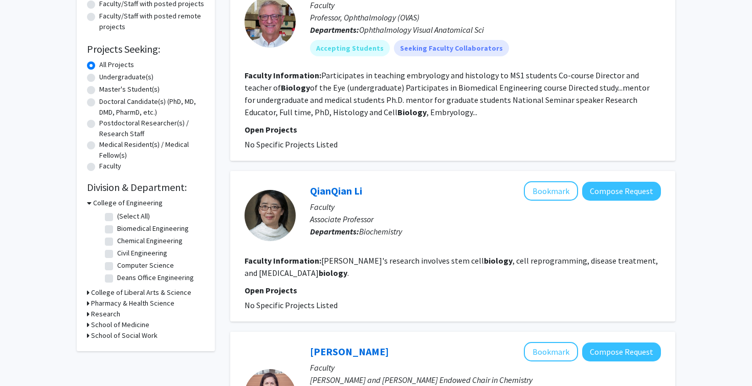
click at [134, 82] on label "Undergraduate(s)" at bounding box center [126, 77] width 54 height 11
click at [106, 78] on input "Undergraduate(s)" at bounding box center [102, 75] width 7 height 7
radio input "true"
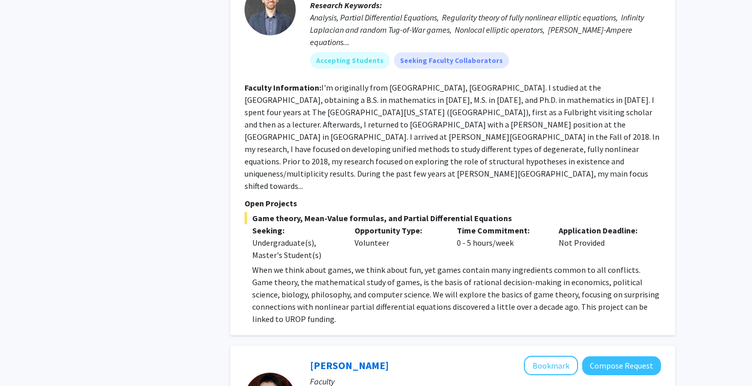
scroll to position [835, 0]
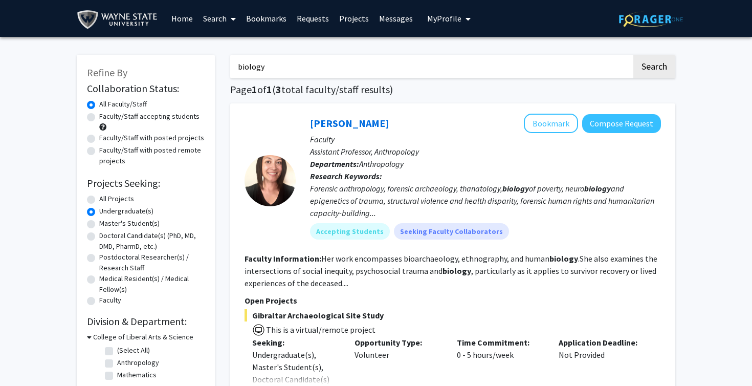
scroll to position [0, 0]
click at [269, 60] on input "biology" at bounding box center [431, 67] width 402 height 24
click at [270, 62] on input "biology" at bounding box center [431, 67] width 402 height 24
drag, startPoint x: 270, startPoint y: 73, endPoint x: 233, endPoint y: 71, distance: 37.4
click at [233, 71] on input "biology" at bounding box center [431, 67] width 402 height 24
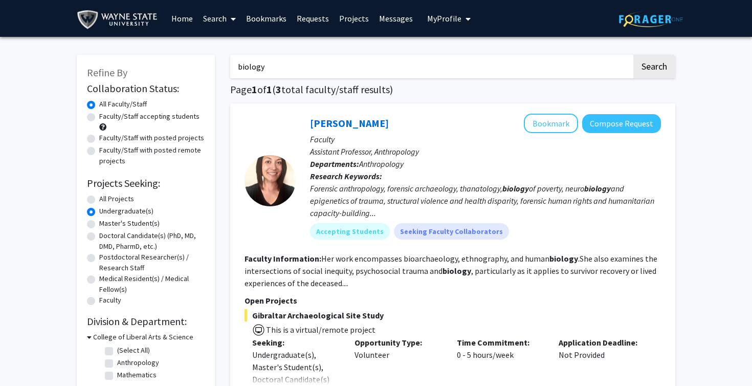
click at [441, 94] on h1 "Page 1 of 1 ( 3 total faculty/staff results)" at bounding box center [452, 89] width 445 height 12
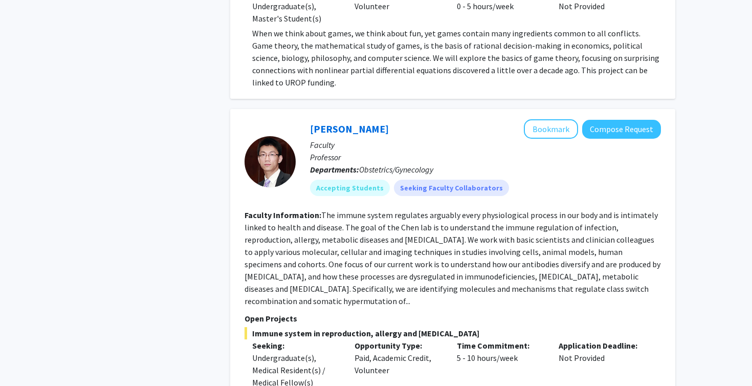
scroll to position [1207, 0]
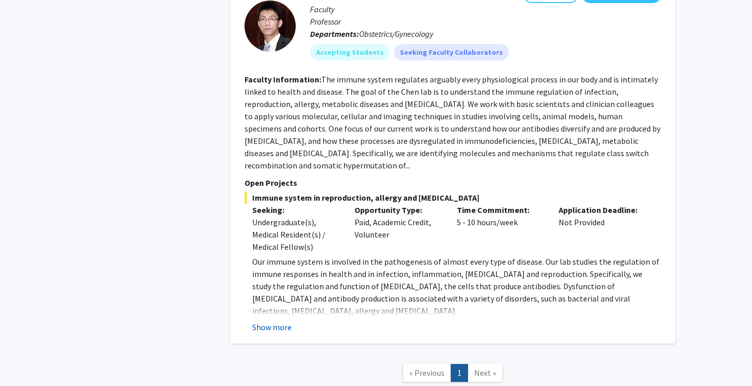
click at [275, 321] on button "Show more" at bounding box center [271, 327] width 39 height 12
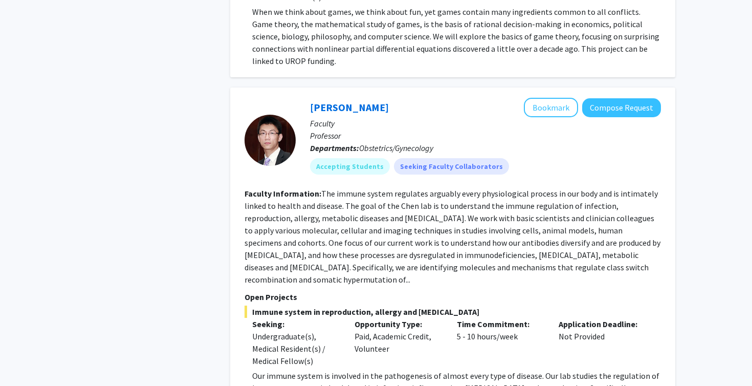
scroll to position [1067, 0]
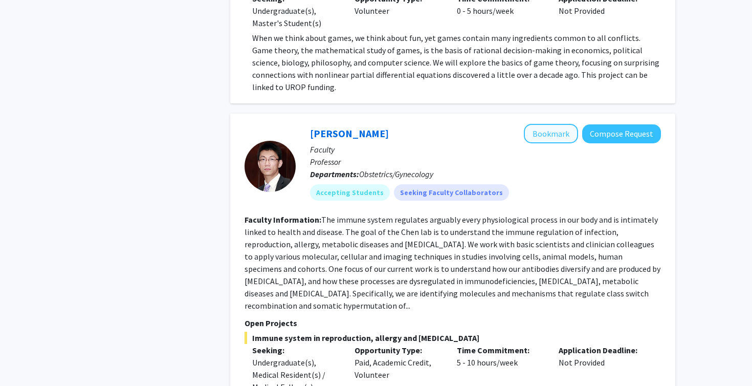
click at [545, 124] on button "Bookmark" at bounding box center [551, 133] width 54 height 19
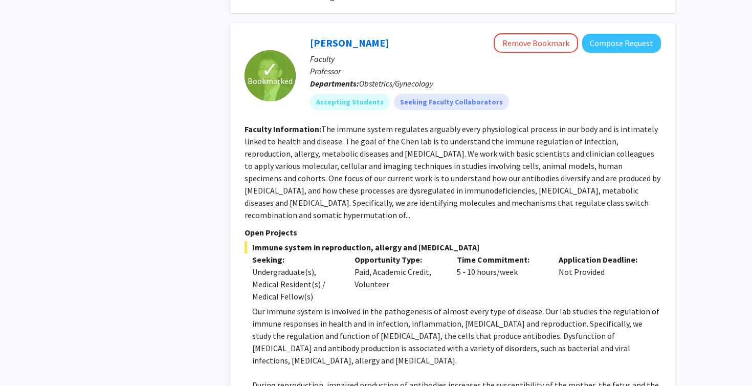
scroll to position [1162, 0]
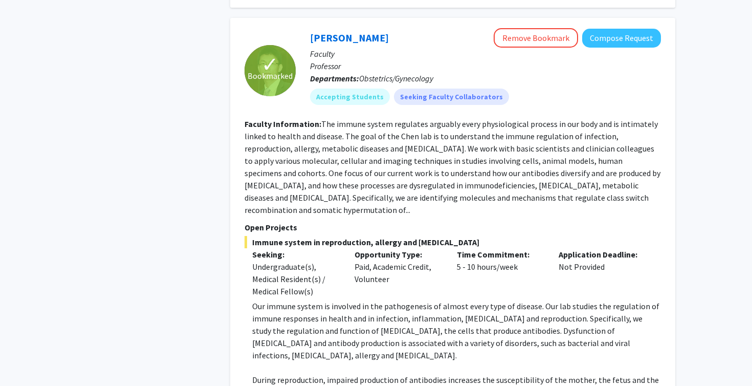
drag, startPoint x: 253, startPoint y: 182, endPoint x: 483, endPoint y: 182, distance: 230.2
click at [483, 236] on span "Immune system in reproduction, allergy and immunodeficiency" at bounding box center [453, 242] width 416 height 12
copy span "Immune system in reproduction, allergy and immunodeficiency"
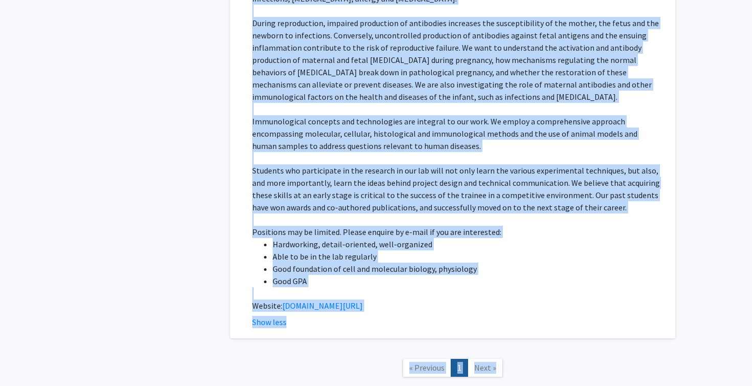
scroll to position [1524, 0]
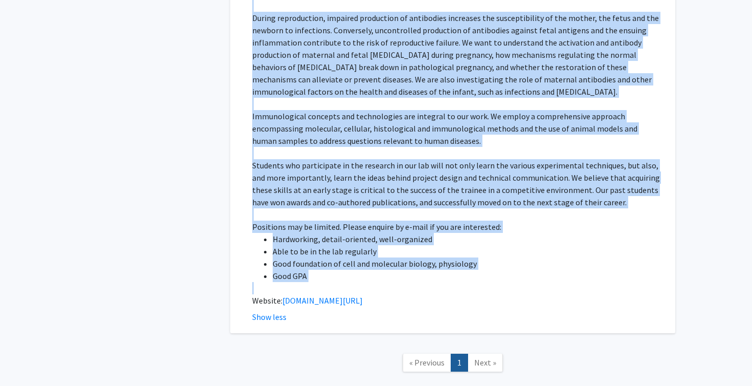
drag, startPoint x: 247, startPoint y: 76, endPoint x: 360, endPoint y: 224, distance: 186.0
copy fg-search-faculty "aculty Information: The immune system regulates arguably every physiological pr…"
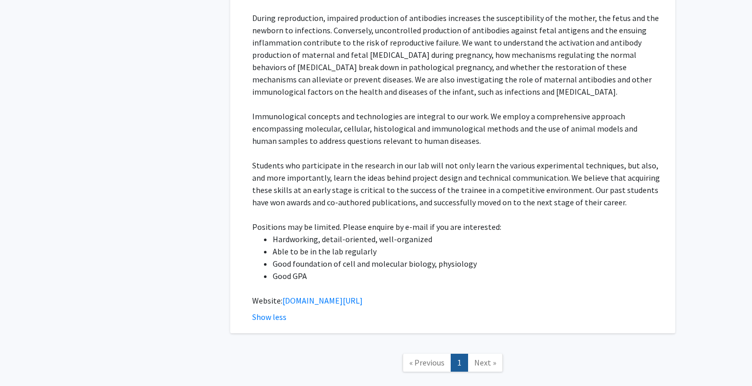
click at [292, 295] on link "bit.ly/kang1" at bounding box center [322, 300] width 80 height 10
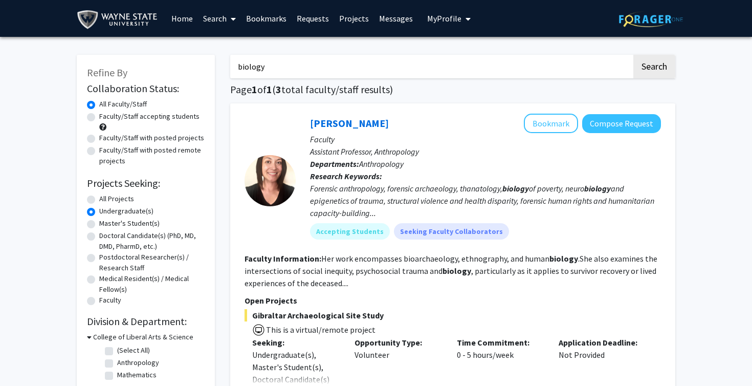
scroll to position [0, 0]
click at [303, 70] on input "biology" at bounding box center [431, 67] width 402 height 24
drag, startPoint x: 303, startPoint y: 70, endPoint x: 225, endPoint y: 70, distance: 78.3
type input "Detroit Medical Center"
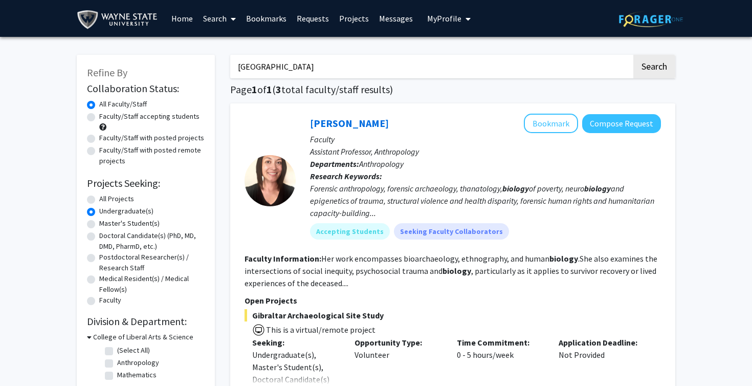
click at [654, 68] on button "Search" at bounding box center [654, 67] width 42 height 24
radio input "true"
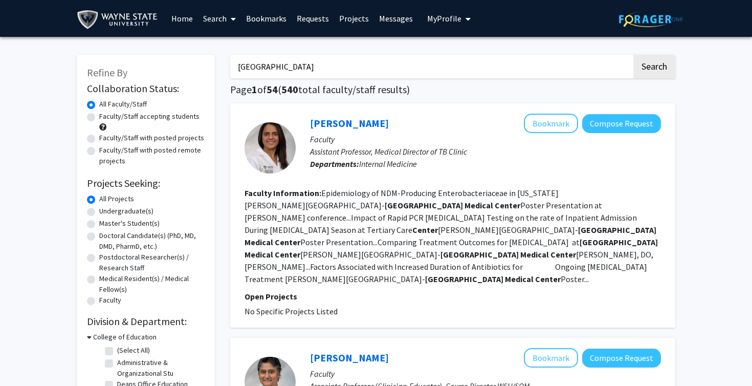
click at [99, 214] on label "Undergraduate(s)" at bounding box center [126, 211] width 54 height 11
click at [99, 212] on input "Undergraduate(s)" at bounding box center [102, 209] width 7 height 7
radio input "true"
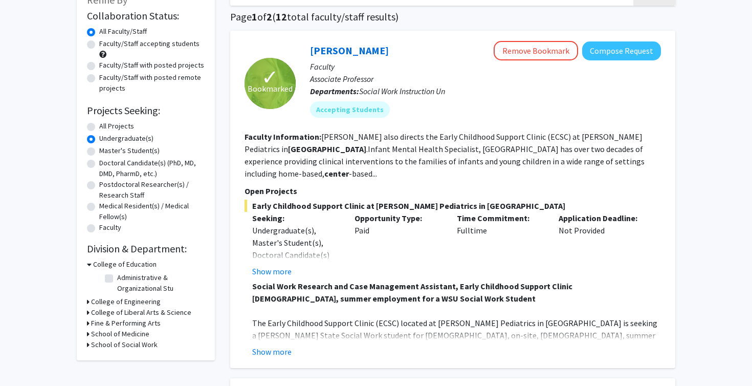
scroll to position [74, 0]
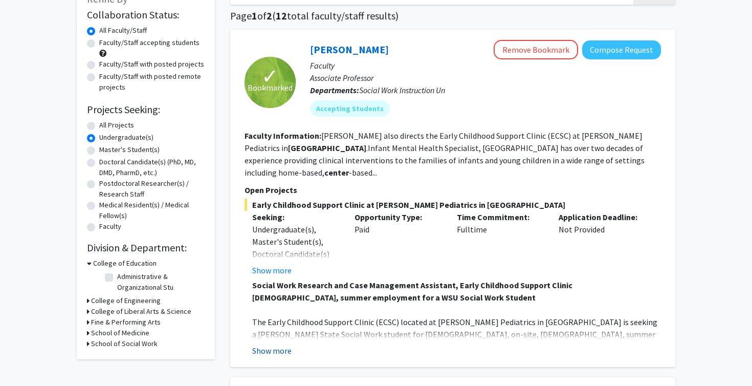
click at [275, 344] on button "Show more" at bounding box center [271, 350] width 39 height 12
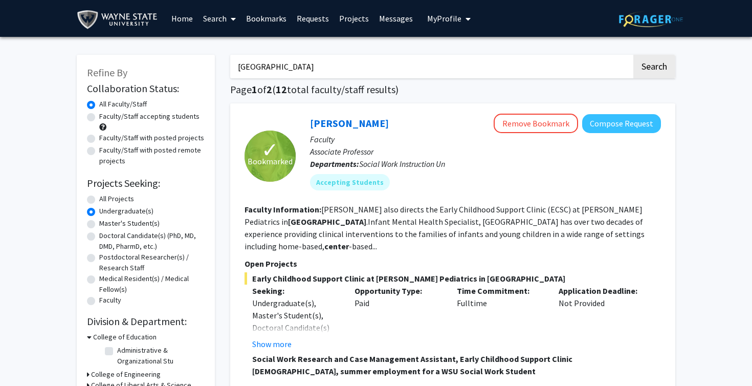
scroll to position [0, 0]
click at [269, 23] on link "Bookmarks" at bounding box center [266, 19] width 51 height 36
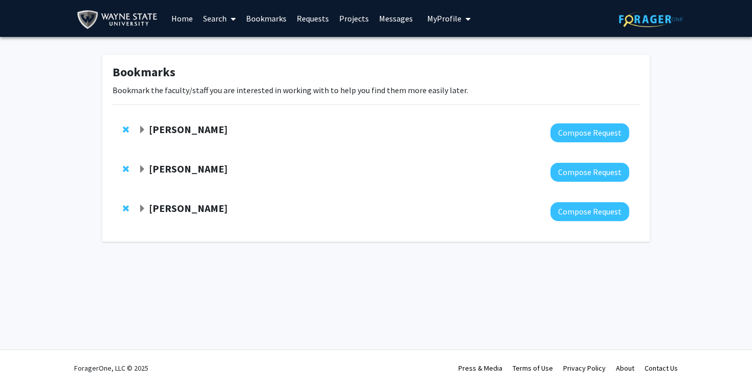
click at [183, 210] on strong "Kang Chen" at bounding box center [188, 208] width 79 height 13
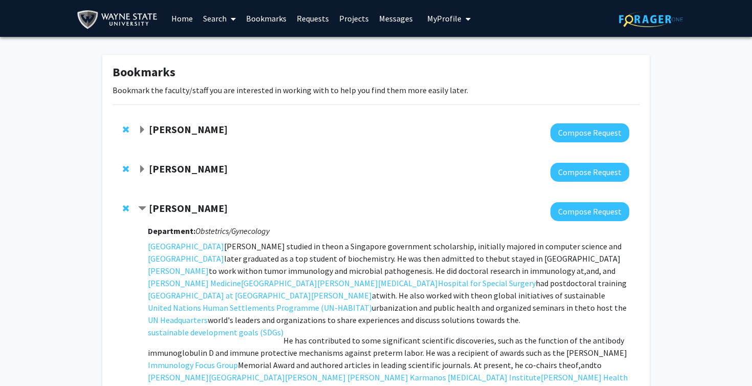
click at [179, 211] on strong "Kang Chen" at bounding box center [188, 208] width 79 height 13
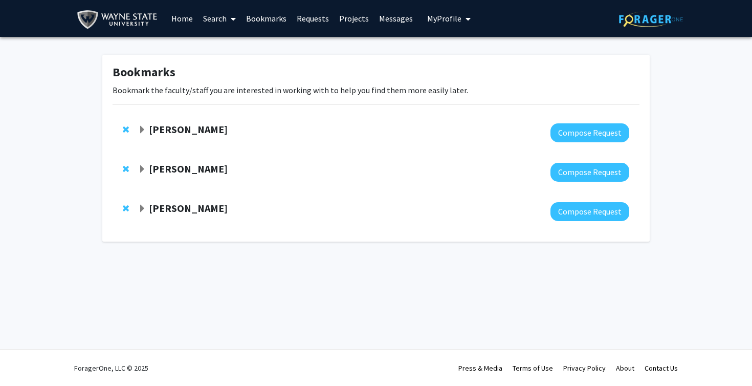
click at [191, 171] on strong "Stephanie Tong" at bounding box center [188, 168] width 79 height 13
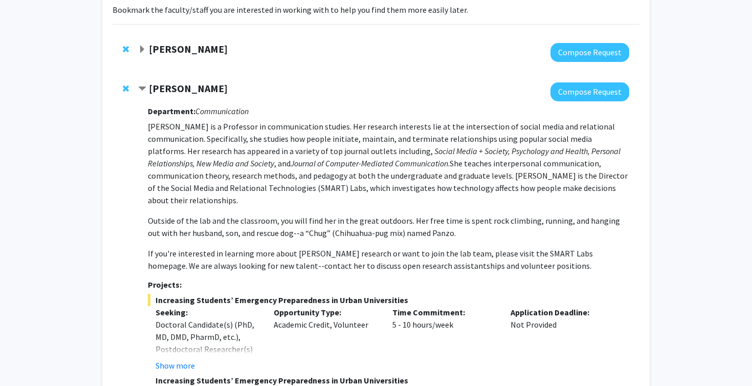
scroll to position [47, 0]
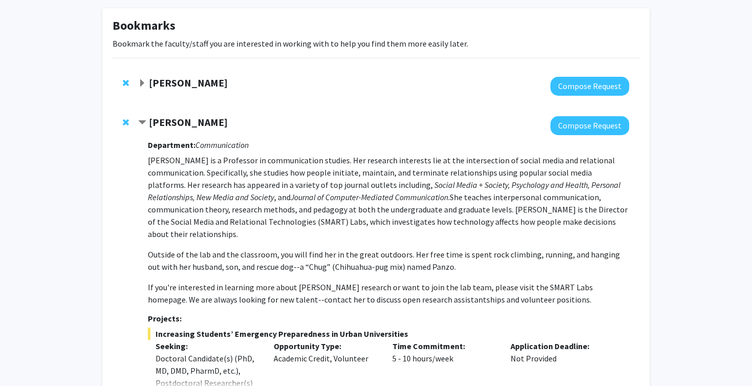
click at [124, 122] on span "Remove Stephanie Tong from bookmarks" at bounding box center [126, 122] width 6 height 8
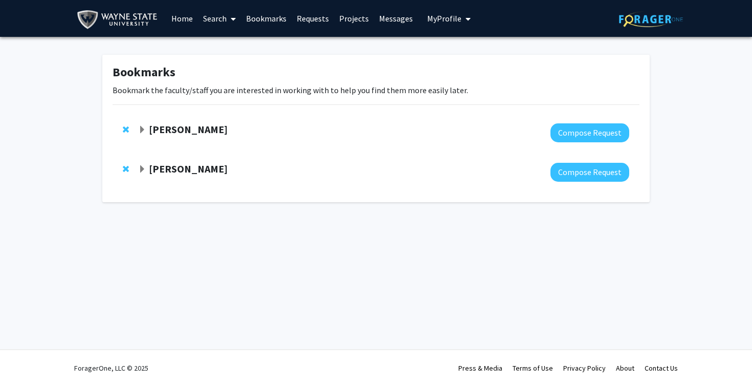
click at [322, 19] on link "Requests" at bounding box center [313, 19] width 42 height 36
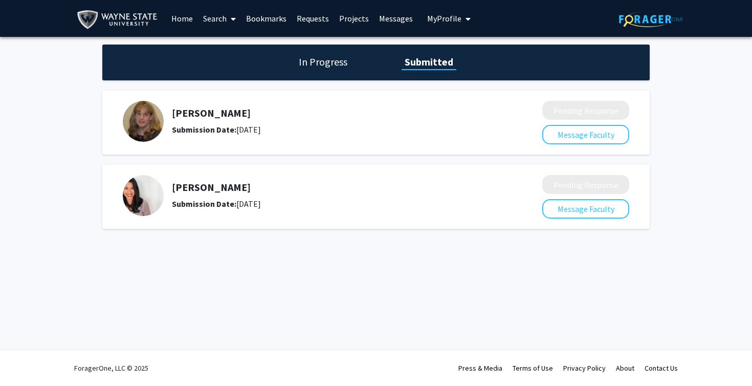
click at [210, 113] on h5 "Lara Jones" at bounding box center [330, 113] width 316 height 12
click at [194, 122] on div "Lara Jones Submission Date: August 24, 2025" at bounding box center [330, 121] width 316 height 29
click at [321, 64] on h1 "In Progress" at bounding box center [323, 62] width 55 height 14
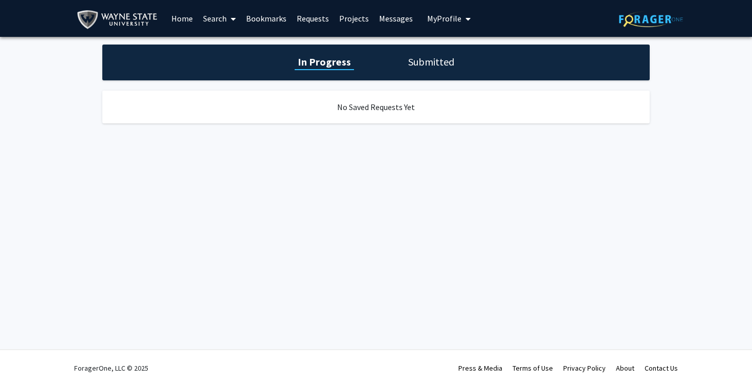
click at [417, 63] on h1 "Submitted" at bounding box center [431, 62] width 52 height 14
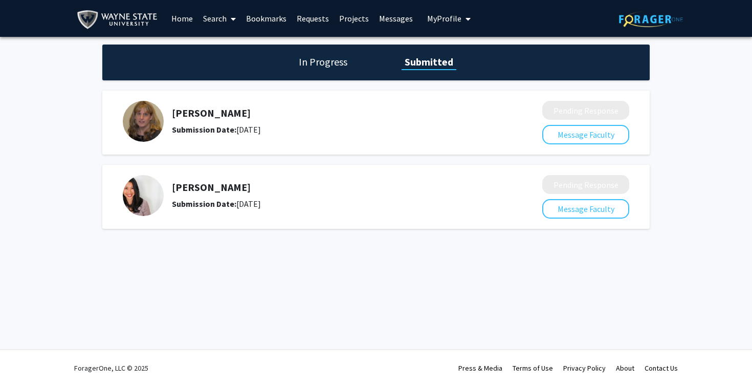
click at [218, 16] on link "Search" at bounding box center [219, 19] width 43 height 36
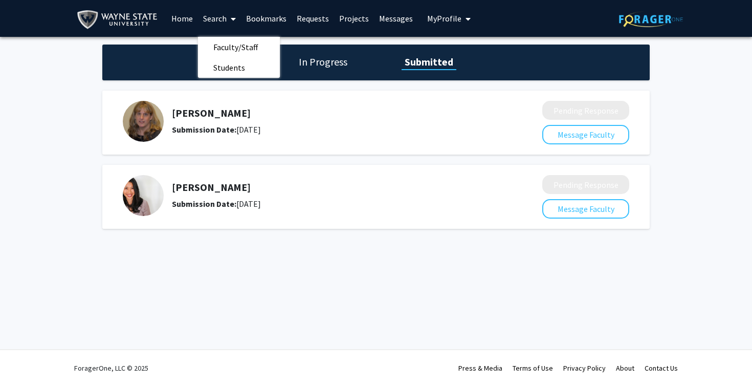
click at [190, 16] on link "Home" at bounding box center [182, 19] width 32 height 36
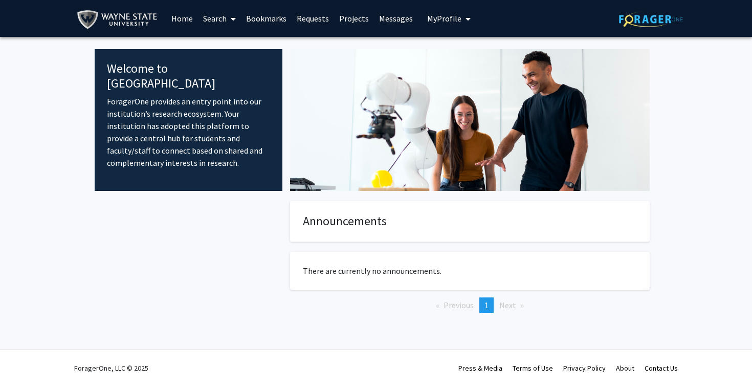
click at [217, 25] on link "Search" at bounding box center [219, 19] width 43 height 36
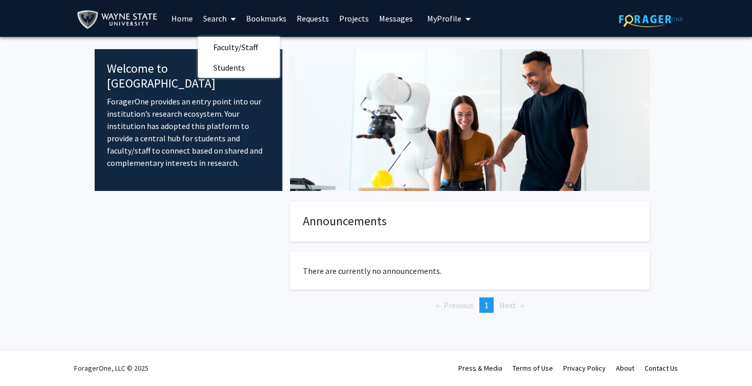
click at [78, 77] on fg-internal-home-page "Welcome to ForagerOne ForagerOne provides an entry point into our institution’s…" at bounding box center [376, 191] width 752 height 308
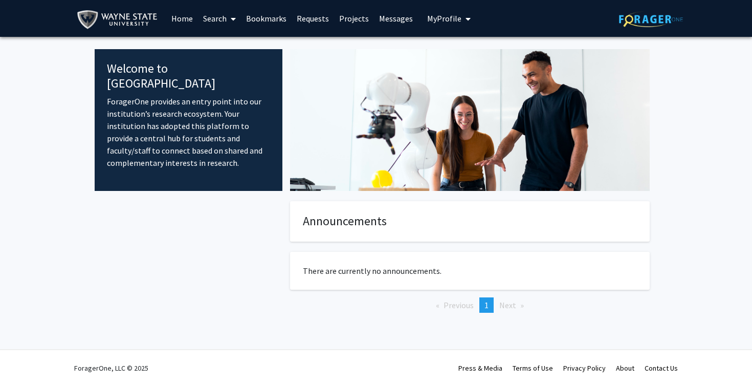
click at [211, 18] on link "Search" at bounding box center [219, 19] width 43 height 36
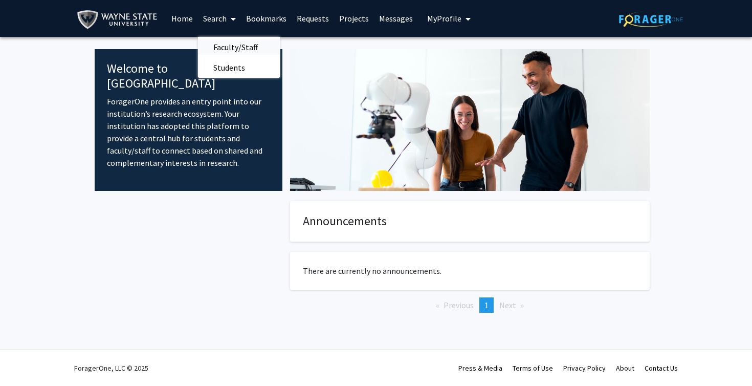
click at [227, 43] on span "Faculty/Staff" at bounding box center [235, 47] width 75 height 20
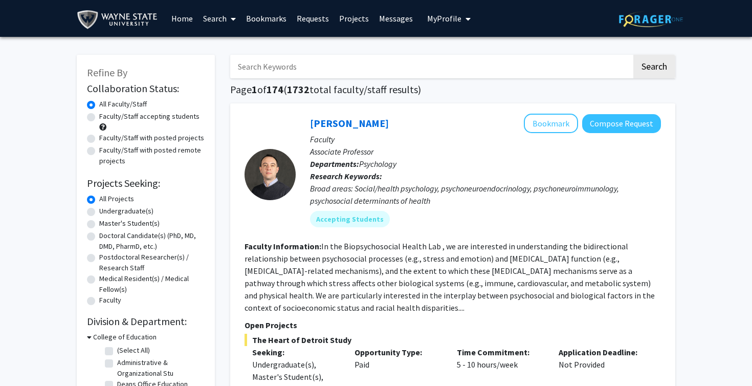
click at [280, 66] on input "Search Keywords" at bounding box center [431, 67] width 402 height 24
type input "Detroit Medical Center"
click at [654, 68] on button "Search" at bounding box center [654, 67] width 42 height 24
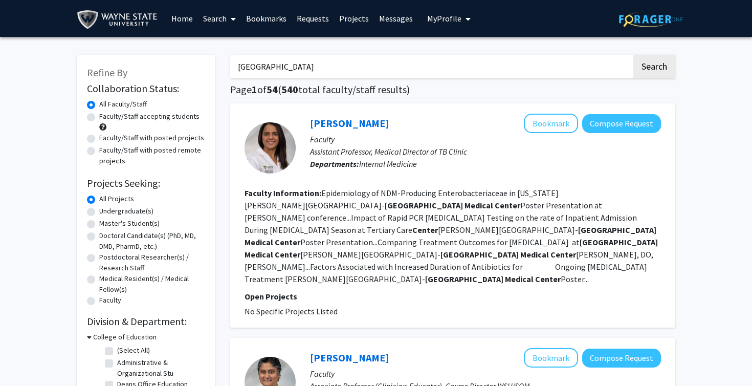
click at [99, 213] on label "Undergraduate(s)" at bounding box center [126, 211] width 54 height 11
click at [99, 212] on input "Undergraduate(s)" at bounding box center [102, 209] width 7 height 7
radio input "true"
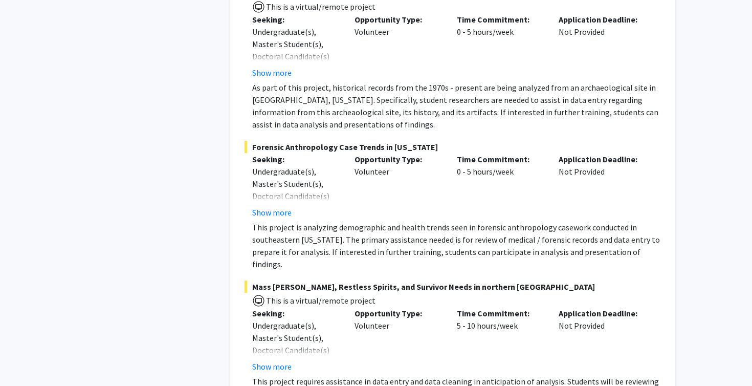
scroll to position [1006, 0]
click at [278, 205] on button "Show more" at bounding box center [271, 211] width 39 height 12
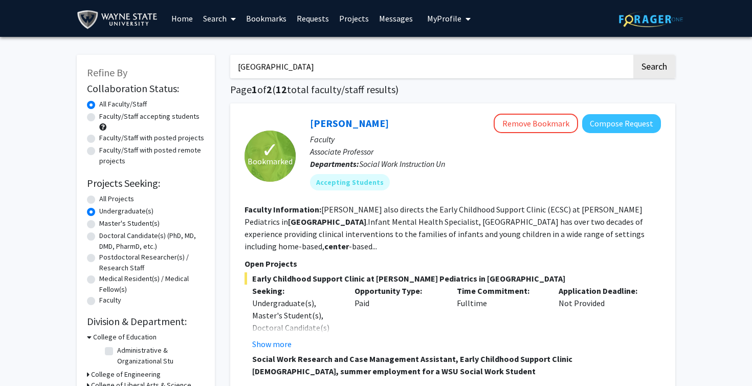
scroll to position [0, 0]
drag, startPoint x: 336, startPoint y: 64, endPoint x: 228, endPoint y: 71, distance: 108.1
type input "chemistry"
click at [654, 68] on button "Search" at bounding box center [654, 67] width 42 height 24
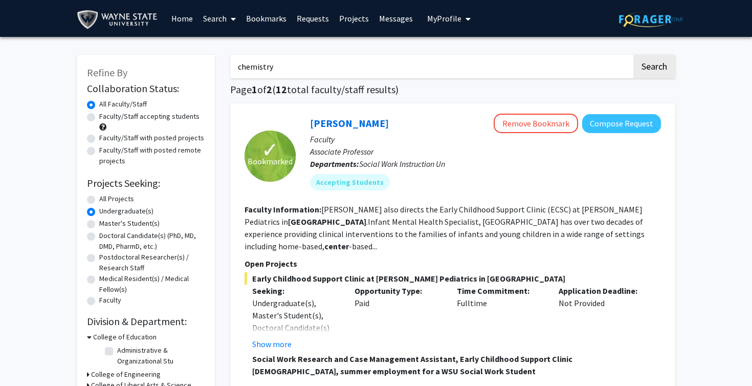
radio input "true"
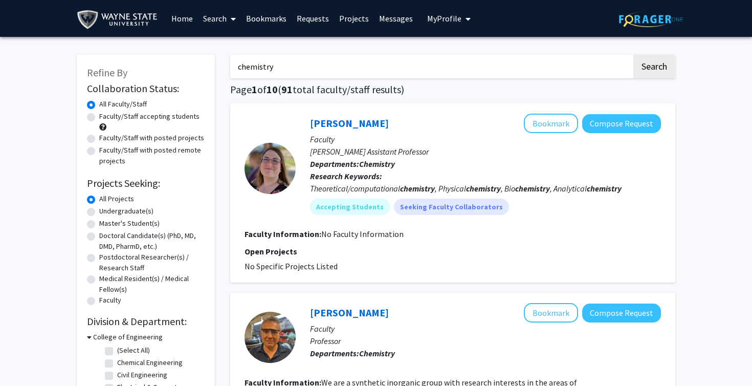
click at [101, 215] on label "Undergraduate(s)" at bounding box center [126, 211] width 54 height 11
click at [101, 212] on input "Undergraduate(s)" at bounding box center [102, 209] width 7 height 7
radio input "true"
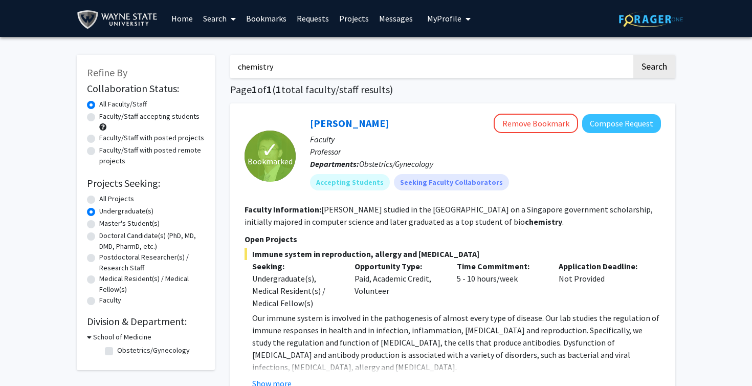
click at [295, 74] on input "chemistry" at bounding box center [431, 67] width 402 height 24
drag, startPoint x: 288, startPoint y: 69, endPoint x: 240, endPoint y: 68, distance: 48.1
click at [240, 68] on input "chemistry" at bounding box center [431, 67] width 402 height 24
type input "c"
click at [259, 38] on div "Refine By Collaboration Status: Collaboration Status All Faculty/Staff Collabor…" at bounding box center [376, 259] width 752 height 445
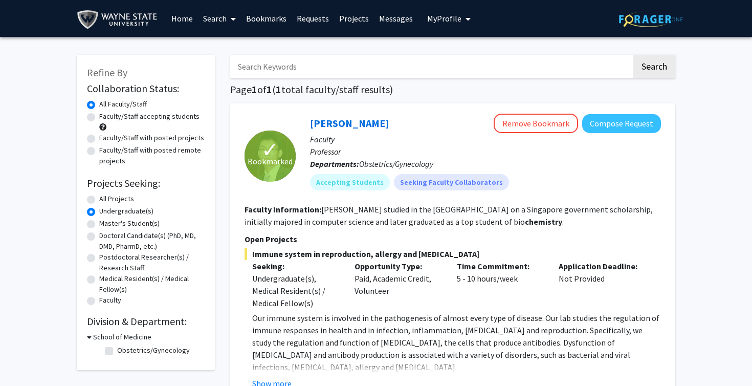
click at [184, 21] on link "Home" at bounding box center [182, 19] width 32 height 36
